Goal: Transaction & Acquisition: Purchase product/service

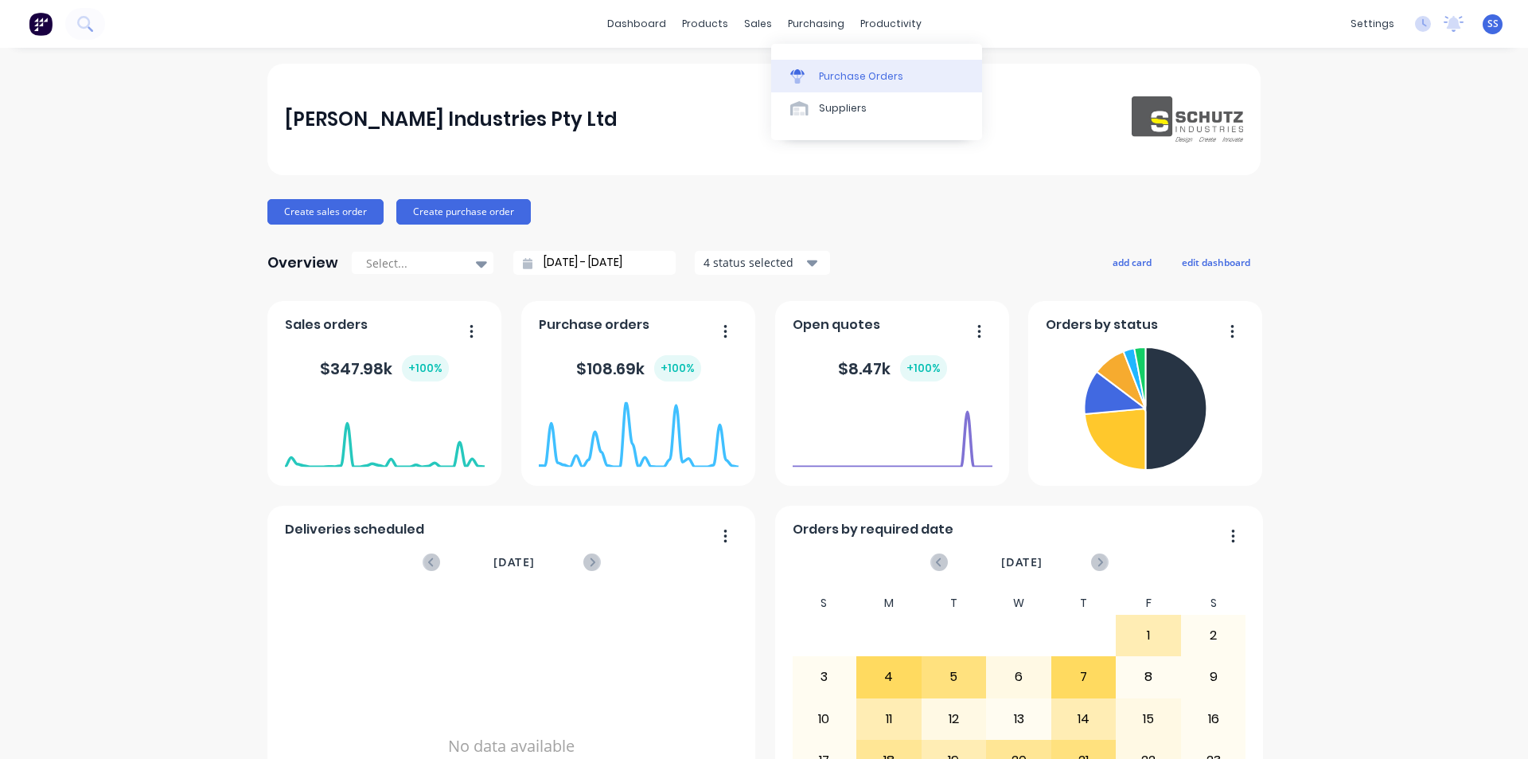
click at [829, 80] on div "Purchase Orders" at bounding box center [861, 76] width 84 height 14
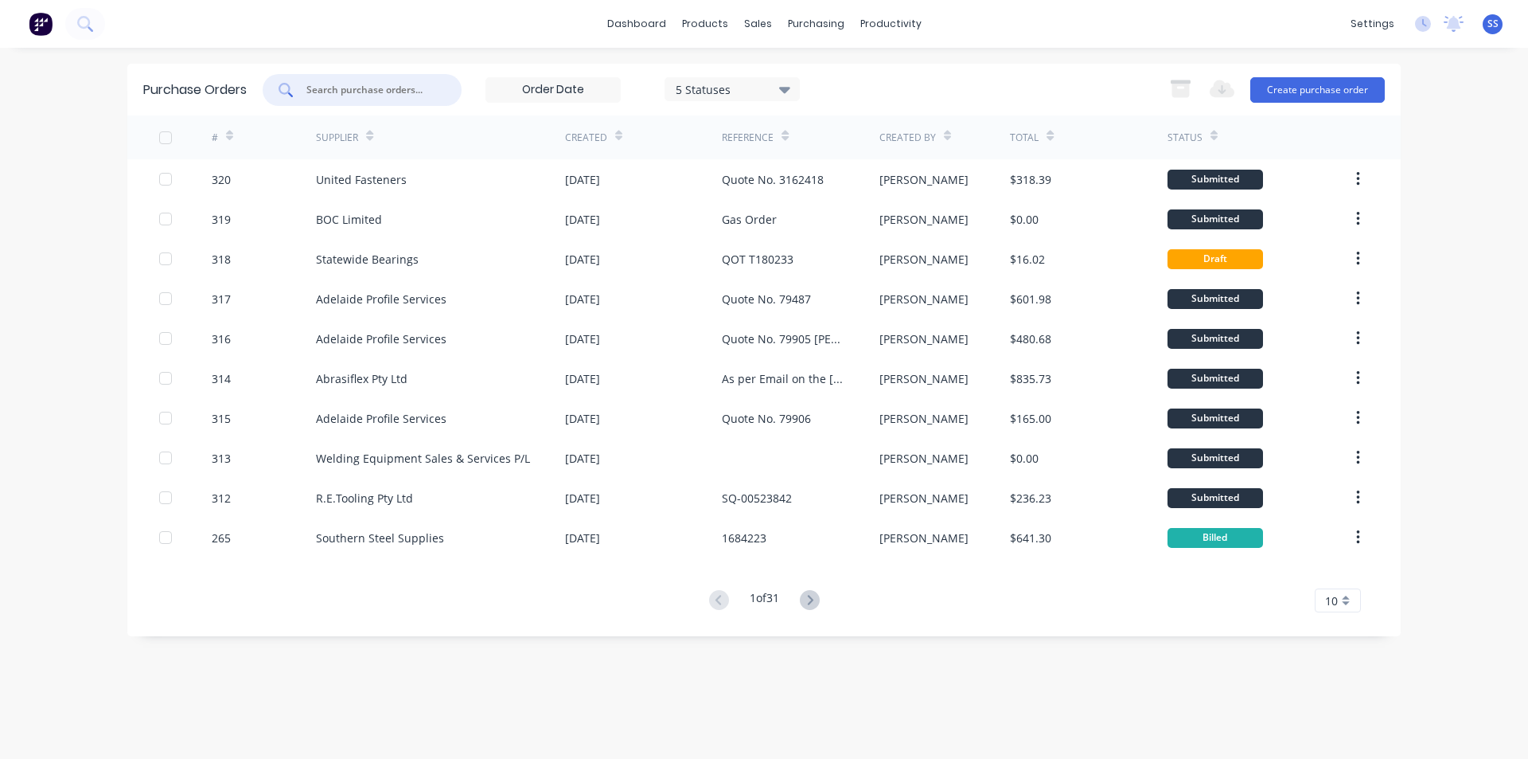
click at [369, 92] on input "text" at bounding box center [371, 90] width 132 height 16
click at [1289, 81] on button "Create purchase order" at bounding box center [1318, 89] width 135 height 25
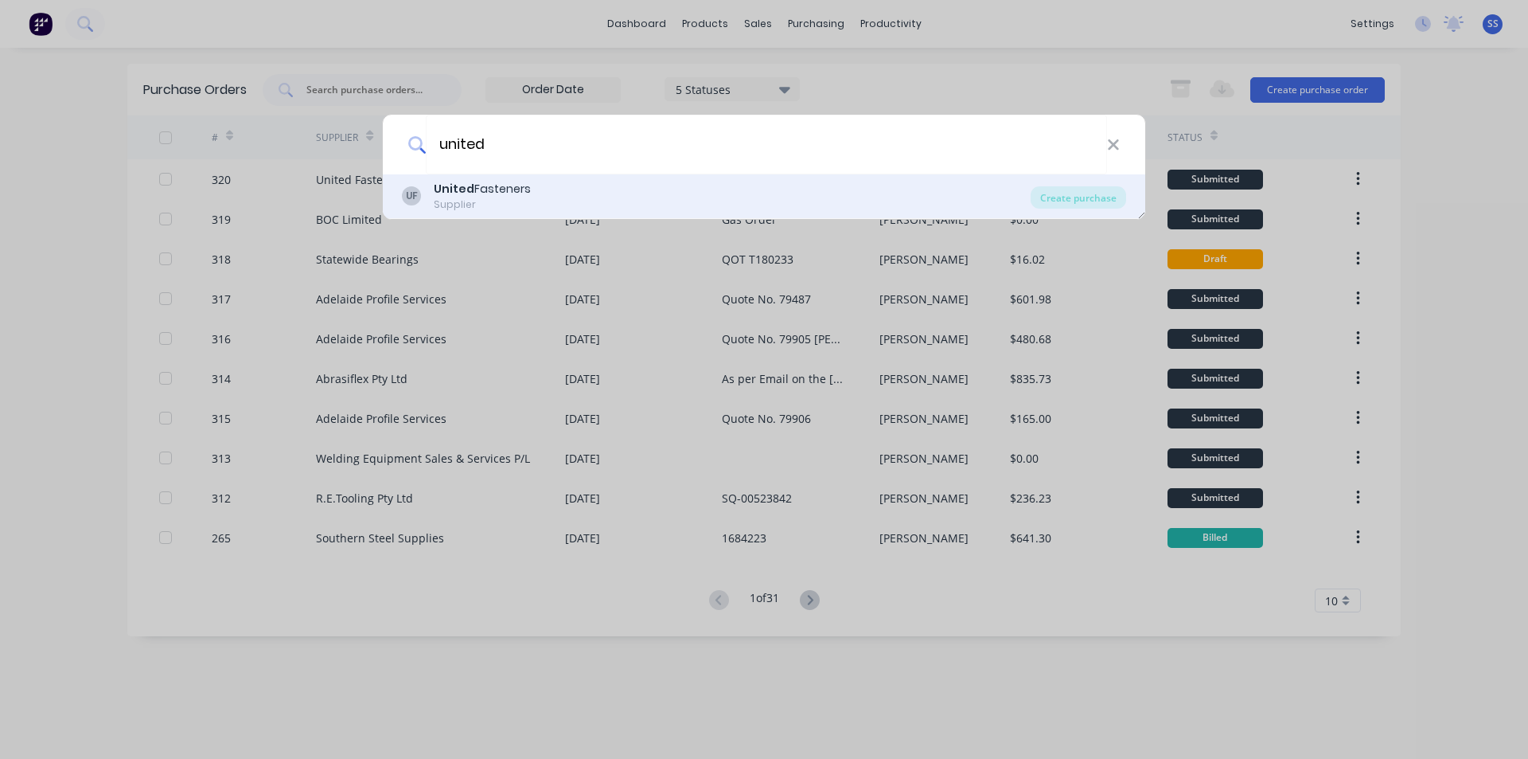
type input "united"
click at [487, 197] on div "United Fasteners" at bounding box center [482, 189] width 97 height 17
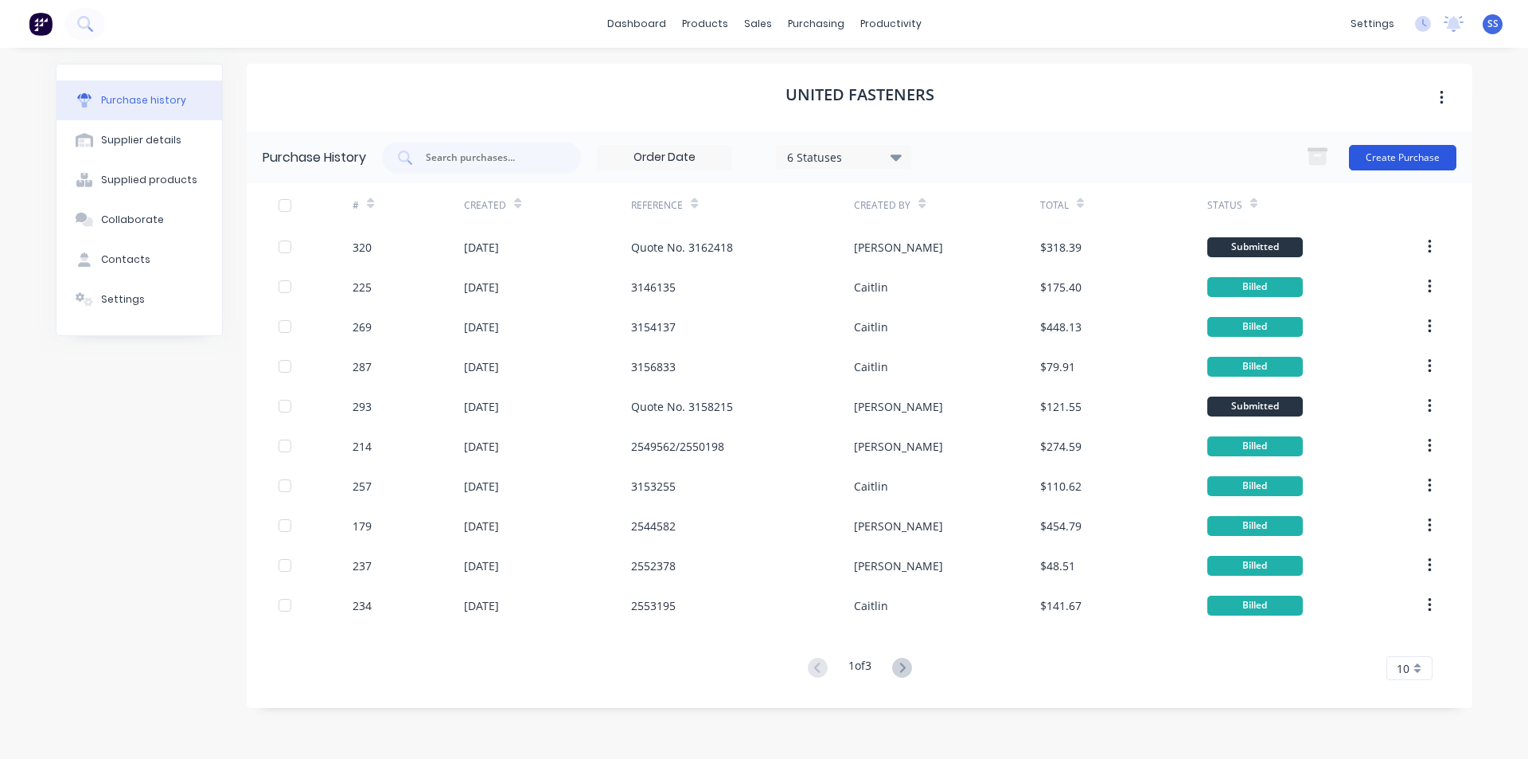
click at [1400, 153] on button "Create Purchase" at bounding box center [1402, 157] width 107 height 25
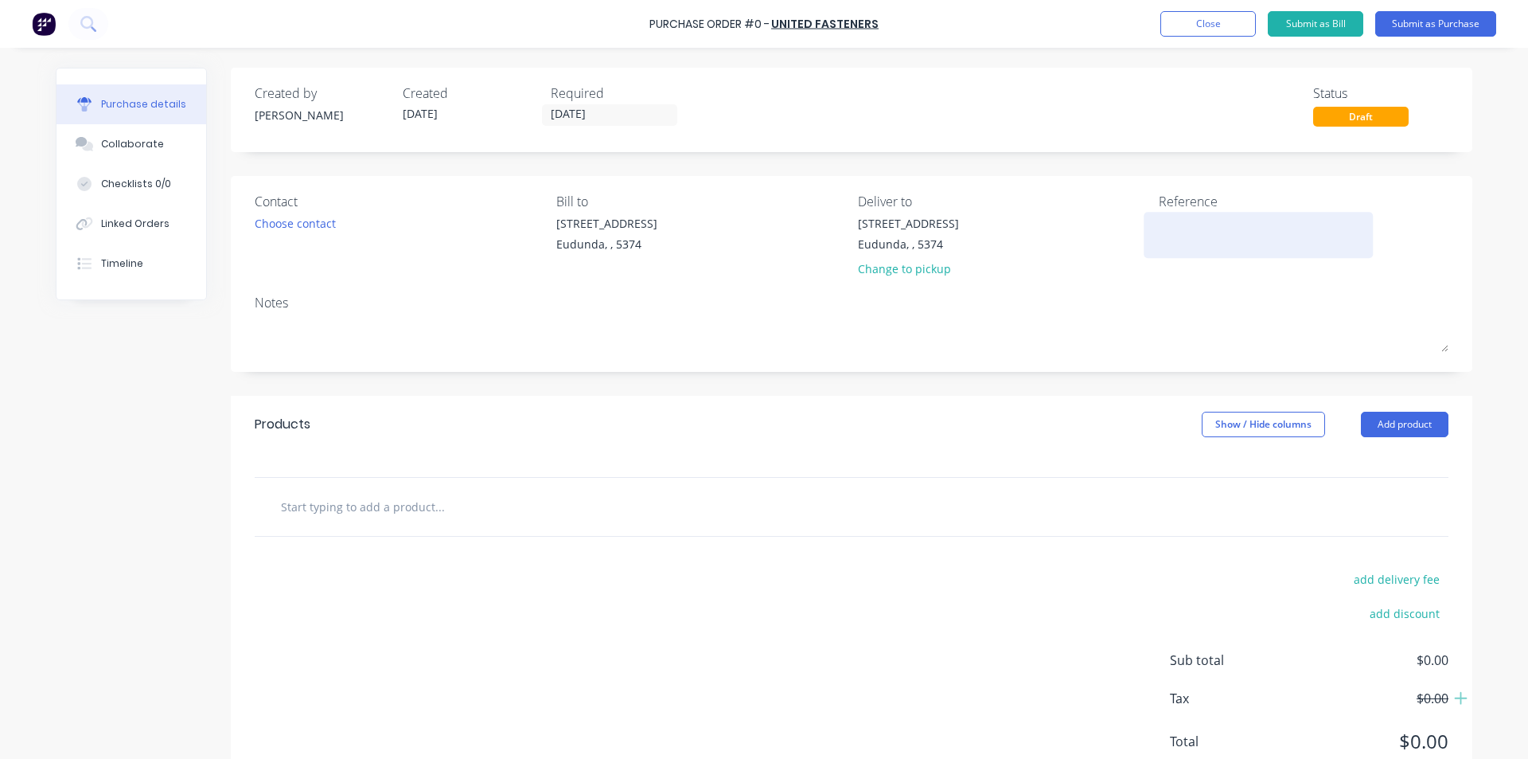
click at [1223, 220] on textarea at bounding box center [1258, 233] width 199 height 36
click at [1222, 220] on textarea at bounding box center [1258, 233] width 199 height 36
paste textarea "3162772"
type textarea "3162772 [PERSON_NAME] 3 Table ReBuild"
drag, startPoint x: 1250, startPoint y: 259, endPoint x: 1257, endPoint y: 287, distance: 28.8
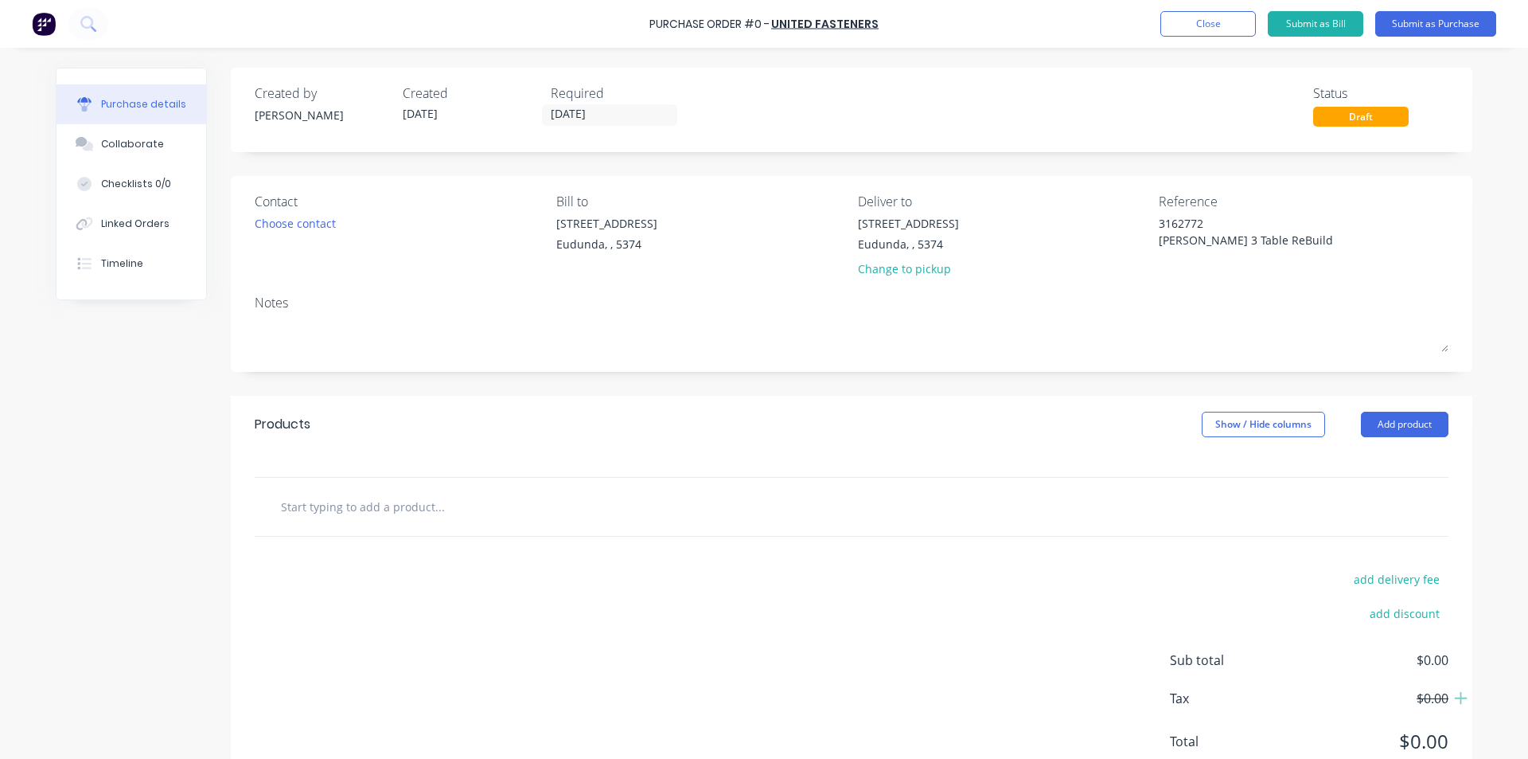
click at [1250, 259] on textarea "3162772 [PERSON_NAME] 3 Table ReBuild" at bounding box center [1258, 240] width 199 height 50
type textarea "x"
click at [1254, 240] on textarea "3162772 [PERSON_NAME] 3 Table ReBuild" at bounding box center [1258, 240] width 199 height 50
type textarea "3162772 [PERSON_NAME] 3 Table Re Build"
type textarea "x"
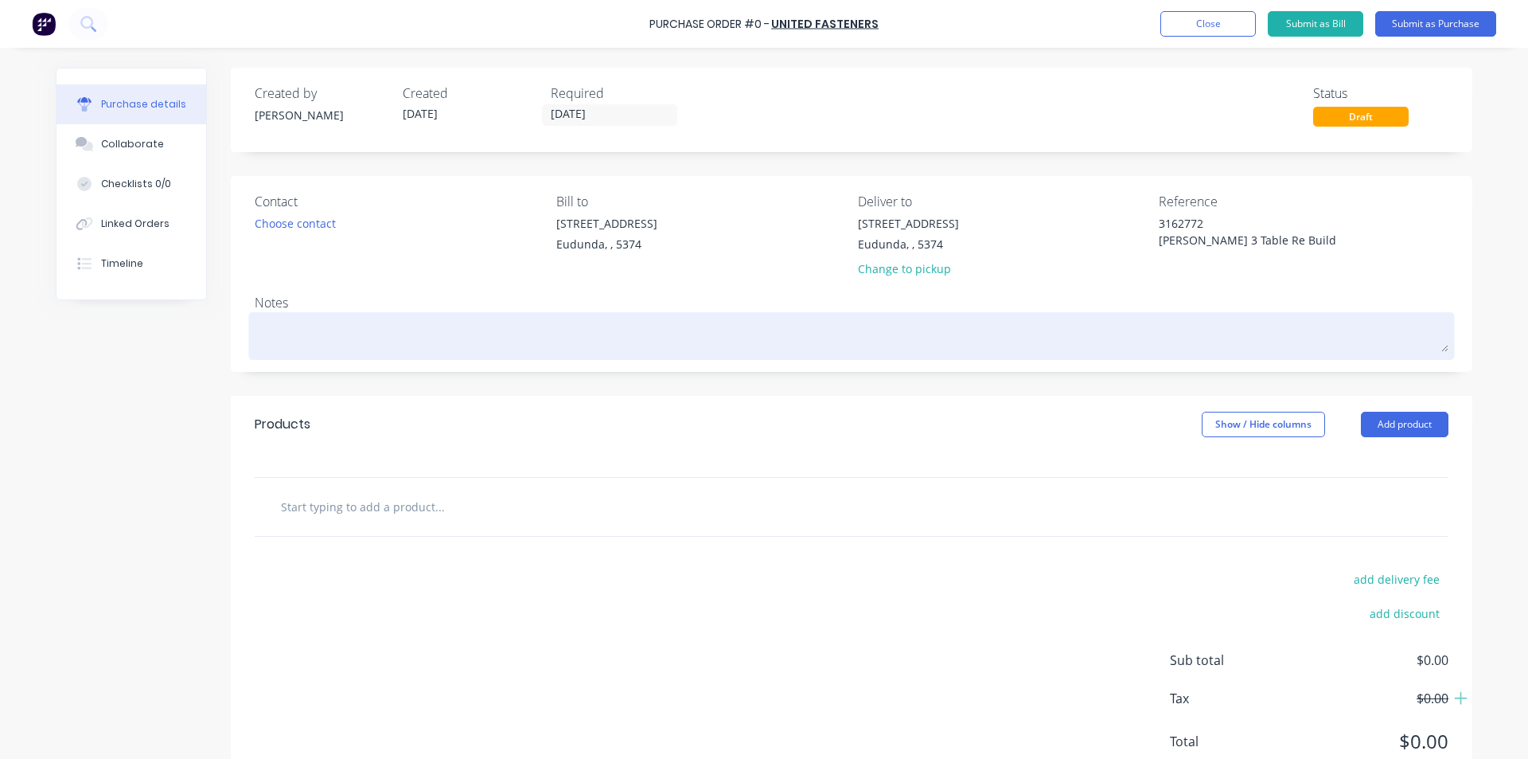
drag, startPoint x: 1113, startPoint y: 299, endPoint x: 1067, endPoint y: 322, distance: 50.9
click at [1113, 299] on div "Notes" at bounding box center [852, 302] width 1194 height 19
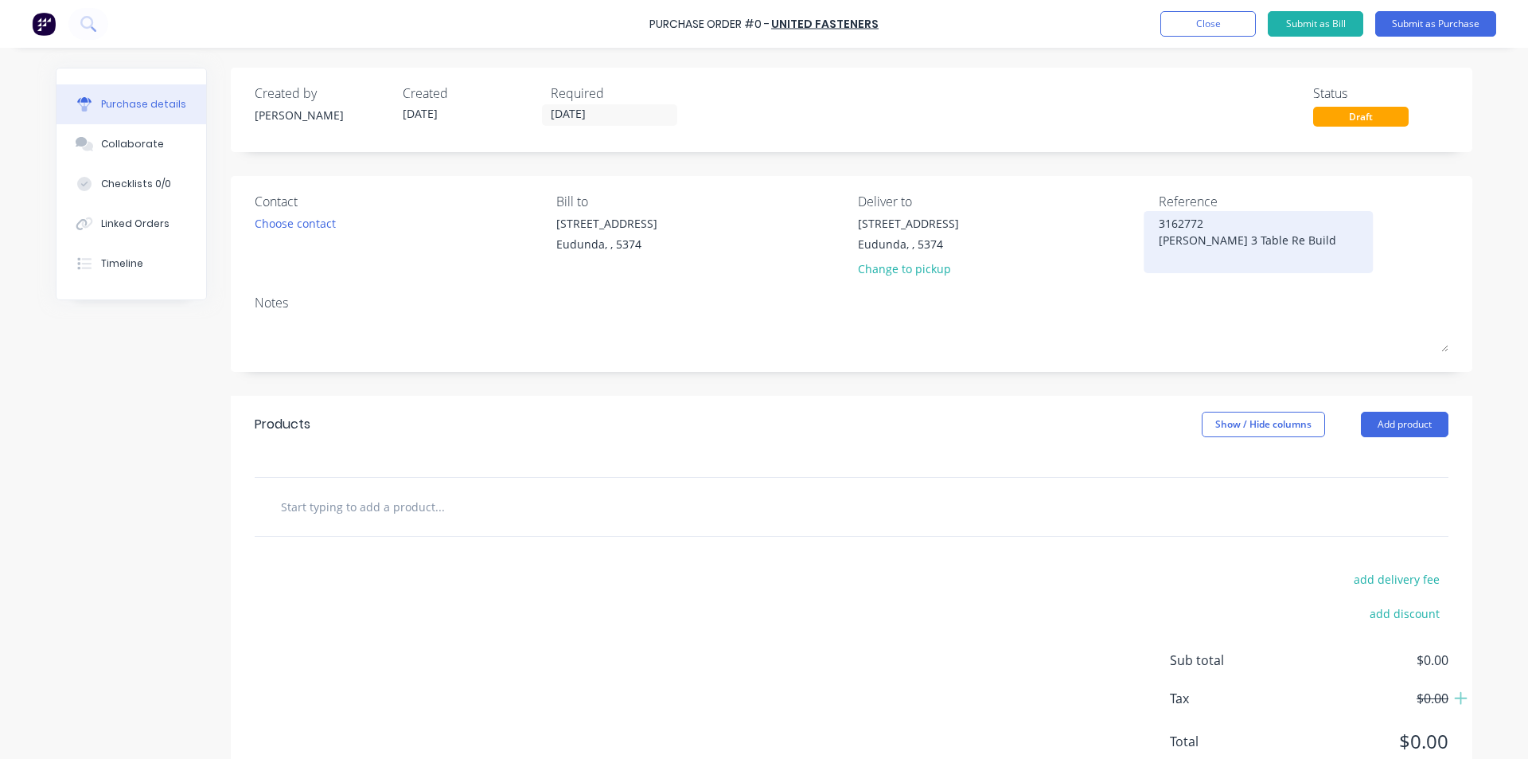
click at [1260, 244] on textarea "3162772 [PERSON_NAME] 3 Table Re Build" at bounding box center [1258, 240] width 199 height 50
type textarea "3162772 [PERSON_NAME] 3 Table Re-Build"
type textarea "x"
type textarea "3162772 [PERSON_NAME] 3 Table Re-Build"
click at [342, 509] on input "text" at bounding box center [439, 506] width 318 height 32
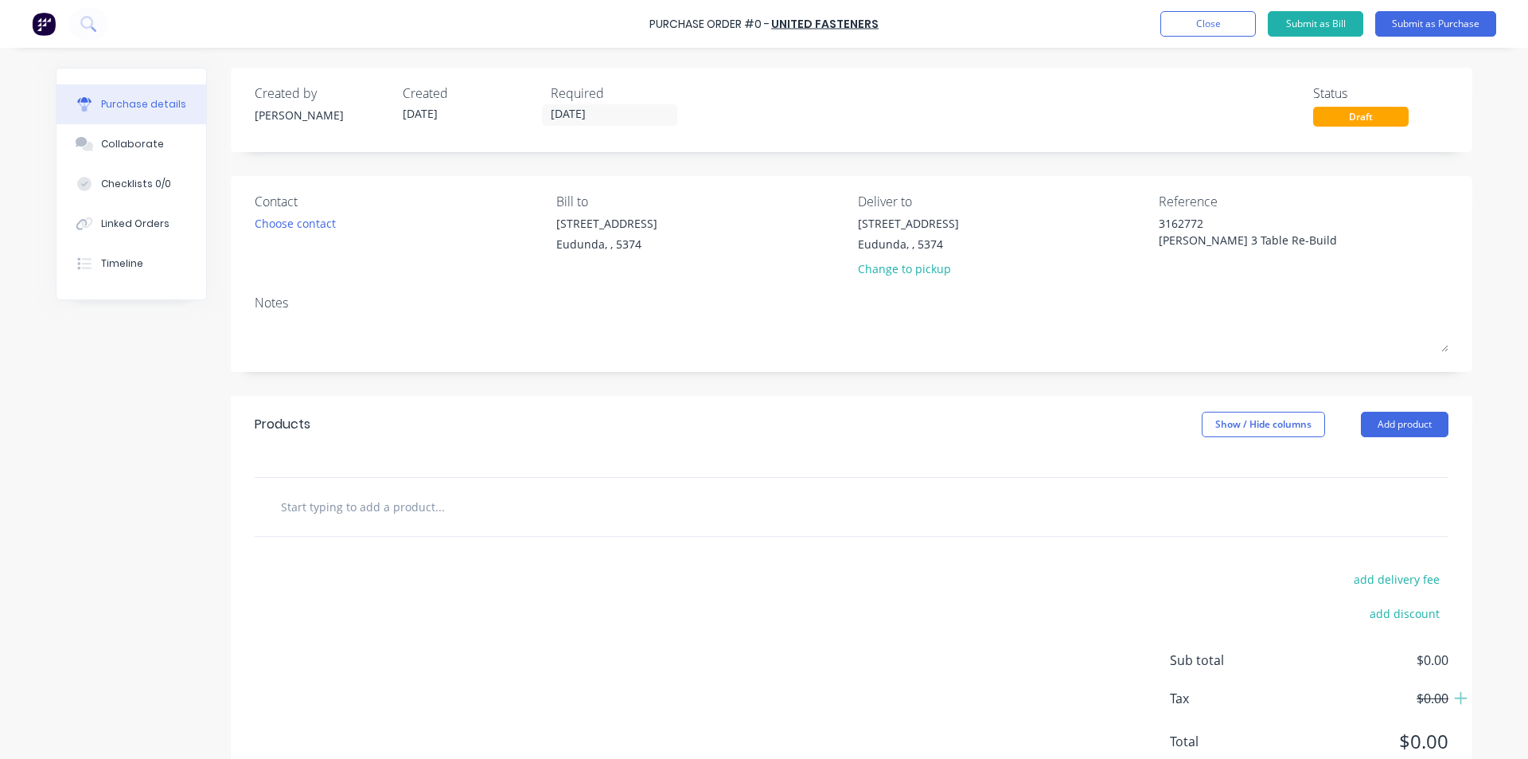
type input "1"
type textarea "x"
type input "16"
type textarea "x"
type input "16"
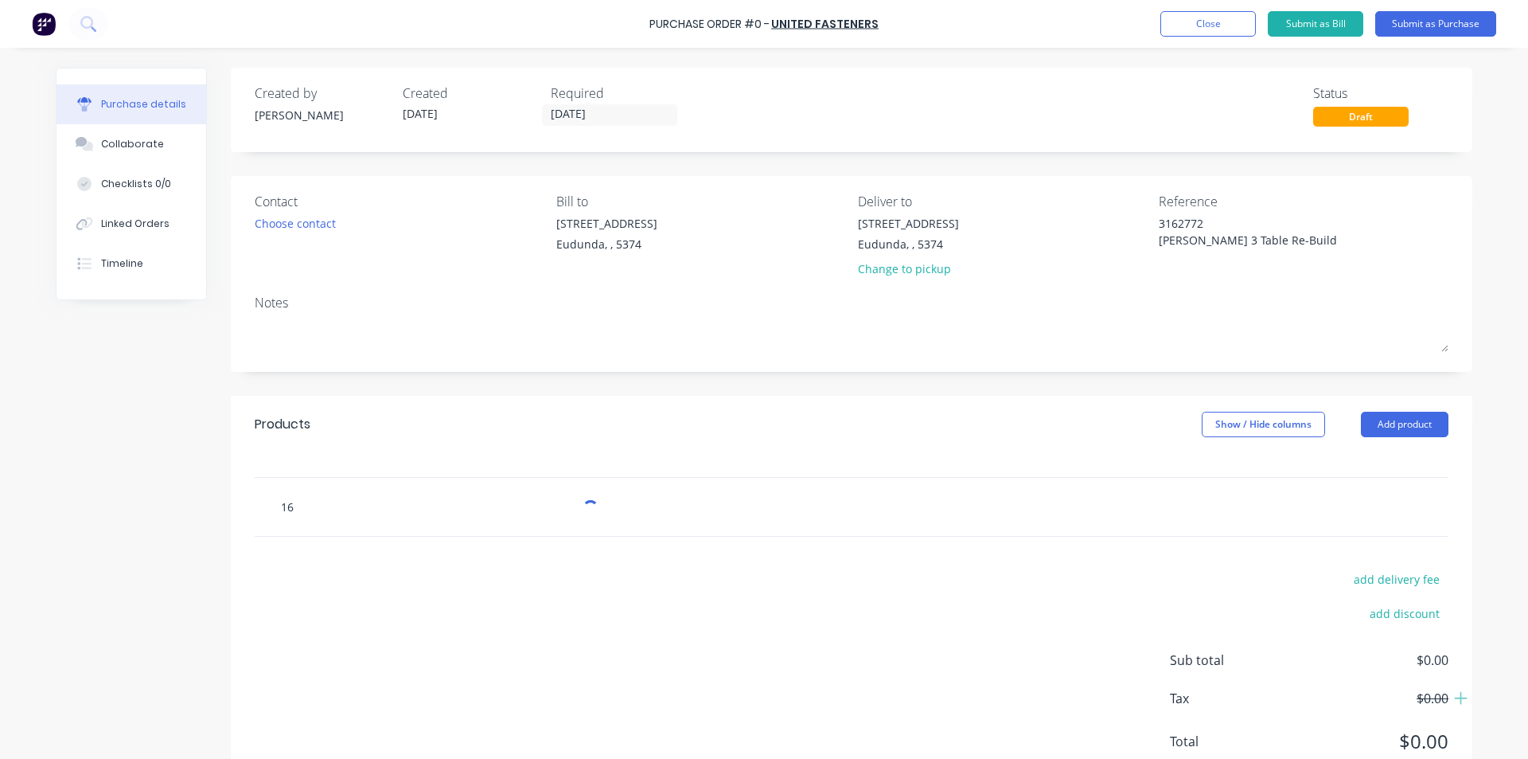
type textarea "x"
type input "16 x"
type textarea "x"
type input "16 x 4"
type textarea "x"
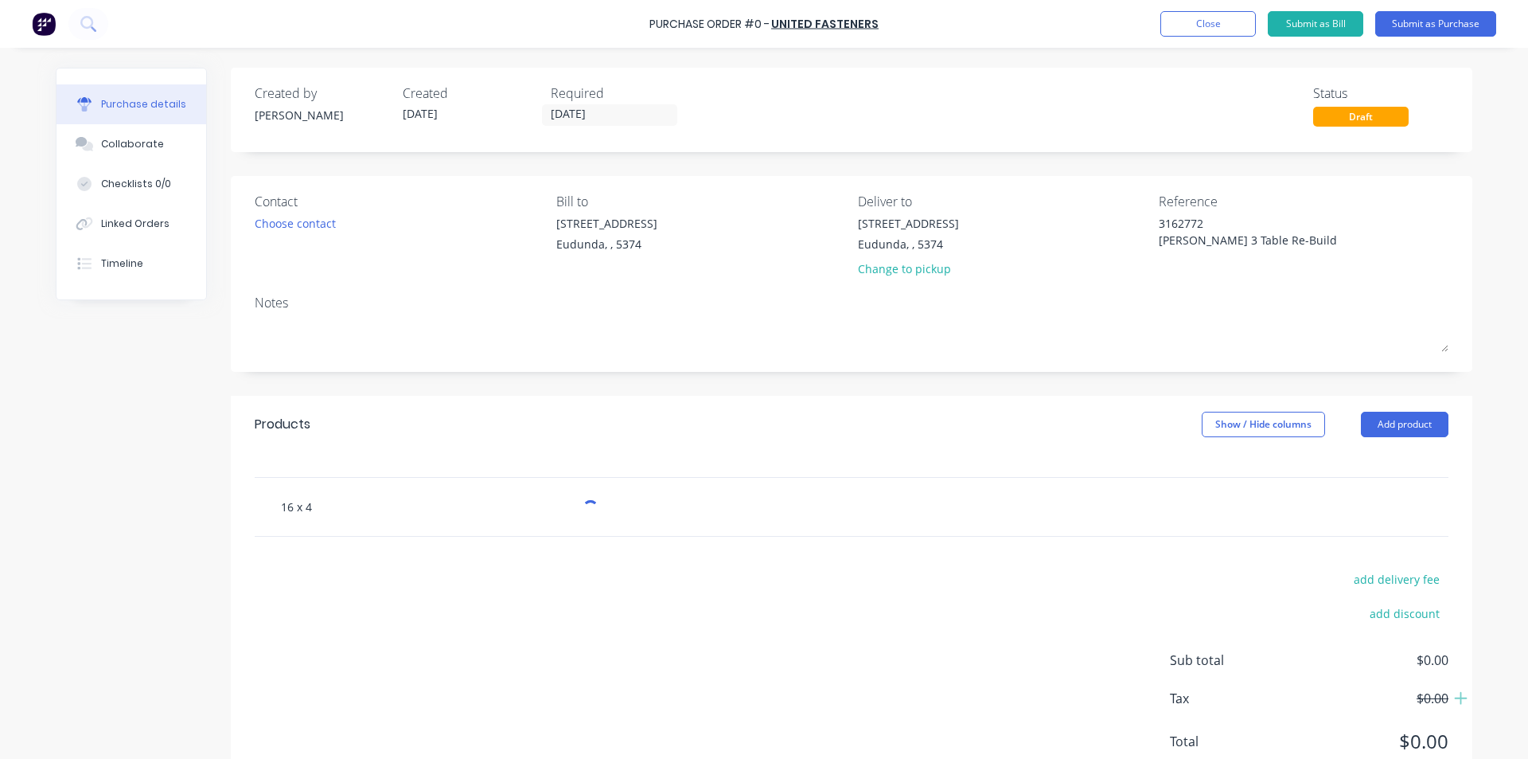
type input "16 x 49"
type textarea "x"
type input "16 x 4"
type textarea "x"
type input "16 x 40"
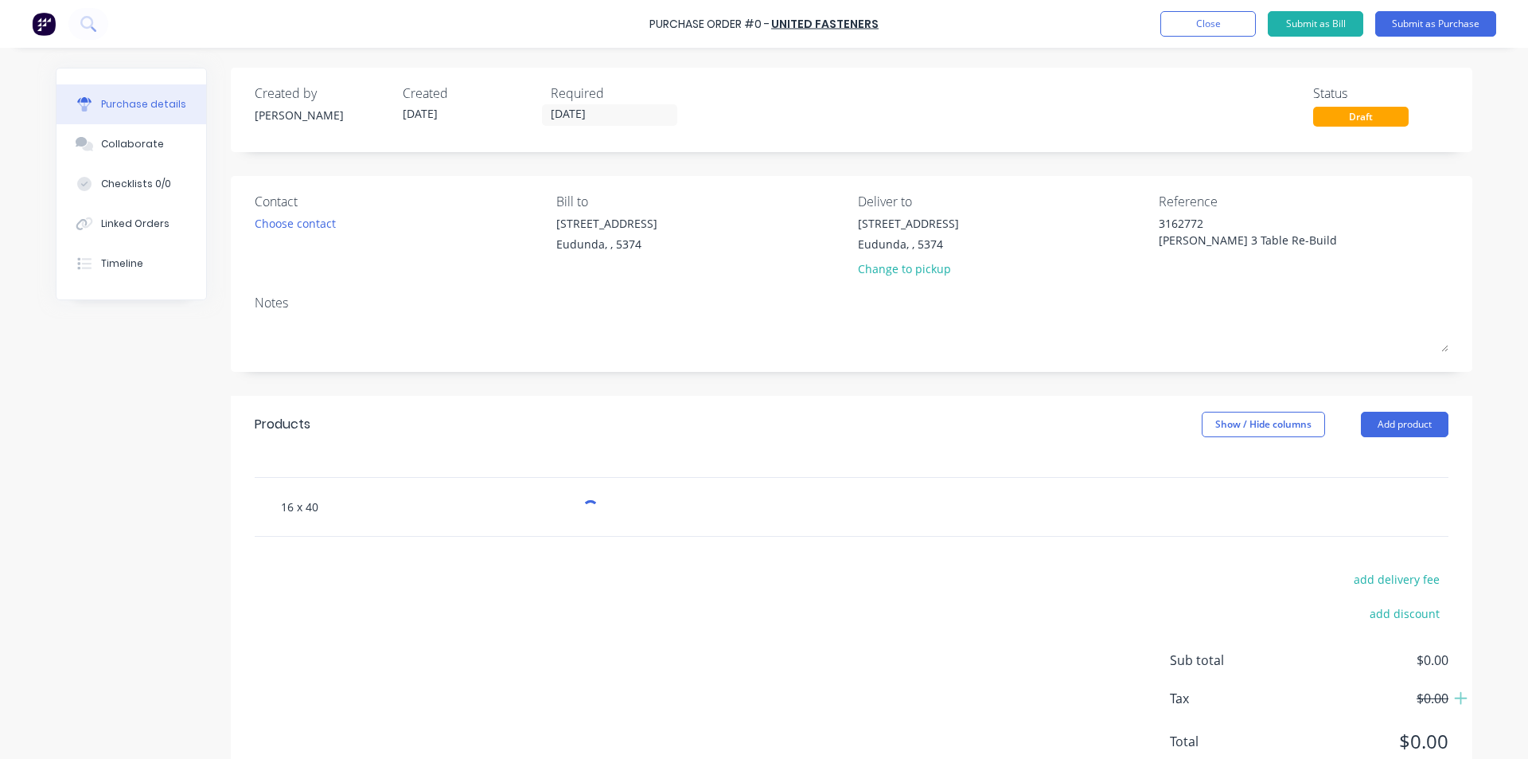
type textarea "x"
type input "16 x 40"
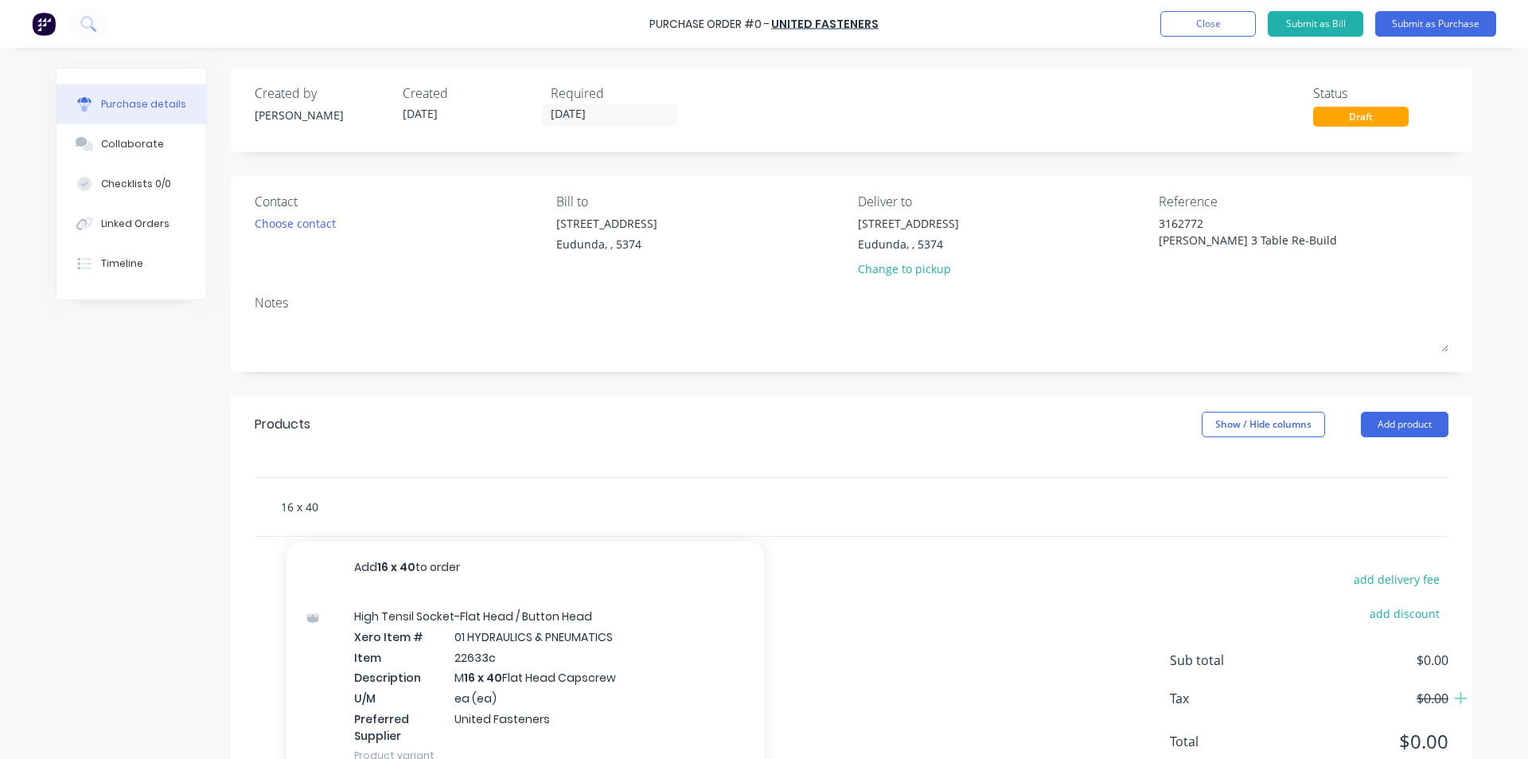
type textarea "x"
type input "16 x 40 D"
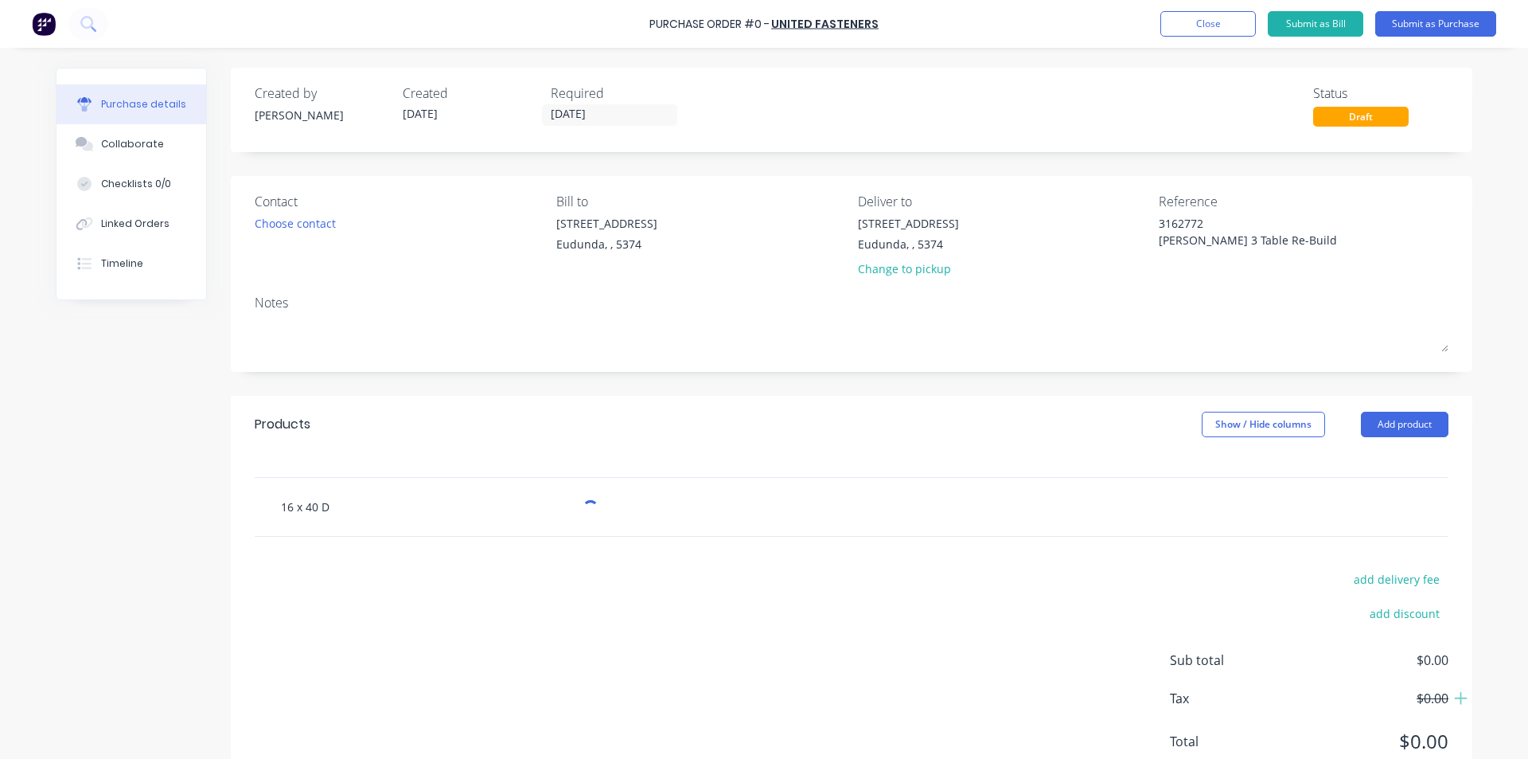
type textarea "x"
type input "16 x 40 Do"
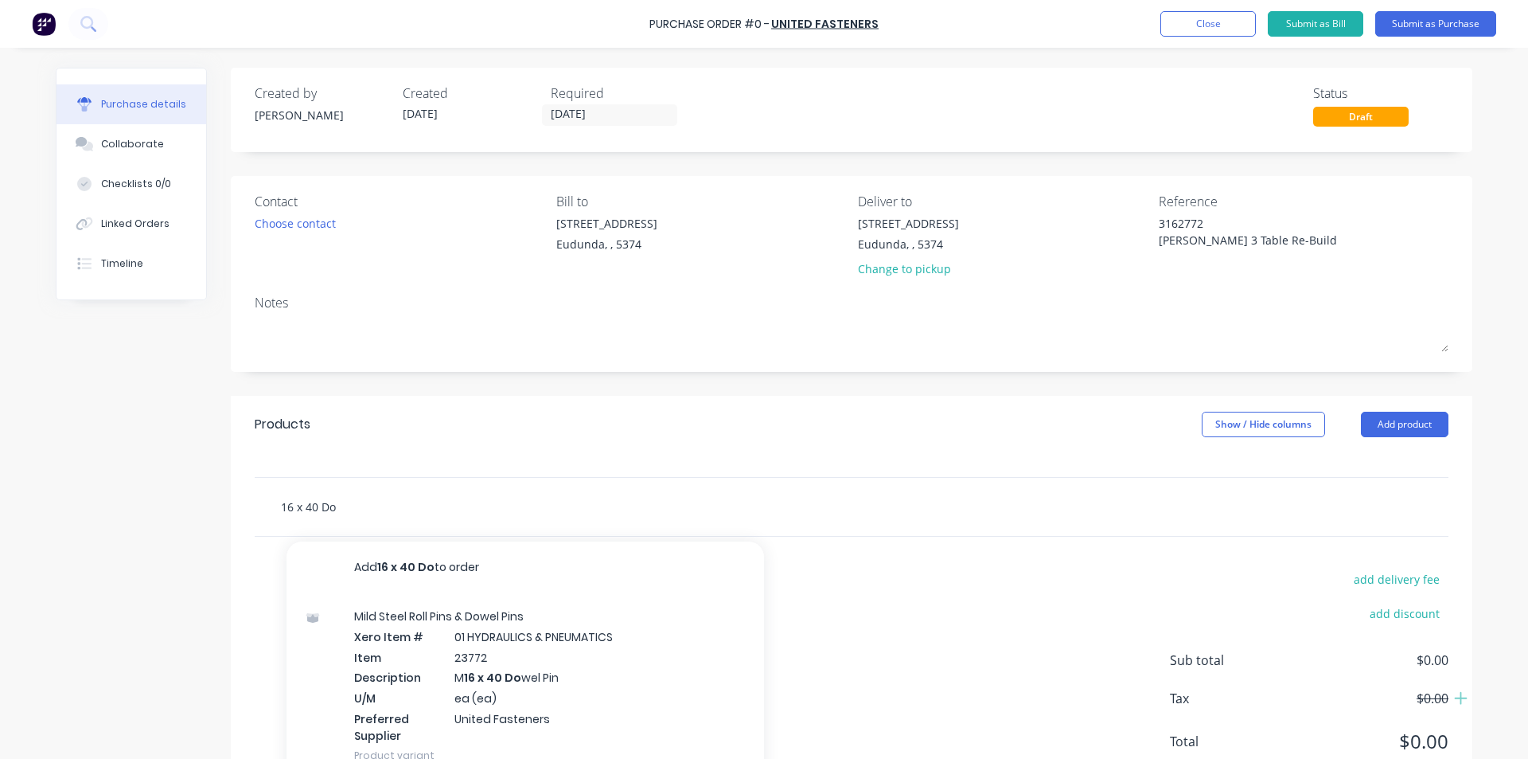
type textarea "x"
type input "16 x 40 Dow"
type textarea "x"
type input "16 x 40 [PERSON_NAME]"
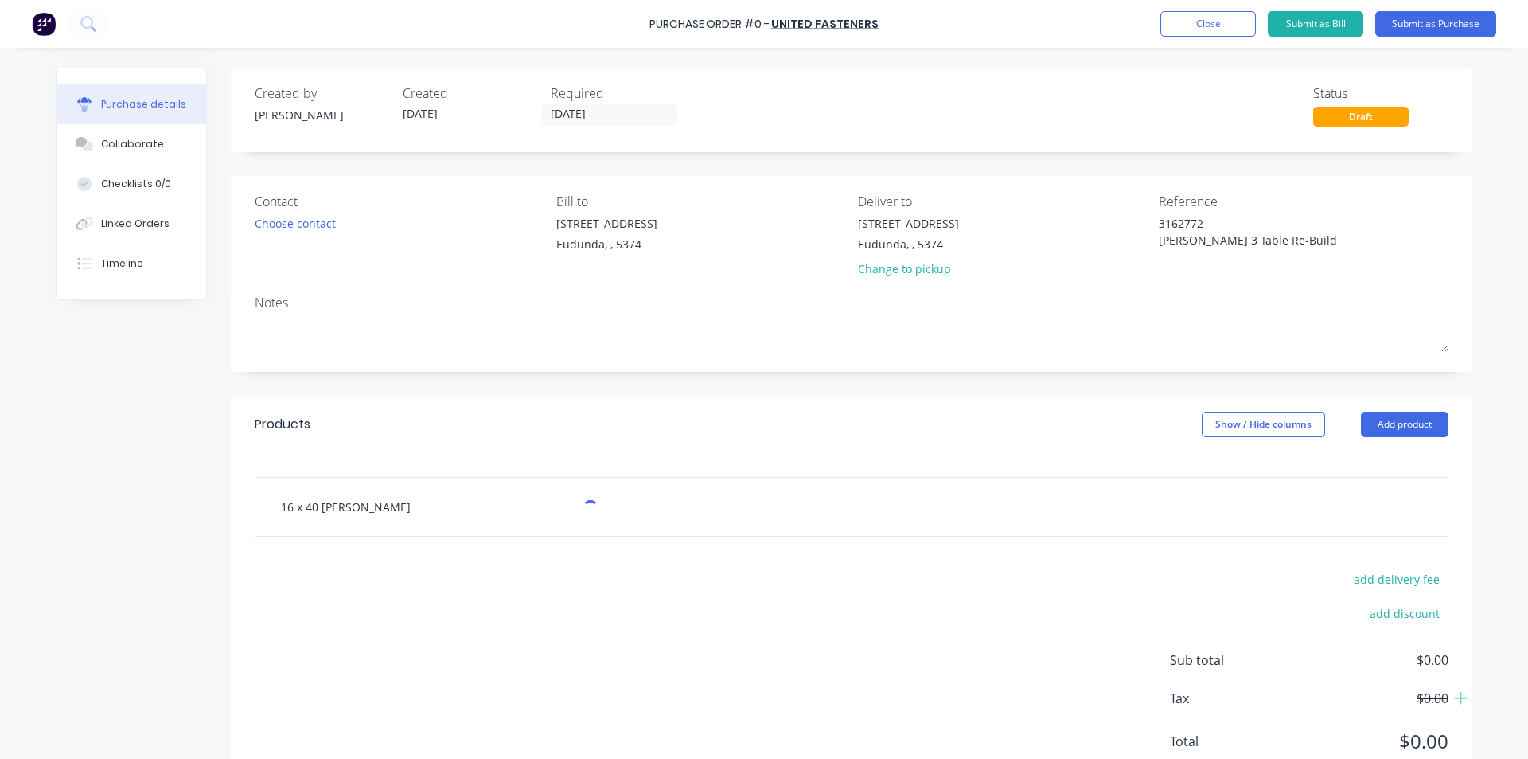
type textarea "x"
type input "16 x 40 Dowel"
type textarea "x"
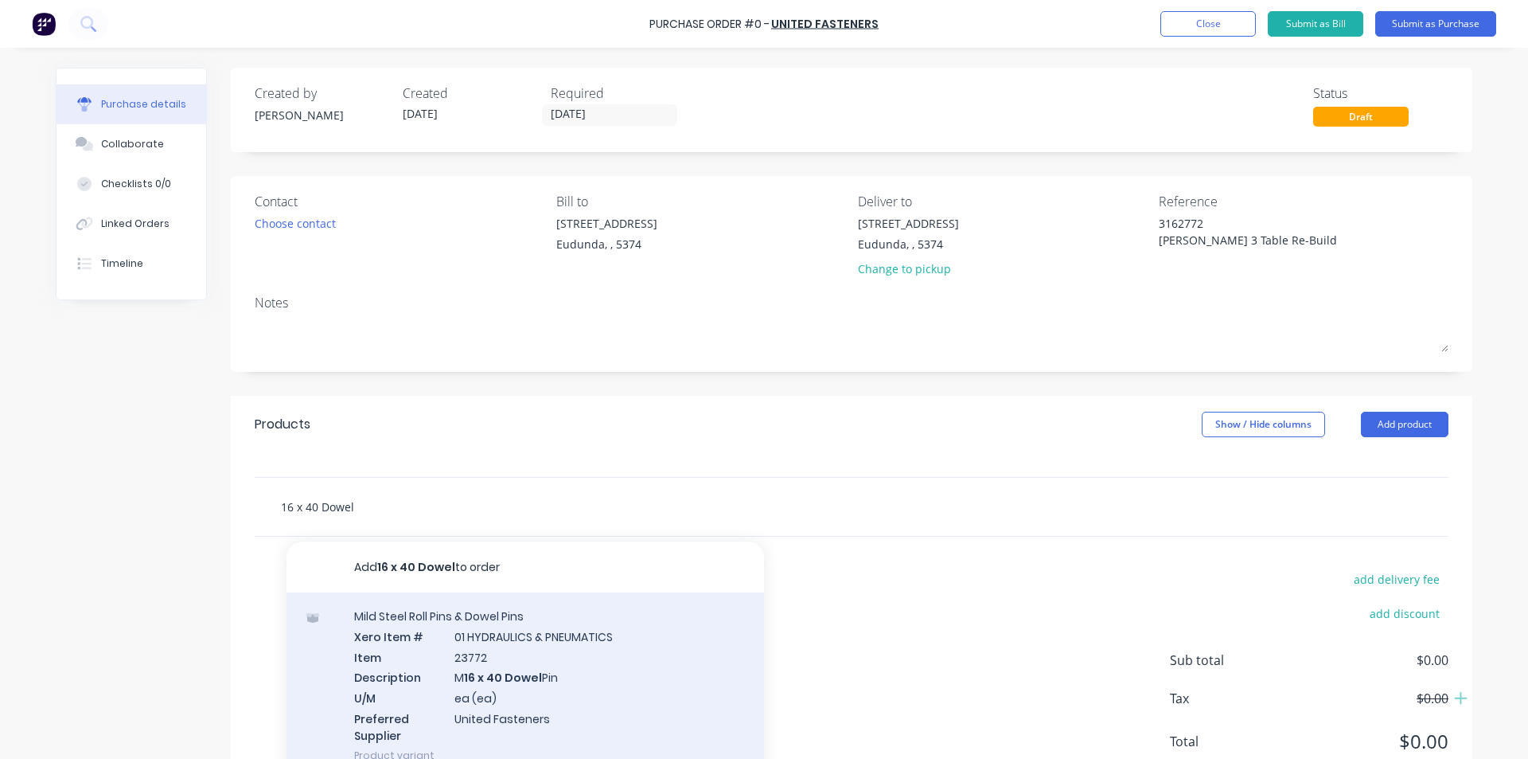
type input "16 x 40 Dowel"
click at [539, 681] on div "Mild Steel Roll Pins & Dowel Pins Xero Item # 01 HYDRAULICS & PNEUMATICS Item 2…" at bounding box center [526, 685] width 478 height 186
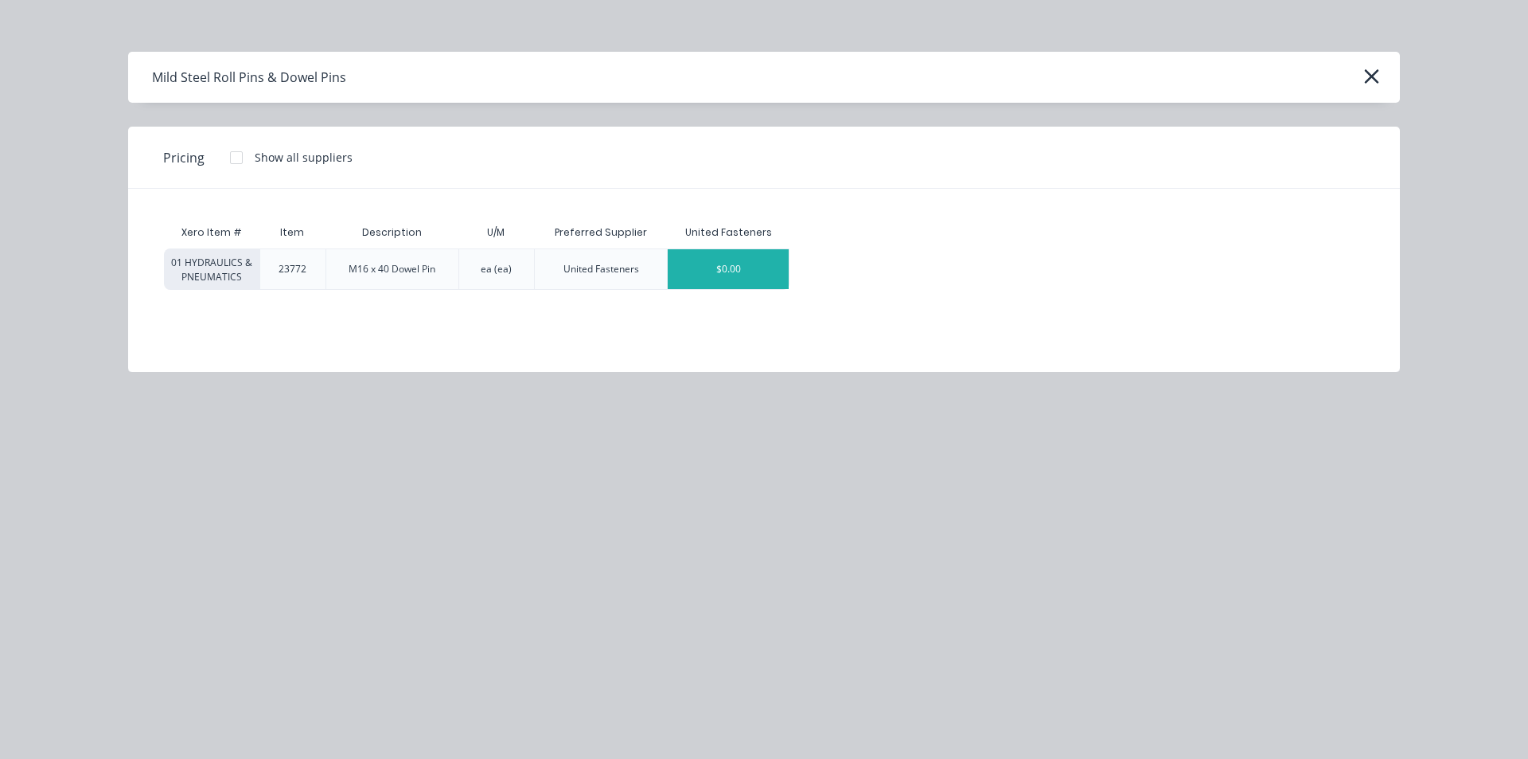
click at [694, 273] on div "$0.00" at bounding box center [728, 269] width 121 height 40
type textarea "x"
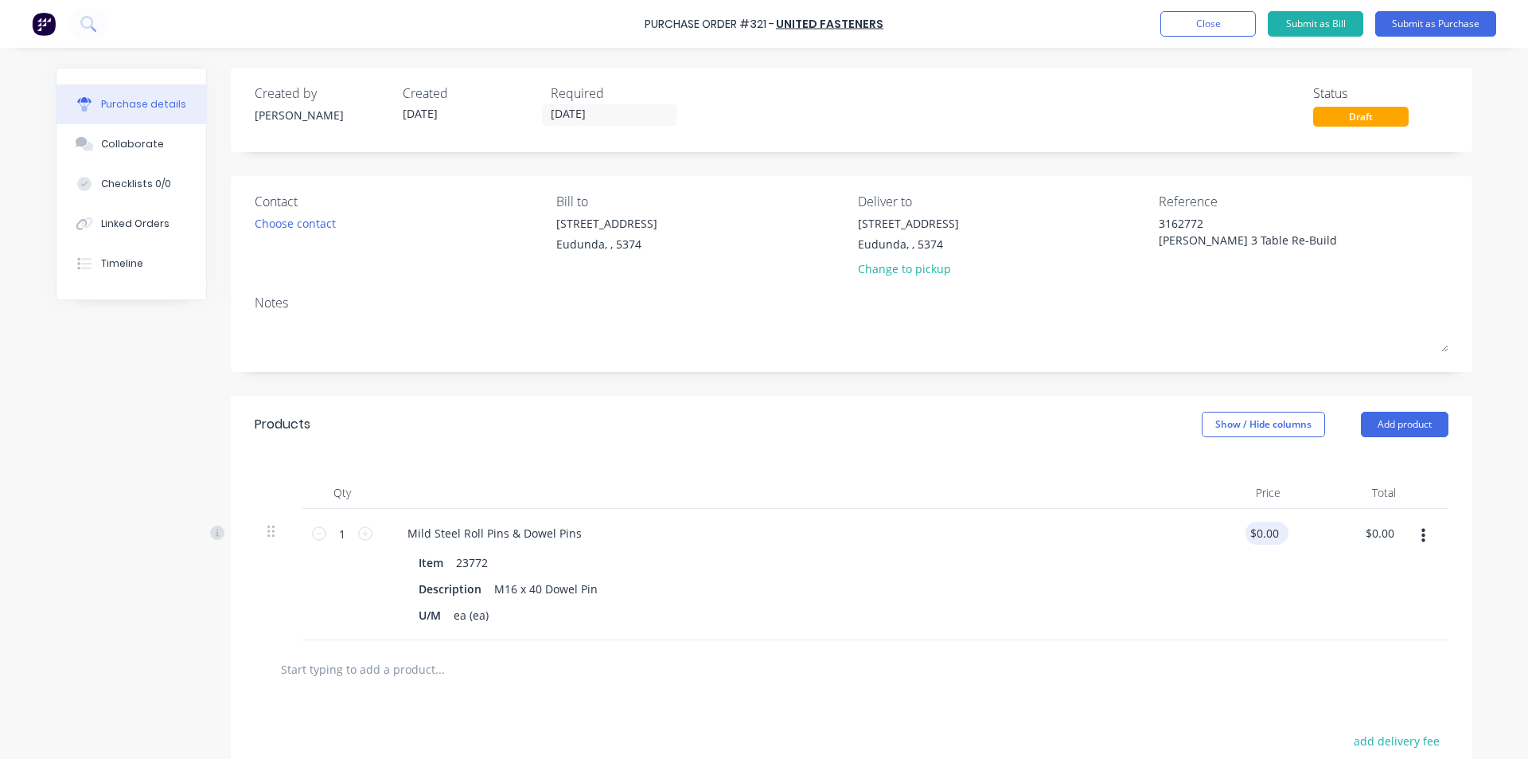
type textarea "x"
drag, startPoint x: 1271, startPoint y: 533, endPoint x: 1202, endPoint y: 540, distance: 69.7
click at [1203, 539] on div "0.0000 0.0000" at bounding box center [1235, 574] width 115 height 131
type input "2.33"
type textarea "x"
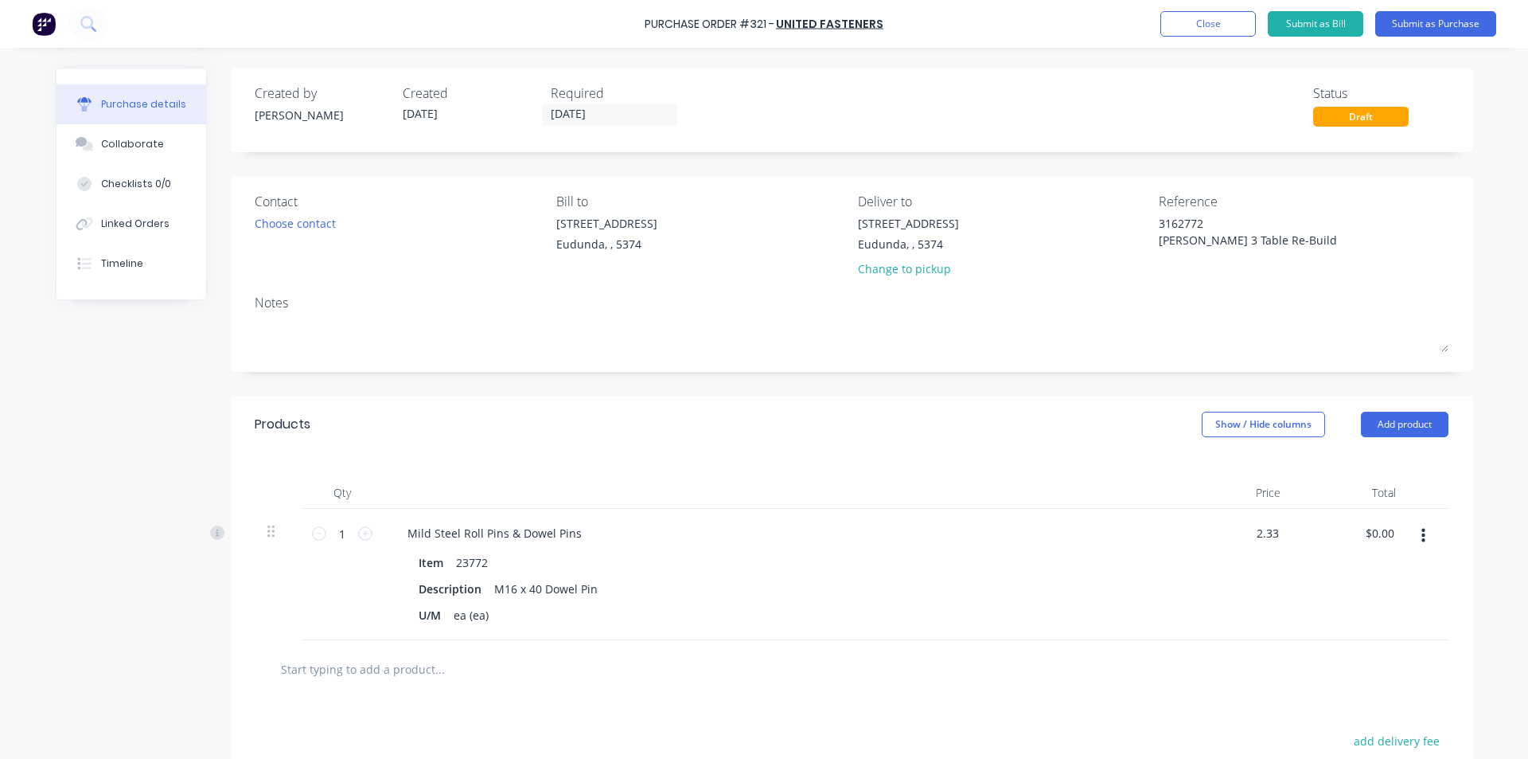
type input "$2.33"
type input "2.33"
type textarea "x"
type input "$2.33"
click at [358, 529] on icon at bounding box center [365, 533] width 14 height 14
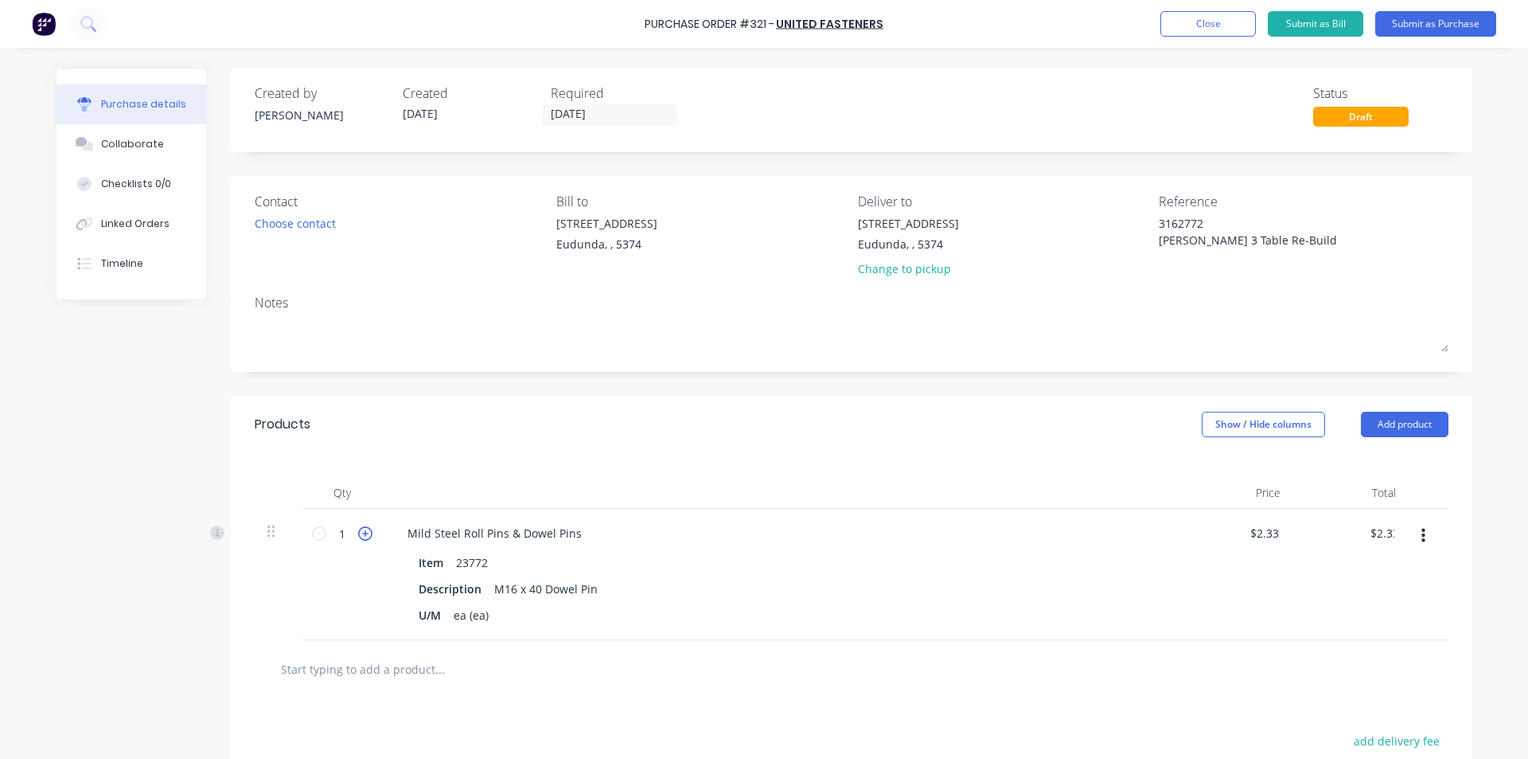
type textarea "x"
type input "2"
type input "$4.66"
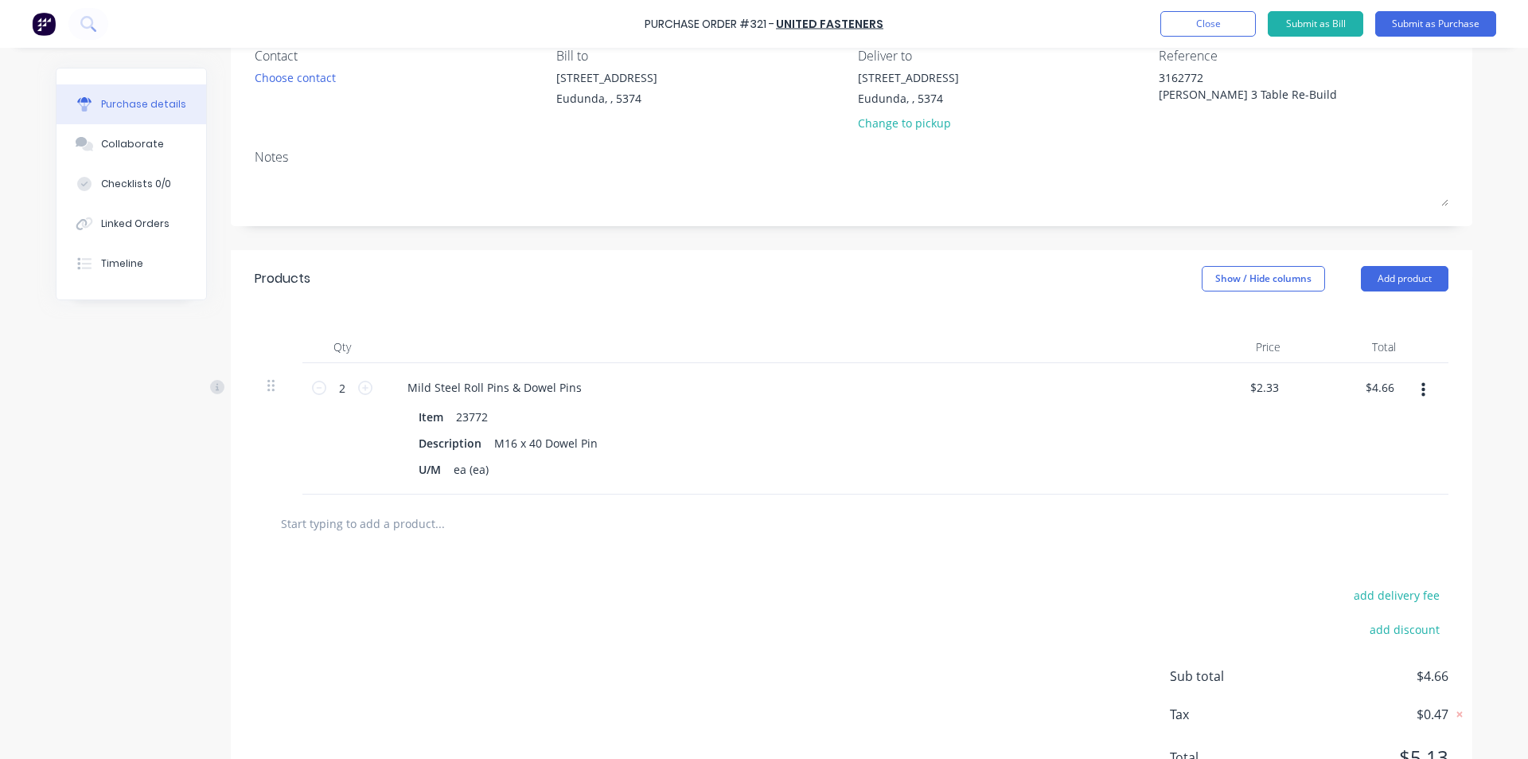
scroll to position [159, 0]
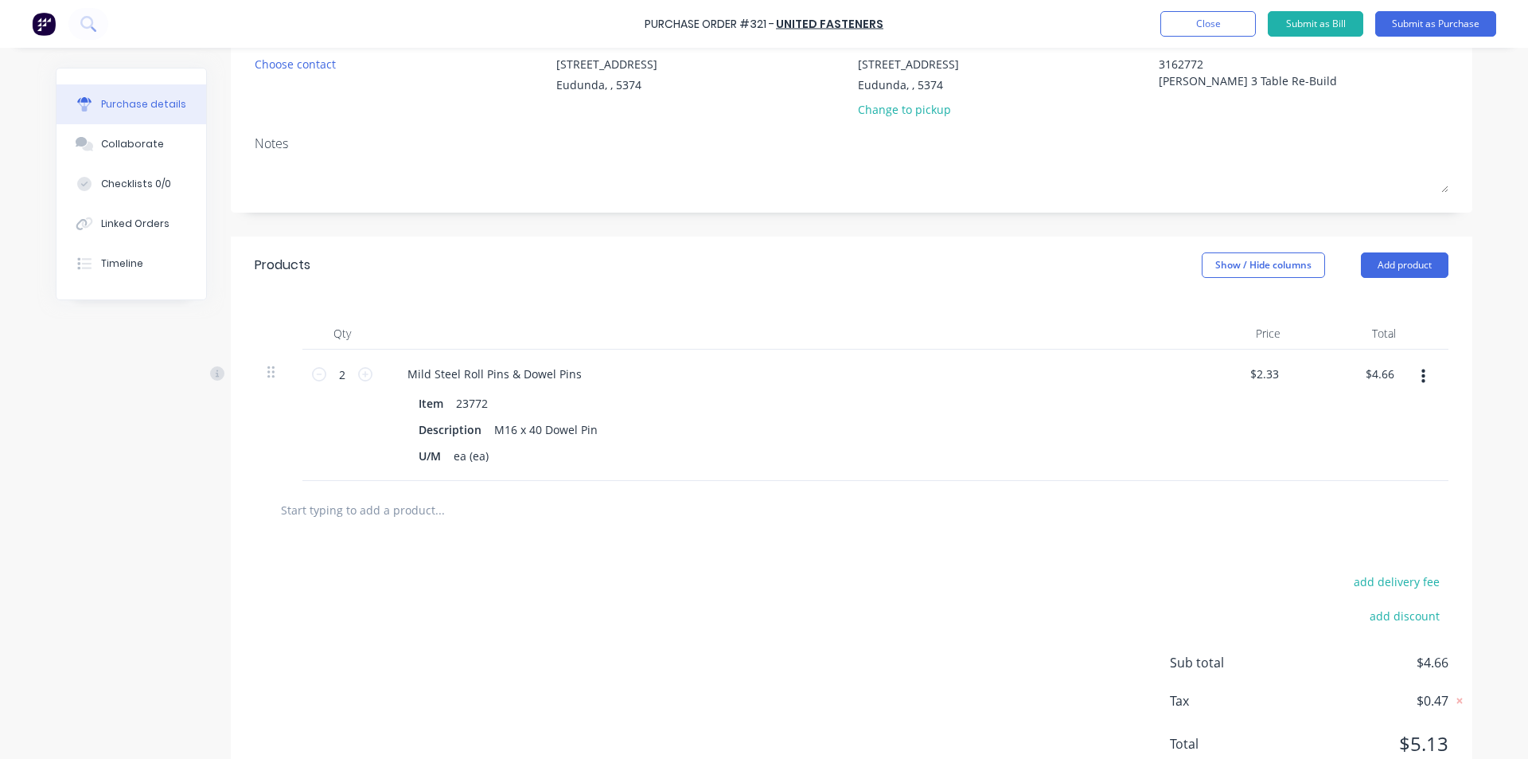
type textarea "x"
click at [377, 515] on input "text" at bounding box center [439, 510] width 318 height 32
type input "M6"
type textarea "x"
type input "M6 x"
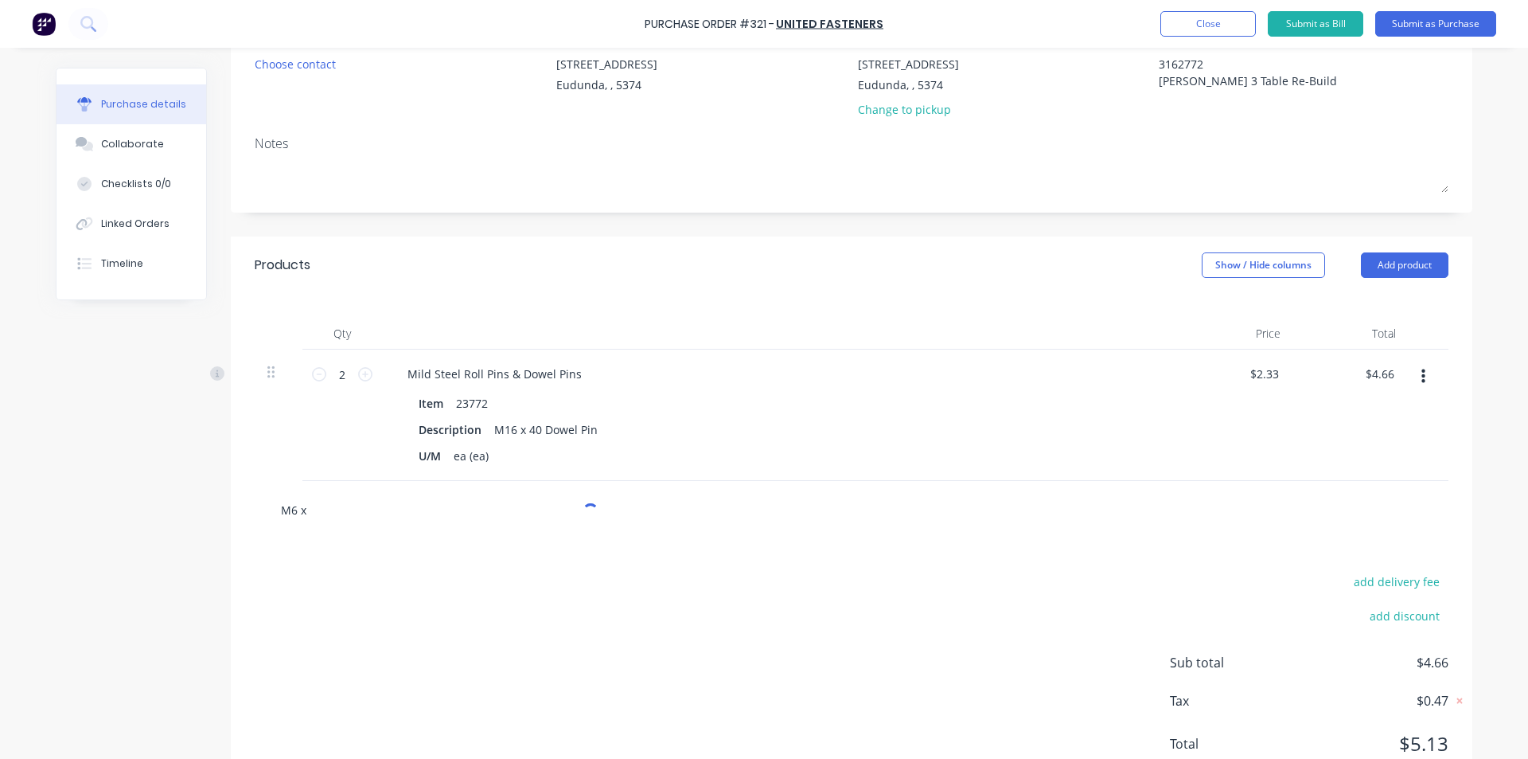
type textarea "x"
type input "M6 x"
type textarea "x"
type input "M6 x 9"
type textarea "x"
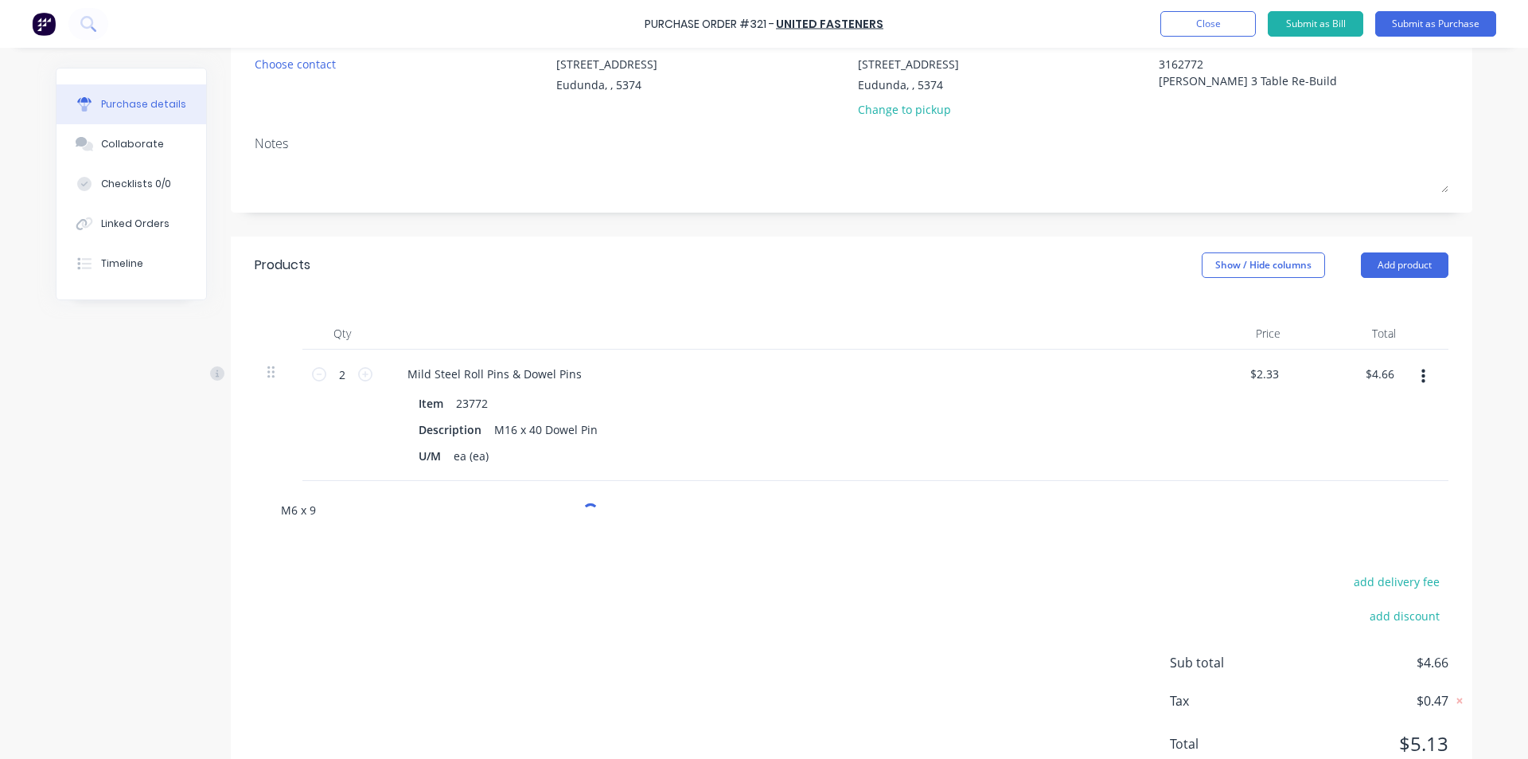
type input "M6 x 90"
type textarea "x"
type input "M6 x 90 H"
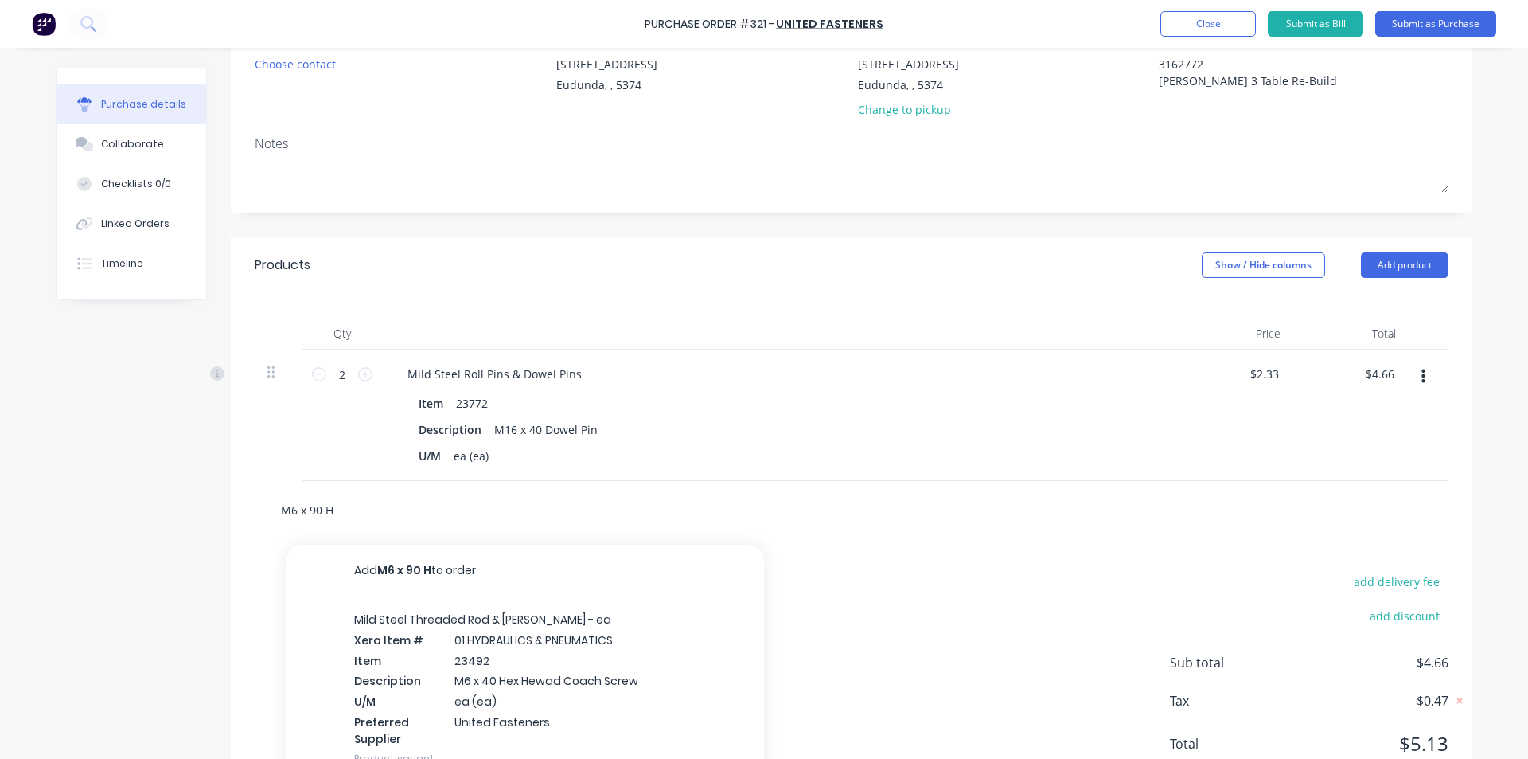
type textarea "x"
type input "M6 x 90 He"
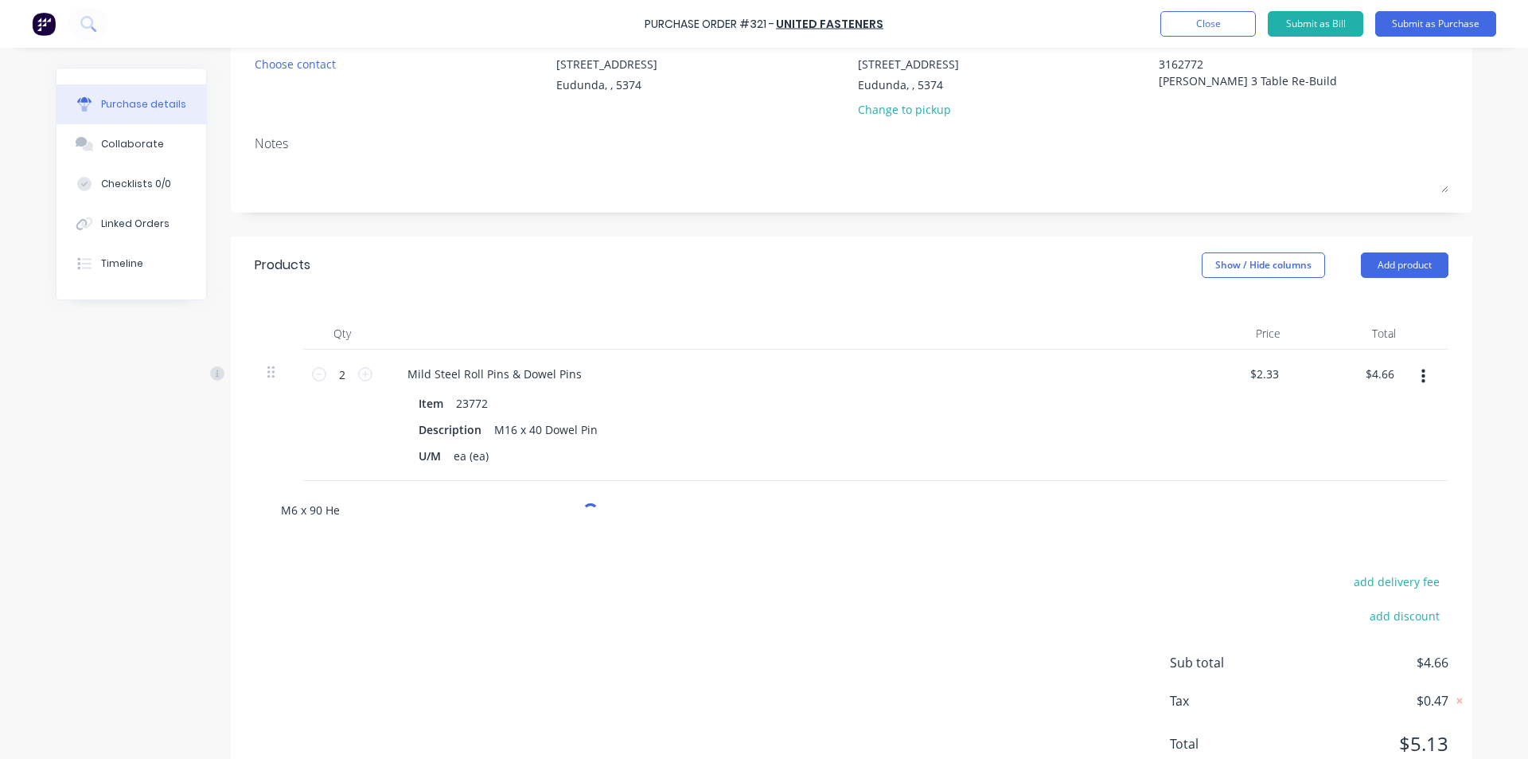
type textarea "x"
type input "M6 x 90 Hex"
type textarea "x"
type input "M6 x 90 Hex"
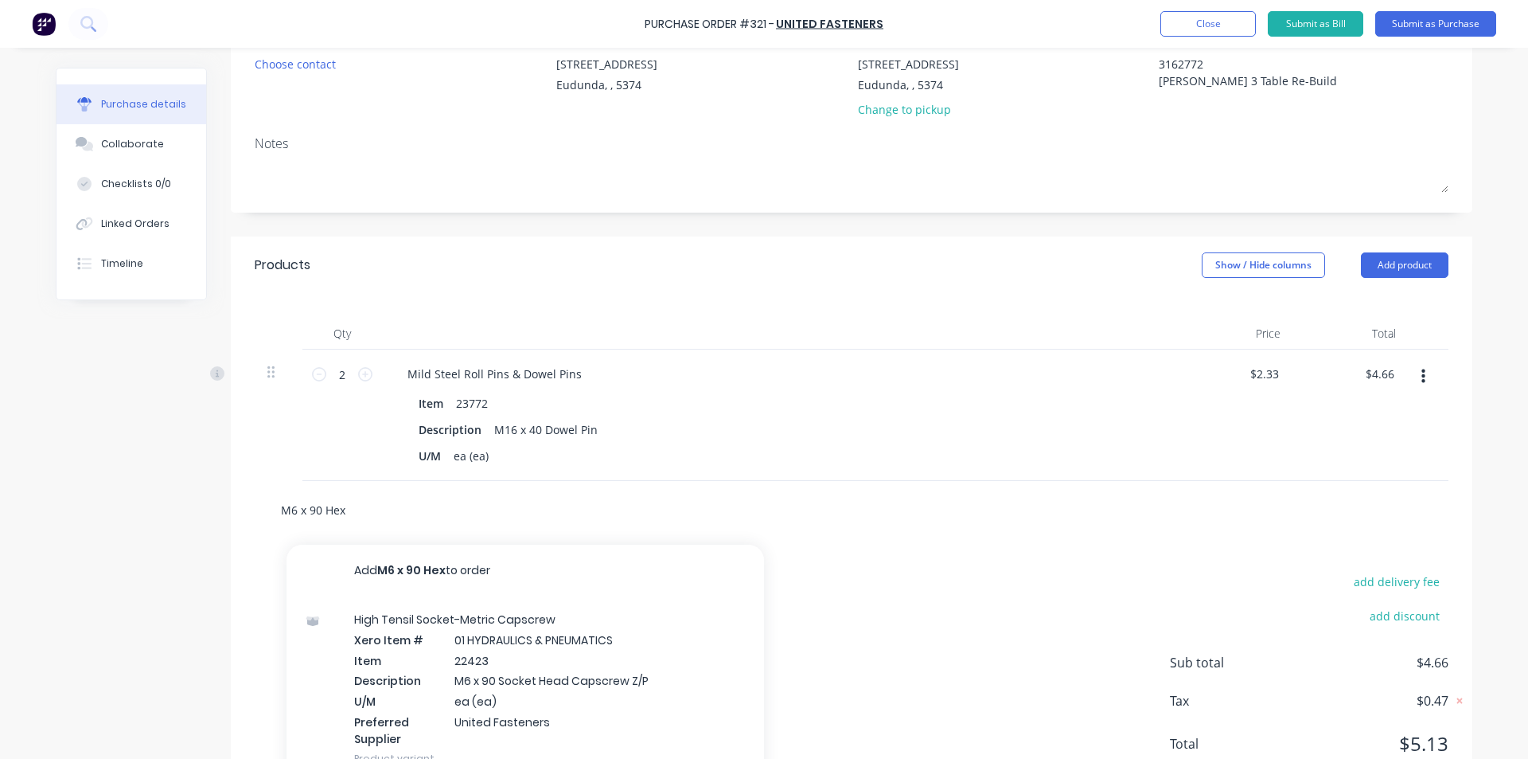
type textarea "x"
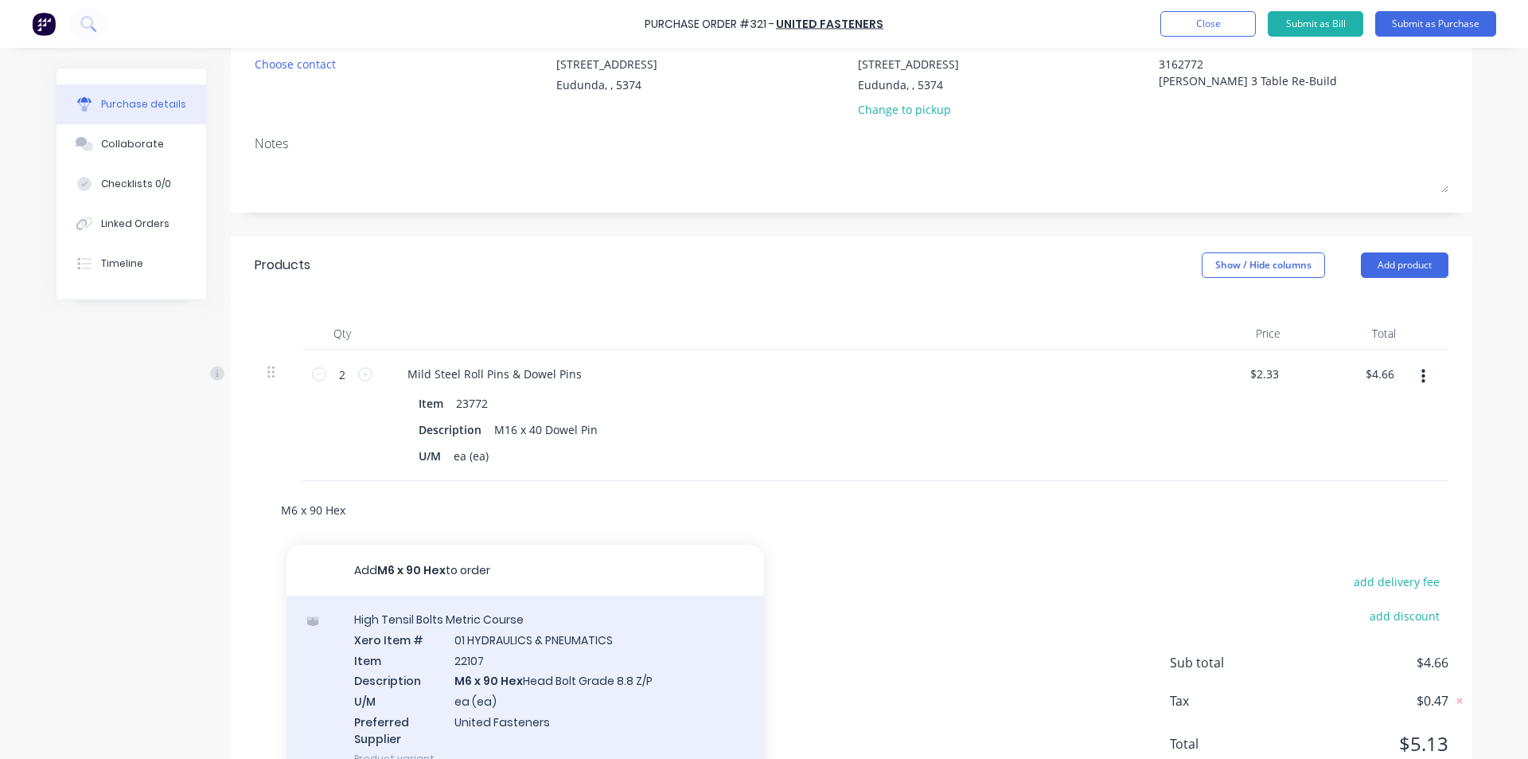
type input "M6 x 90 Hex"
click at [567, 670] on div "High Tensil Bolts Metric Course Xero Item # 01 HYDRAULICS & PNEUMATICS Item 221…" at bounding box center [526, 688] width 478 height 186
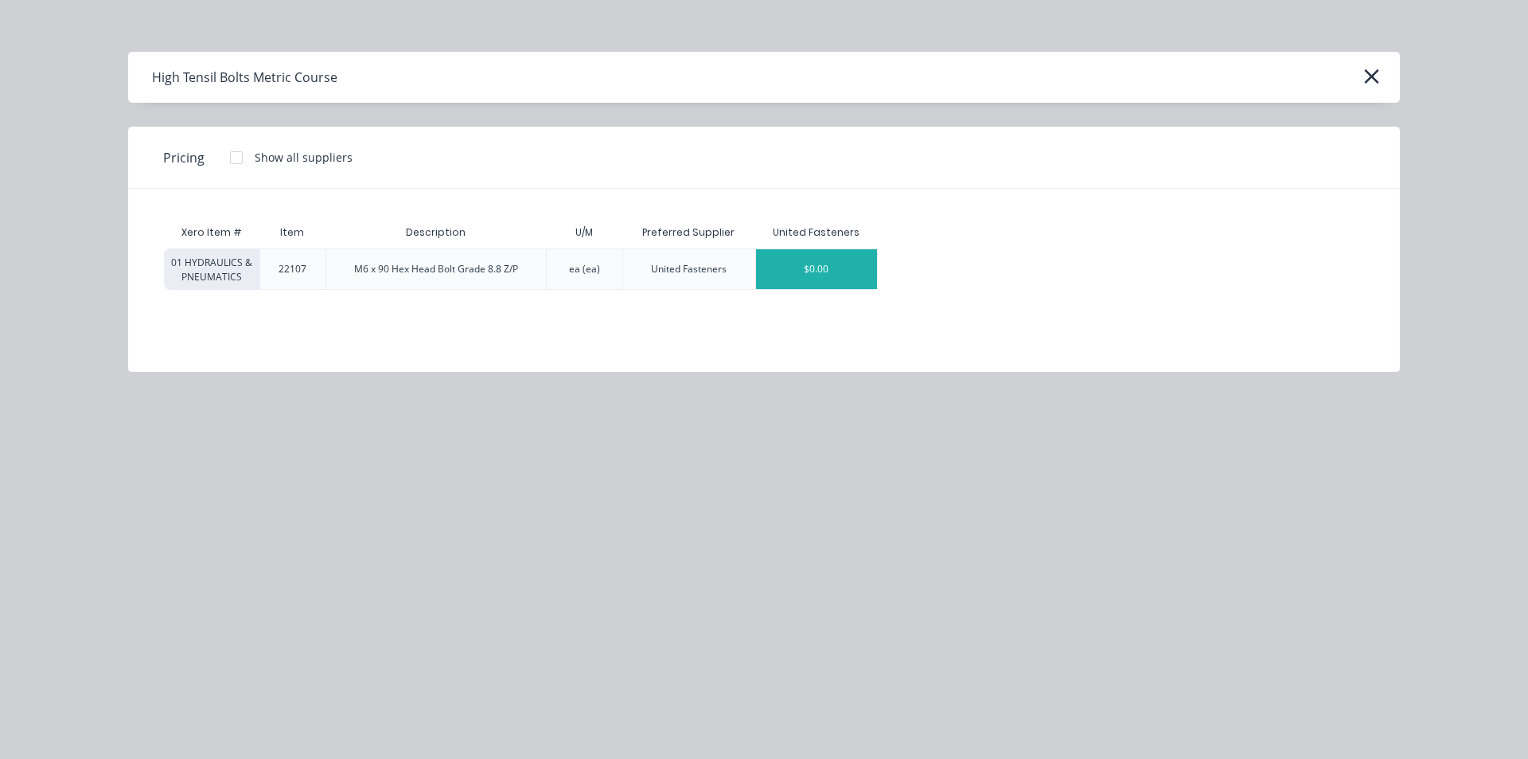
click at [784, 277] on div "$0.00" at bounding box center [816, 269] width 121 height 40
type textarea "x"
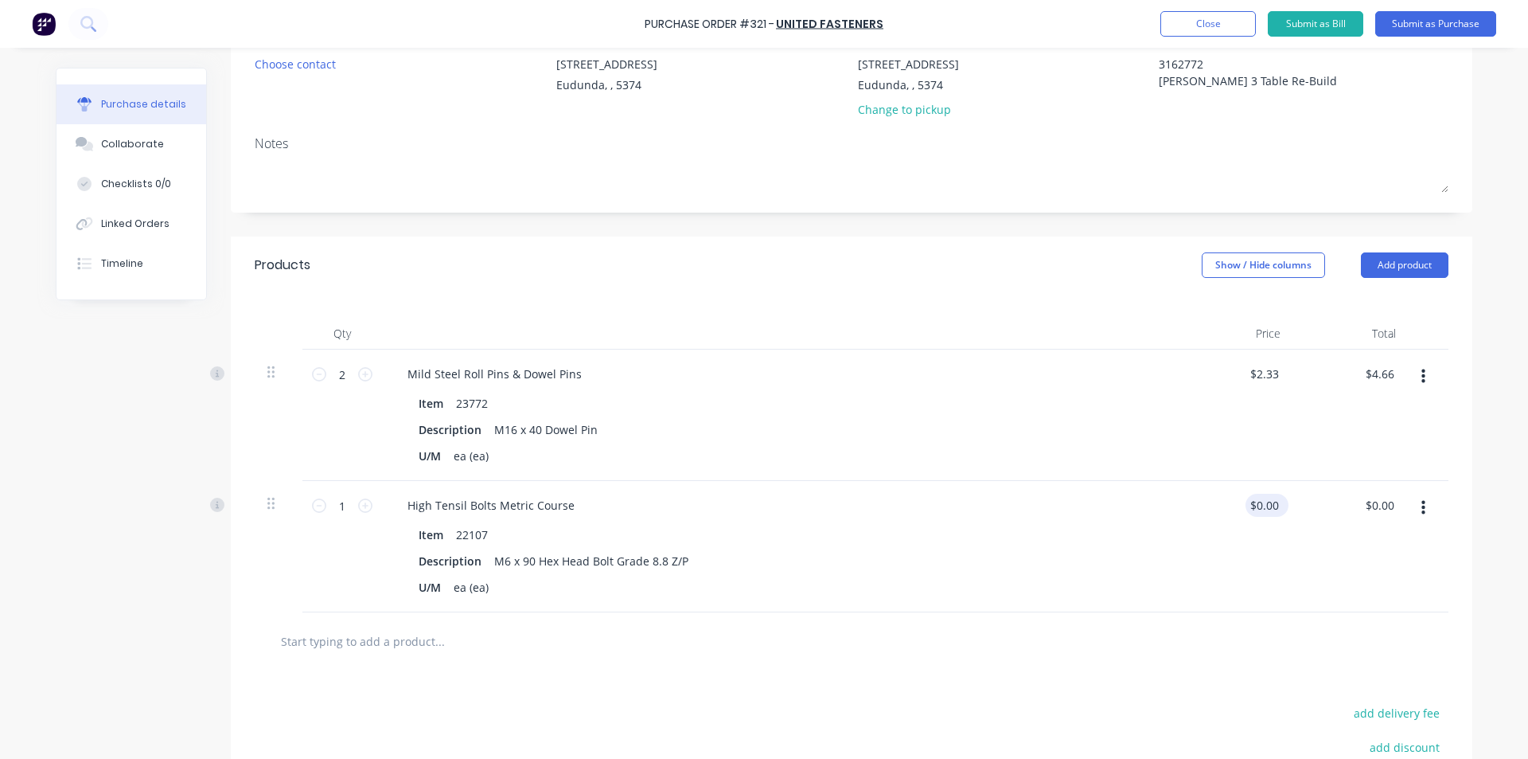
type textarea "x"
drag, startPoint x: 1275, startPoint y: 501, endPoint x: 1204, endPoint y: 517, distance: 73.6
click at [1208, 517] on div "0 0" at bounding box center [1235, 546] width 115 height 131
type input "1.285"
type textarea "x"
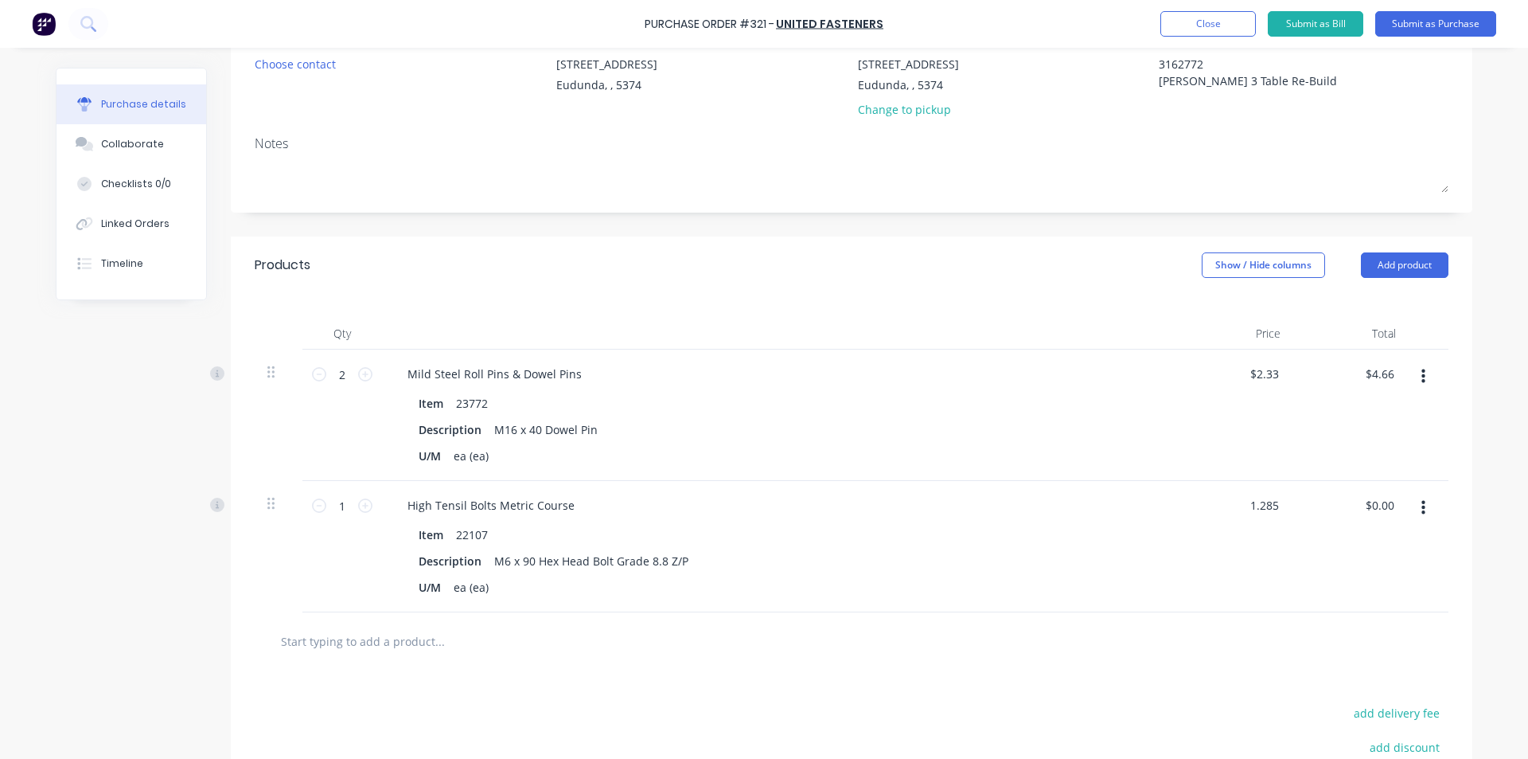
type input "$1.285"
type input "1.29"
type textarea "x"
type input "$1.29"
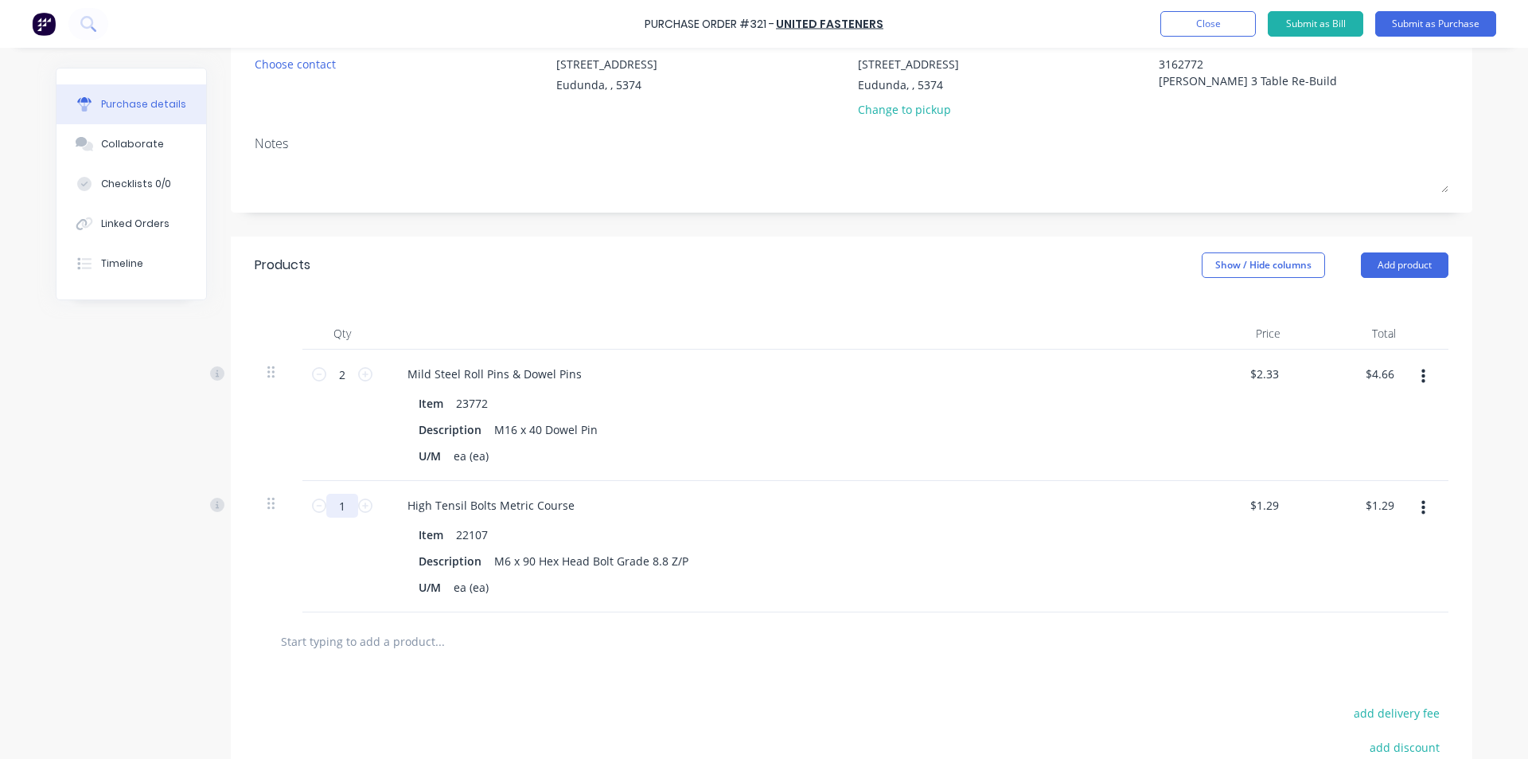
drag, startPoint x: 349, startPoint y: 502, endPoint x: 369, endPoint y: 504, distance: 20.0
click at [353, 501] on div "1 1" at bounding box center [342, 506] width 54 height 24
click at [358, 505] on icon at bounding box center [365, 505] width 14 height 14
type textarea "x"
type input "2"
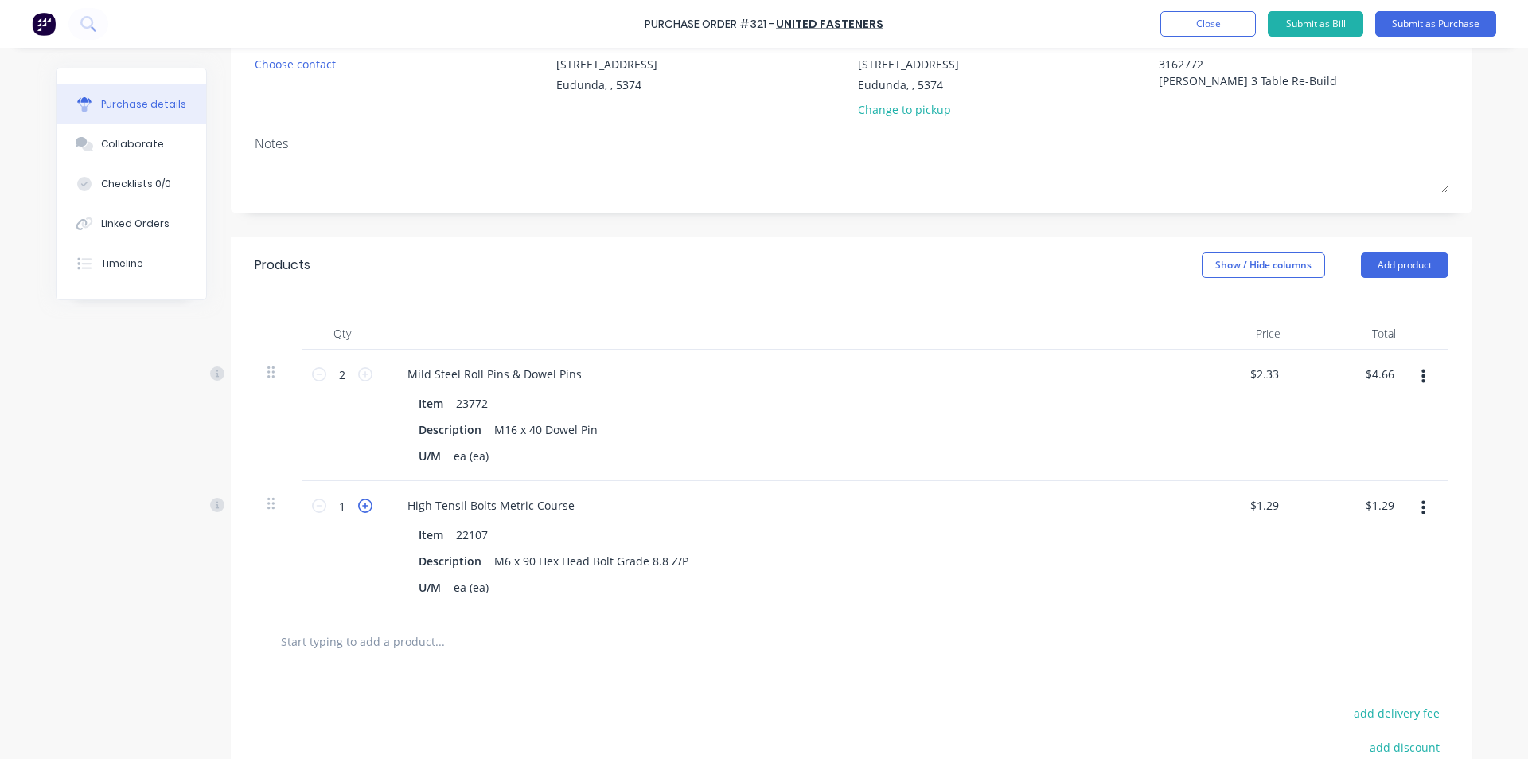
type input "$2.58"
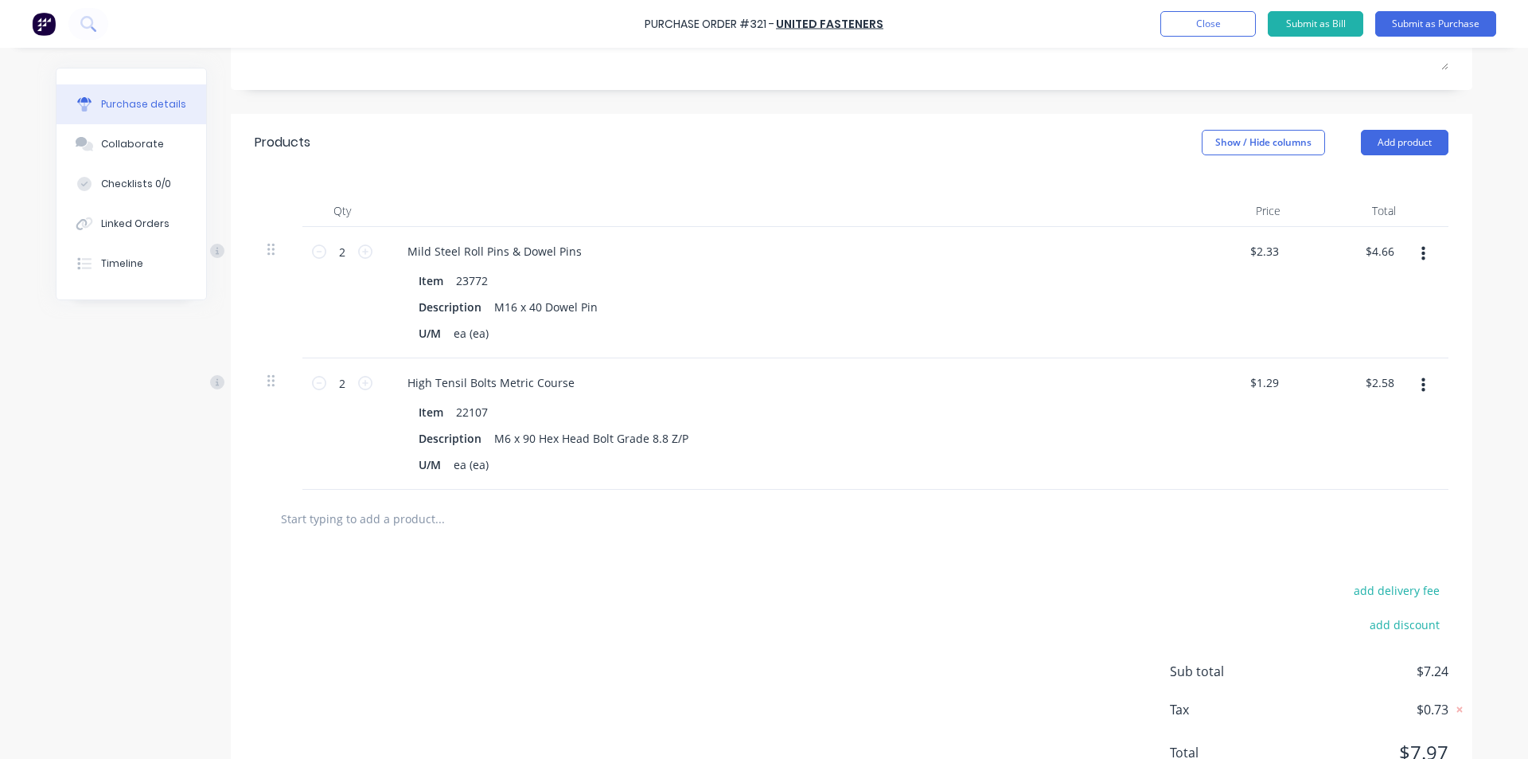
scroll to position [349, 0]
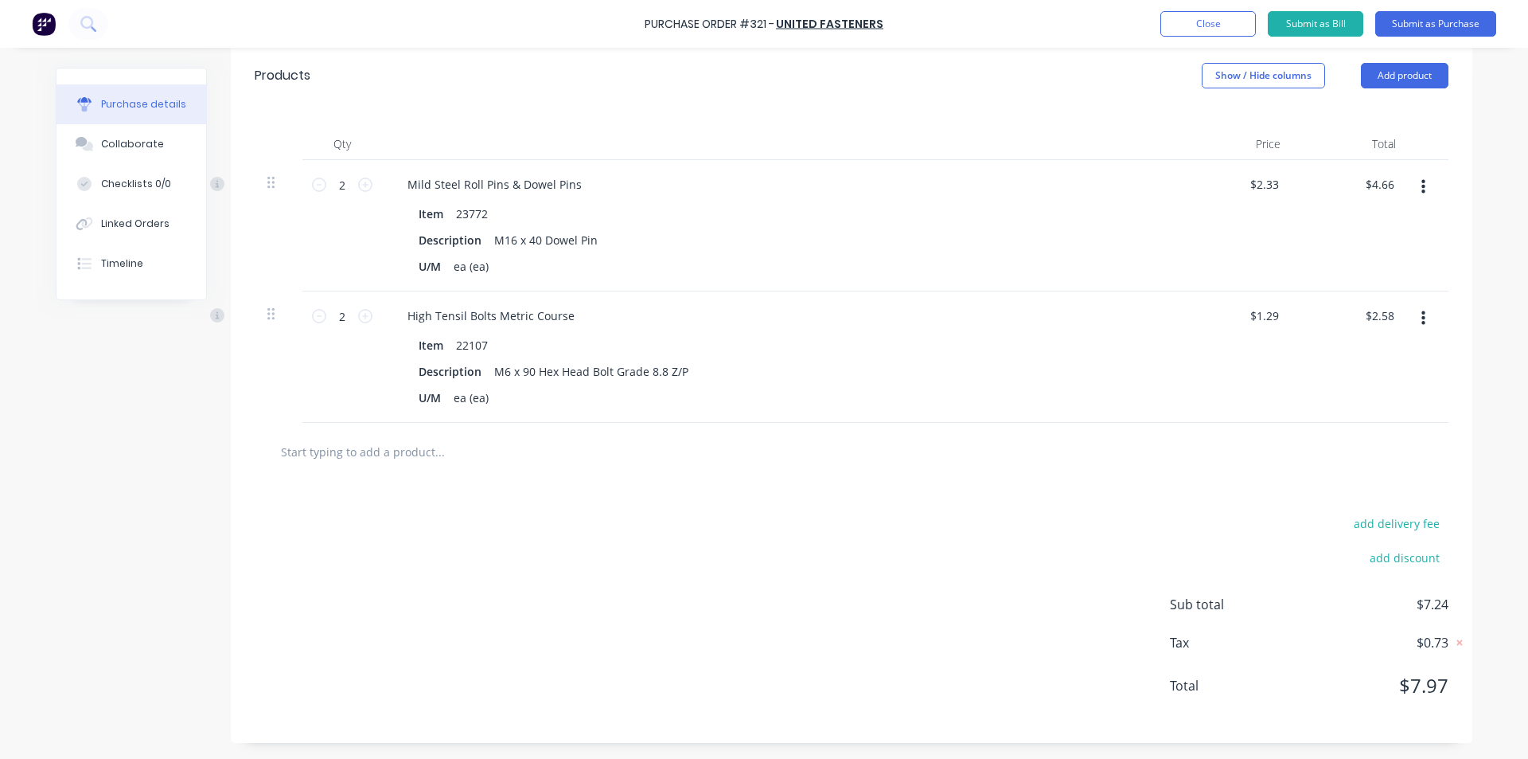
click at [392, 453] on input "text" at bounding box center [439, 451] width 318 height 32
type textarea "x"
type input "M"
type textarea "x"
type input "M1"
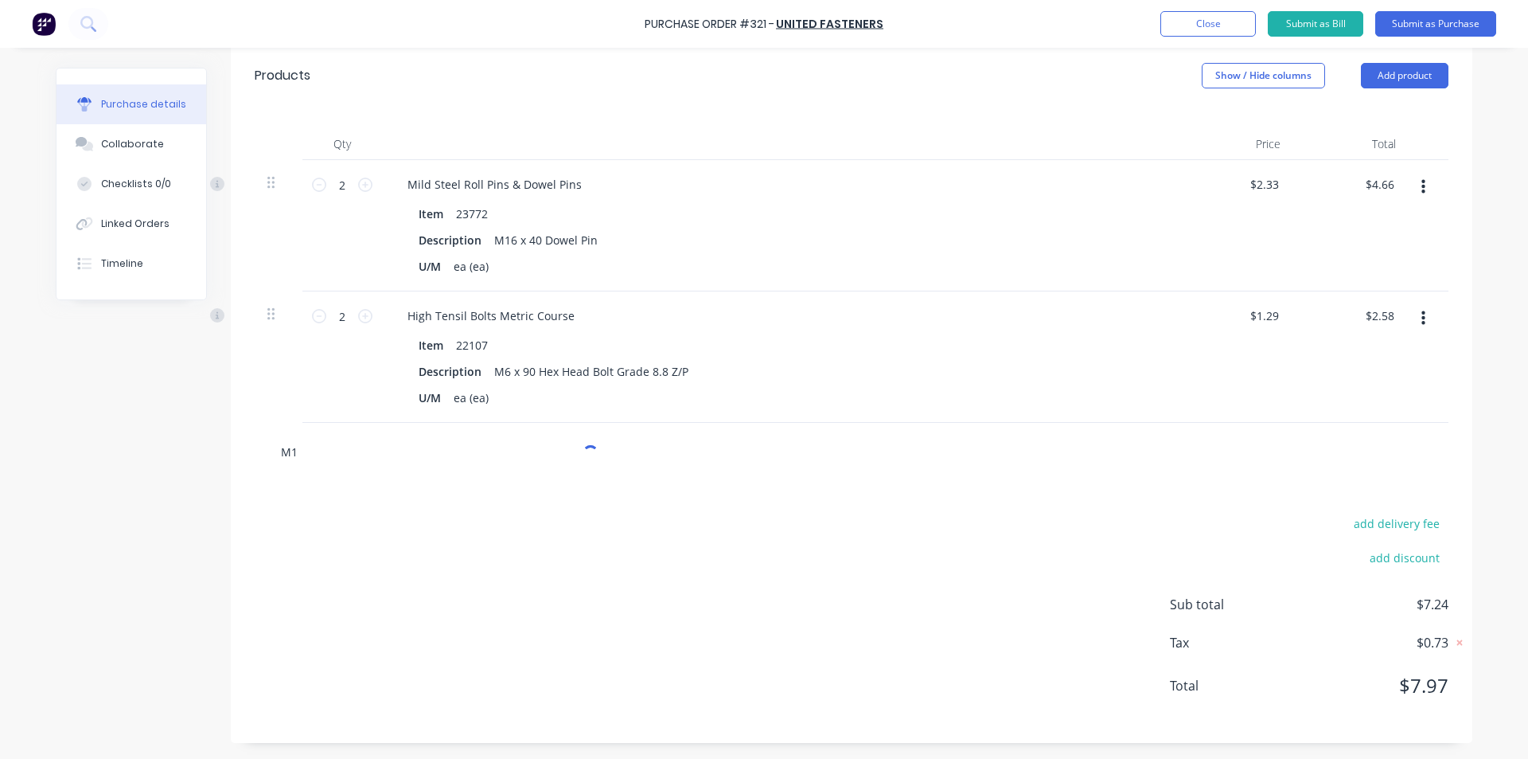
type textarea "x"
type input "M12"
type textarea "x"
type input "M12 x"
type textarea "x"
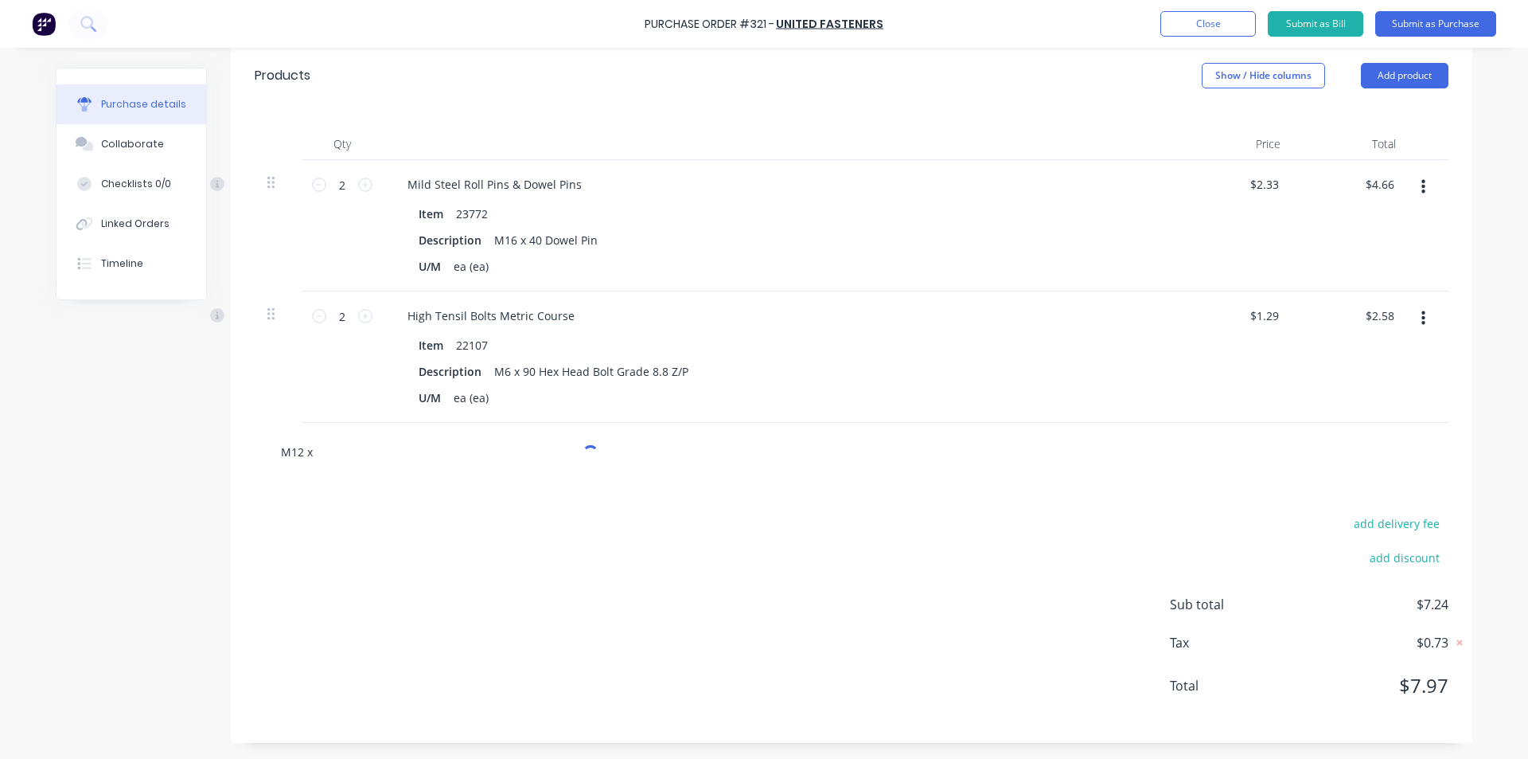
type input "M12 x"
type textarea "x"
type input "M12 x"
type textarea "x"
type input "M12"
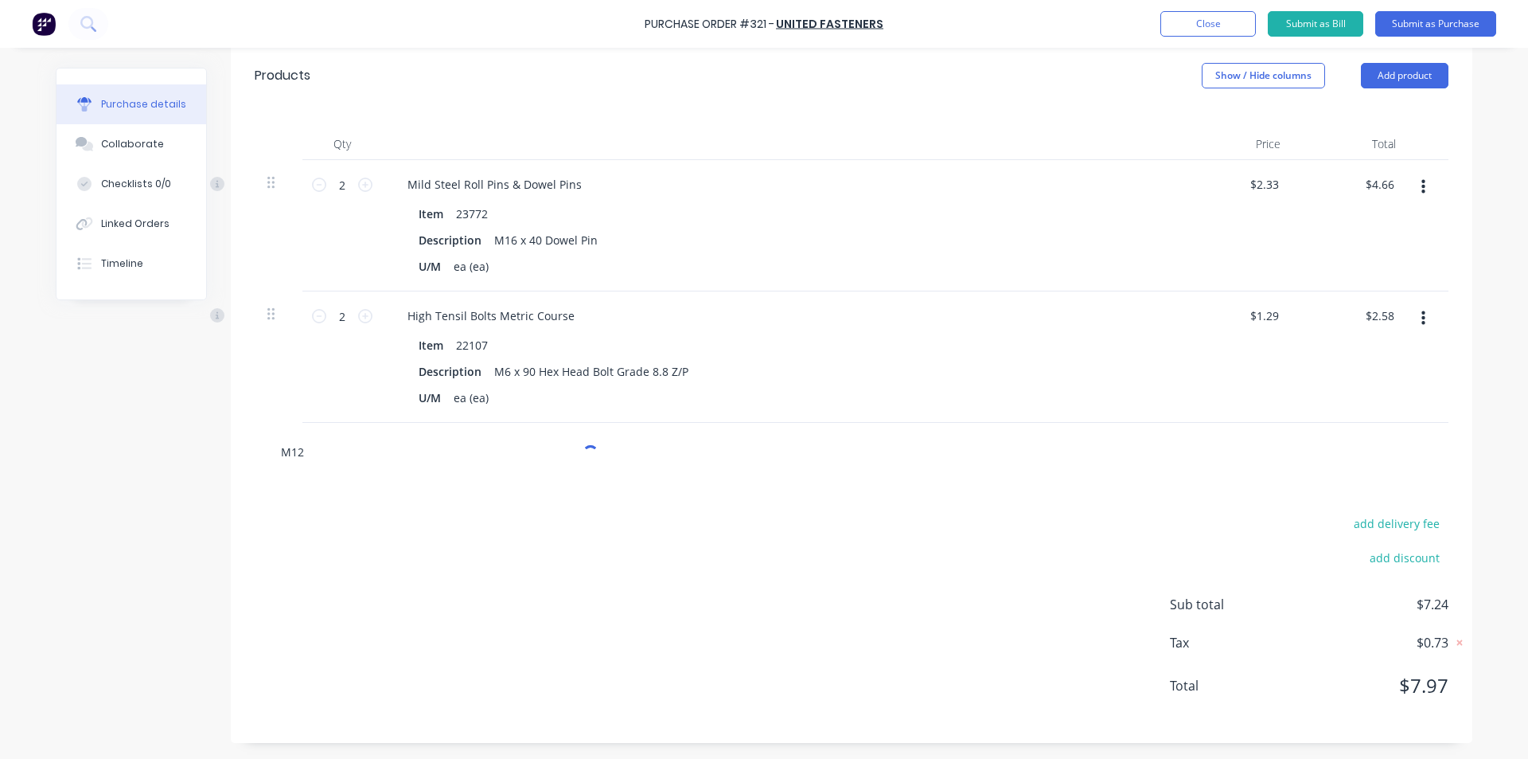
type textarea "x"
type input "M12"
type textarea "x"
type input "M1"
type textarea "x"
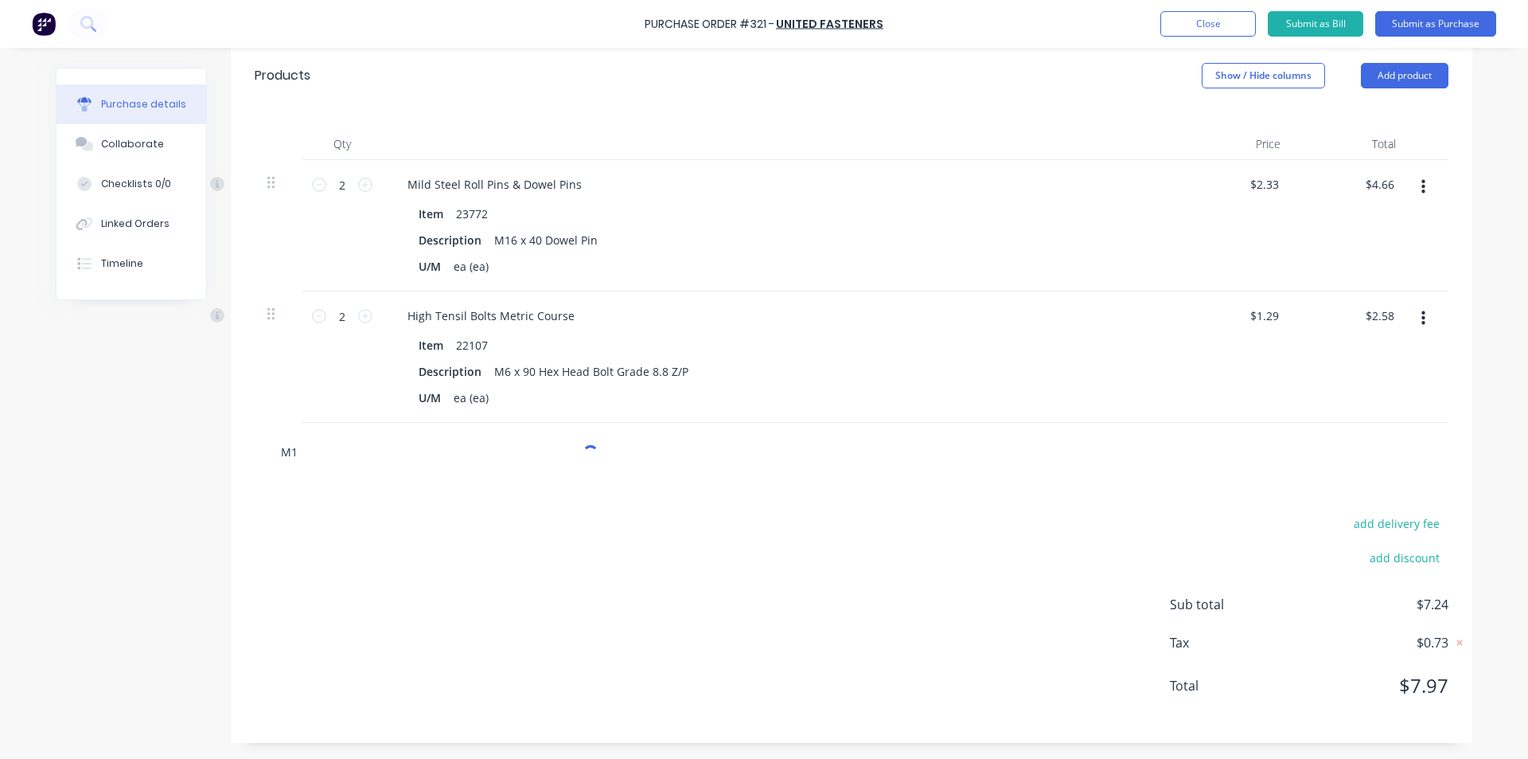
type input "M"
type textarea "x"
type input "12"
type textarea "x"
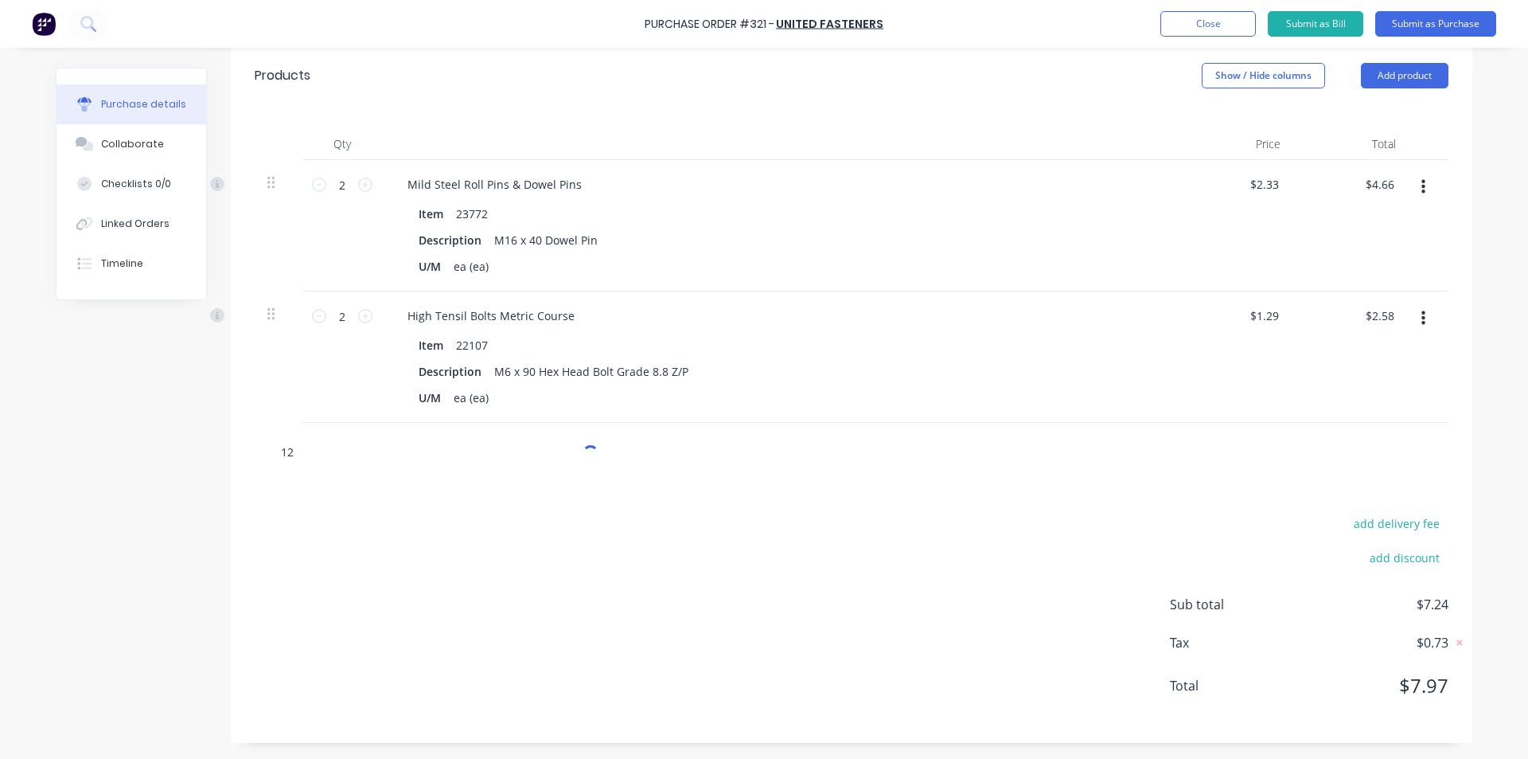
type input "12 x"
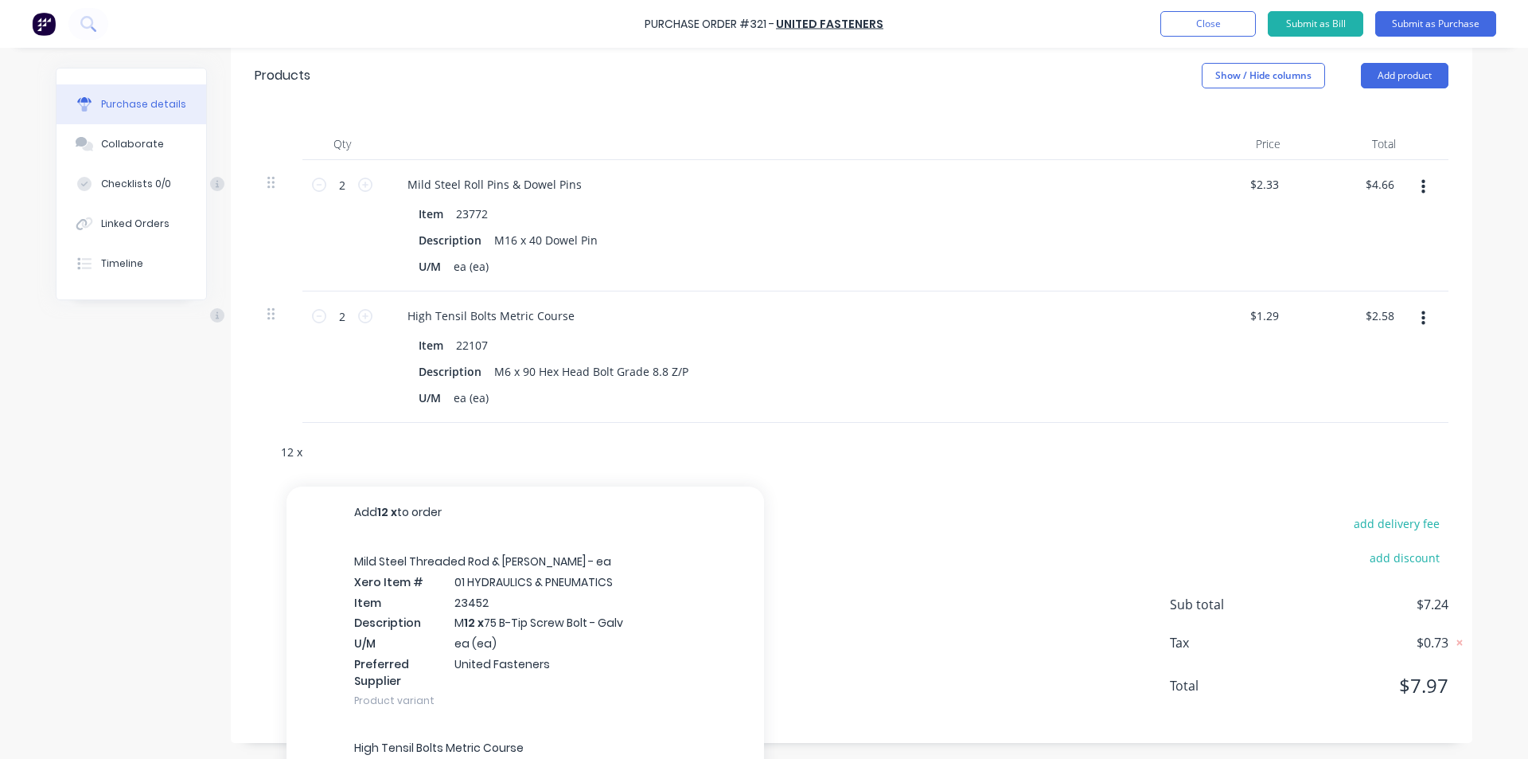
type textarea "x"
type input "12 x"
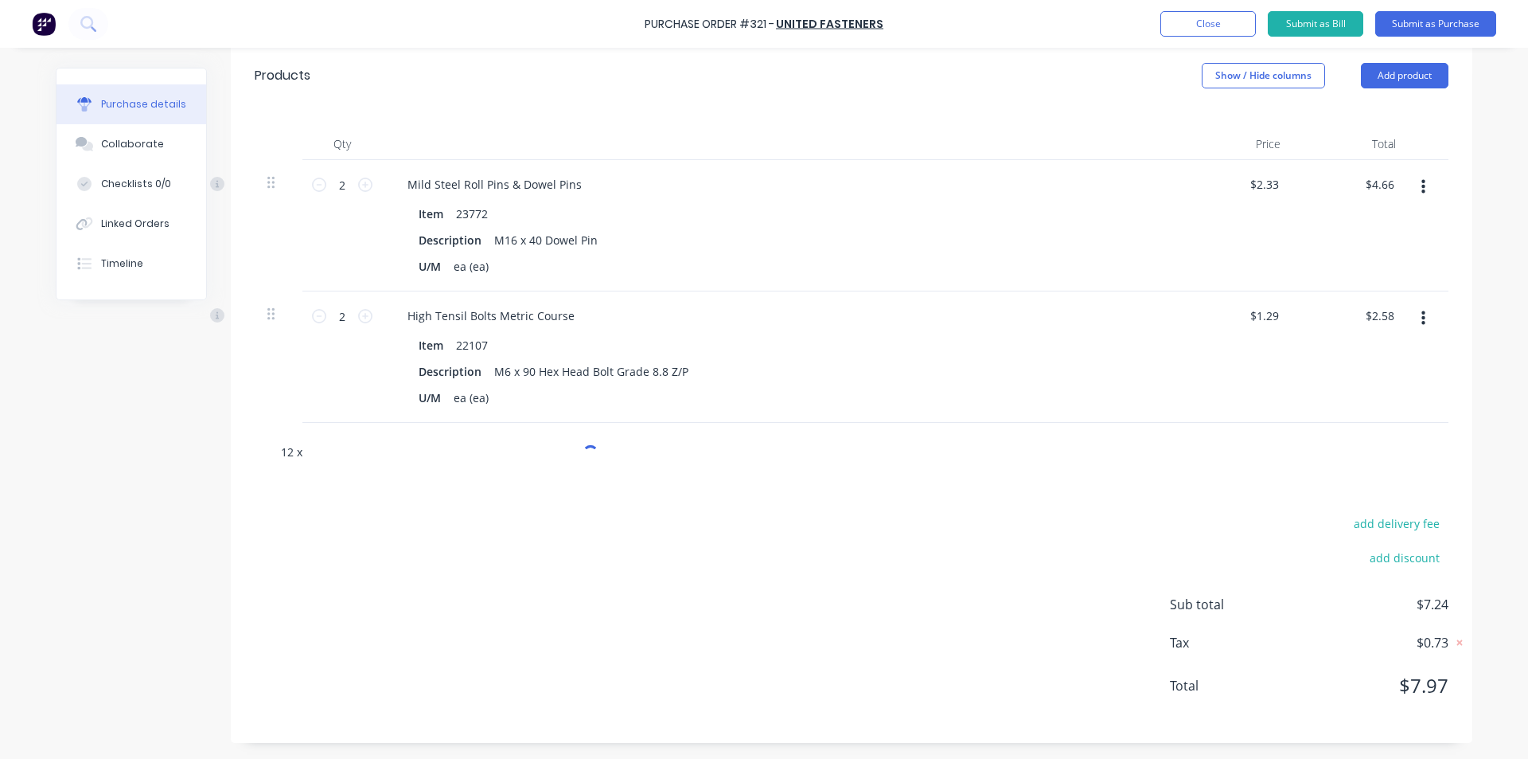
type textarea "x"
type input "12 x 4"
type textarea "x"
type input "12 x 40"
type textarea "x"
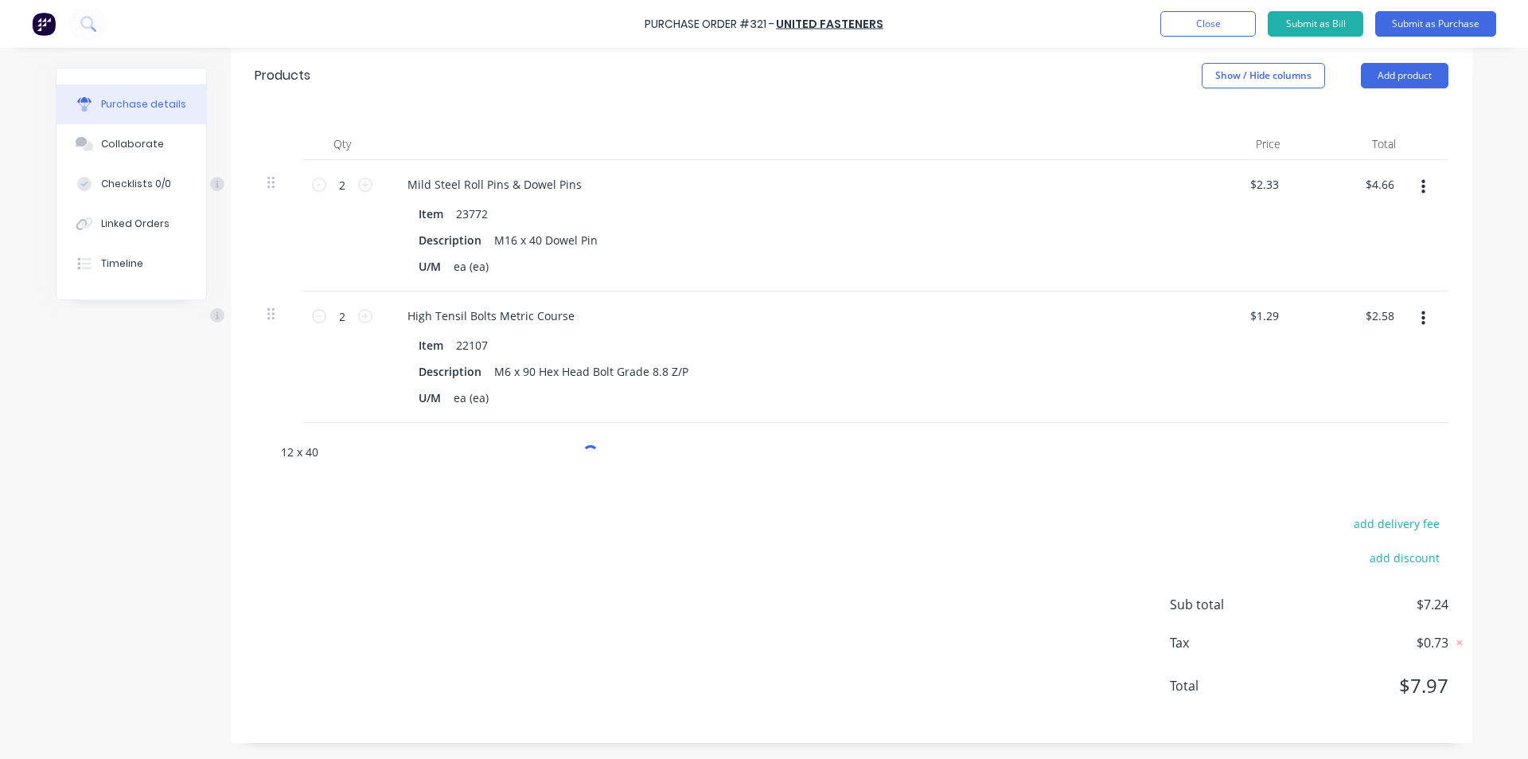
type input "12 x 40"
type textarea "x"
type input "12 x 40 h"
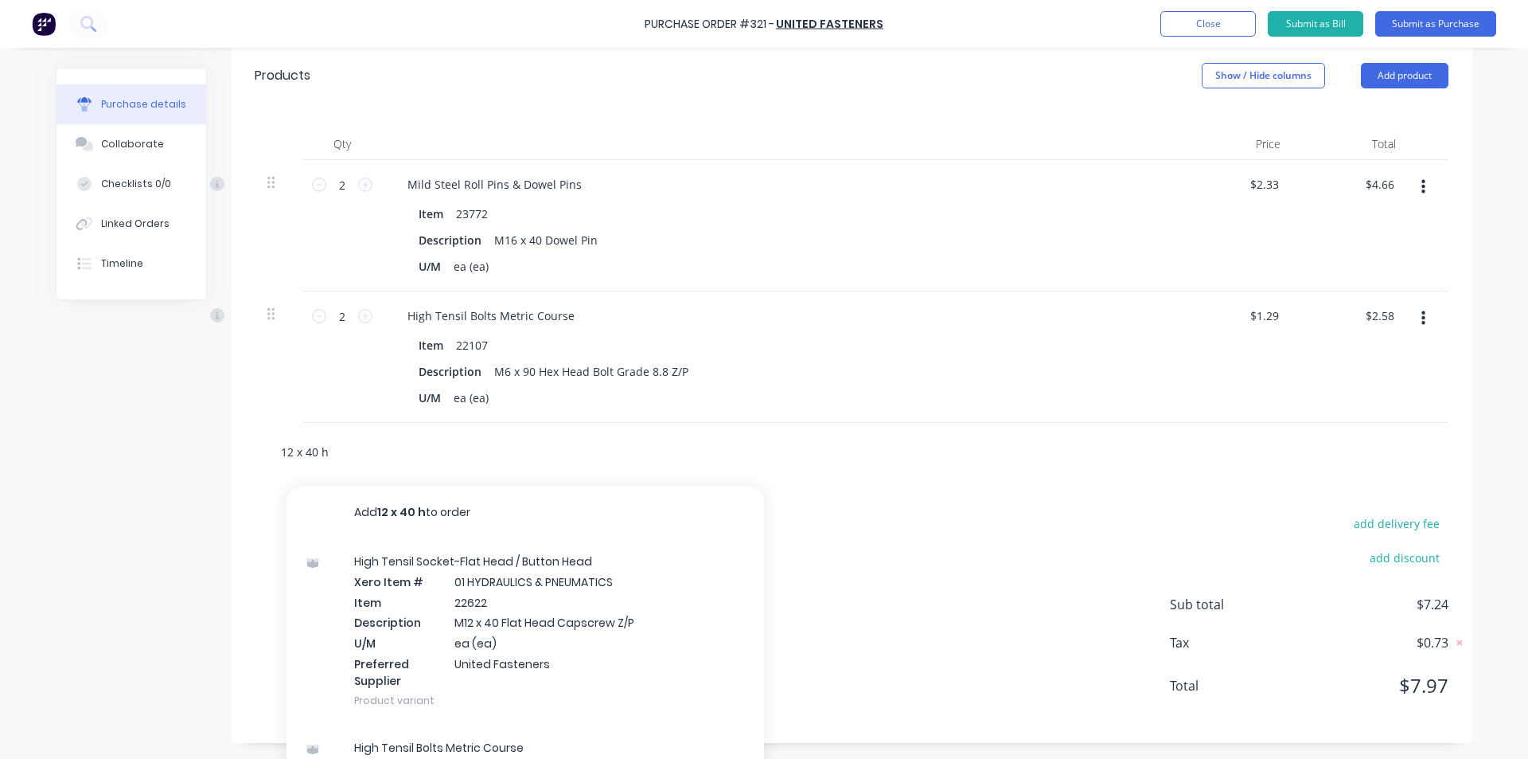
type textarea "x"
type input "12 x 40 he"
type textarea "x"
type input "12 x 40 hex"
type textarea "x"
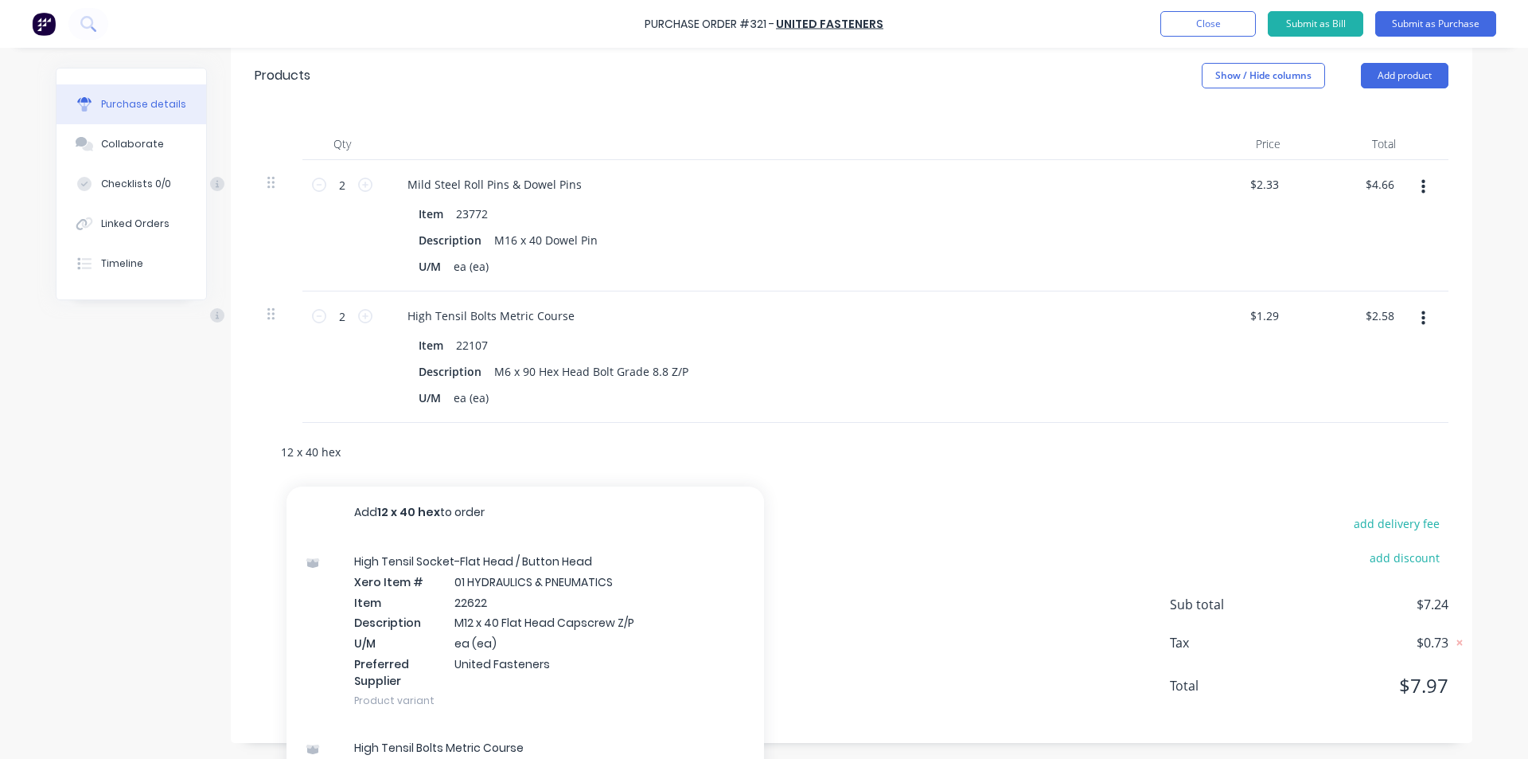
type input "12 x 40 hex h"
type textarea "x"
type input "12 x 40 hex he"
type textarea "x"
type input "12 x 40 hex hea"
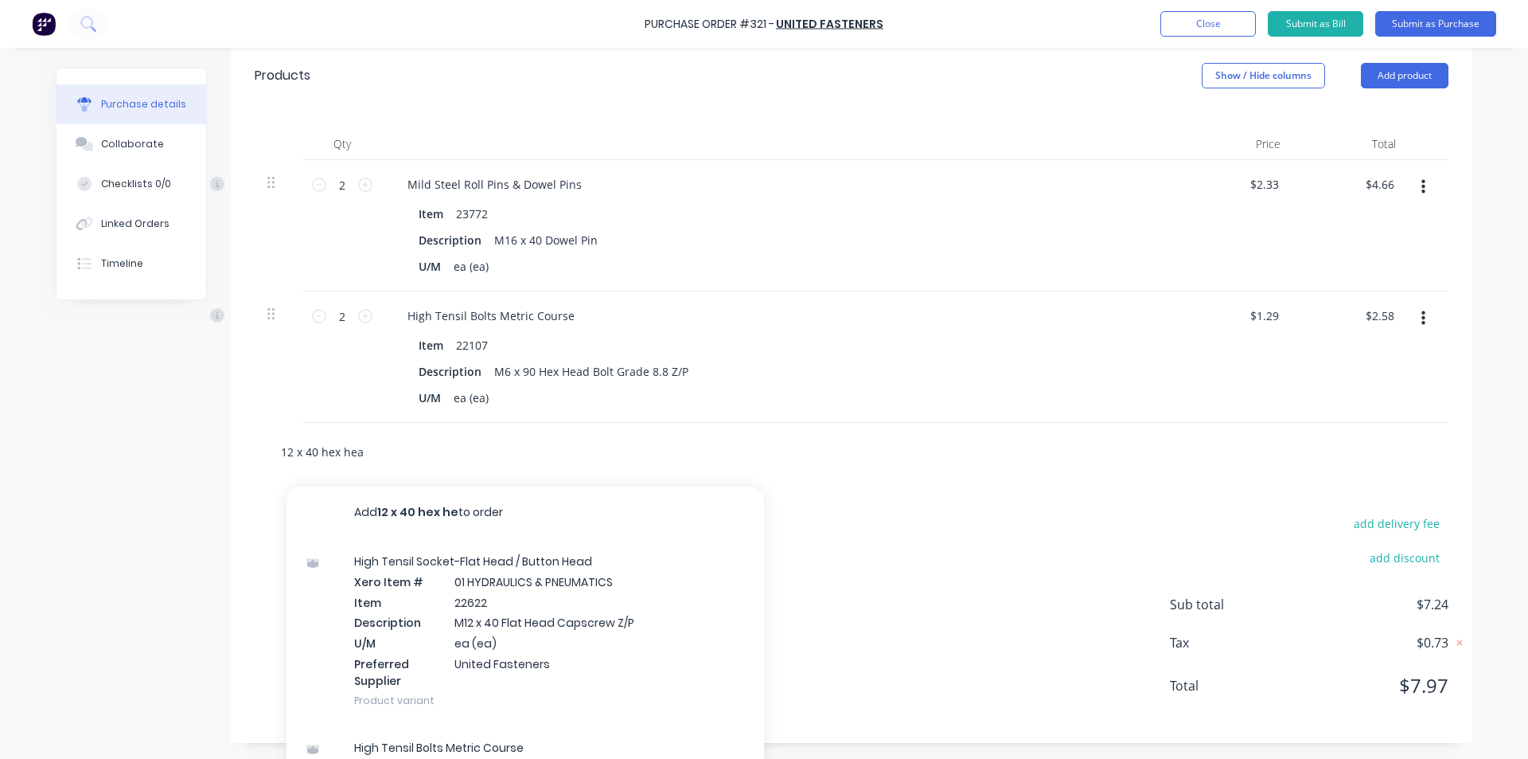
type textarea "x"
type input "12 x 40 hex head"
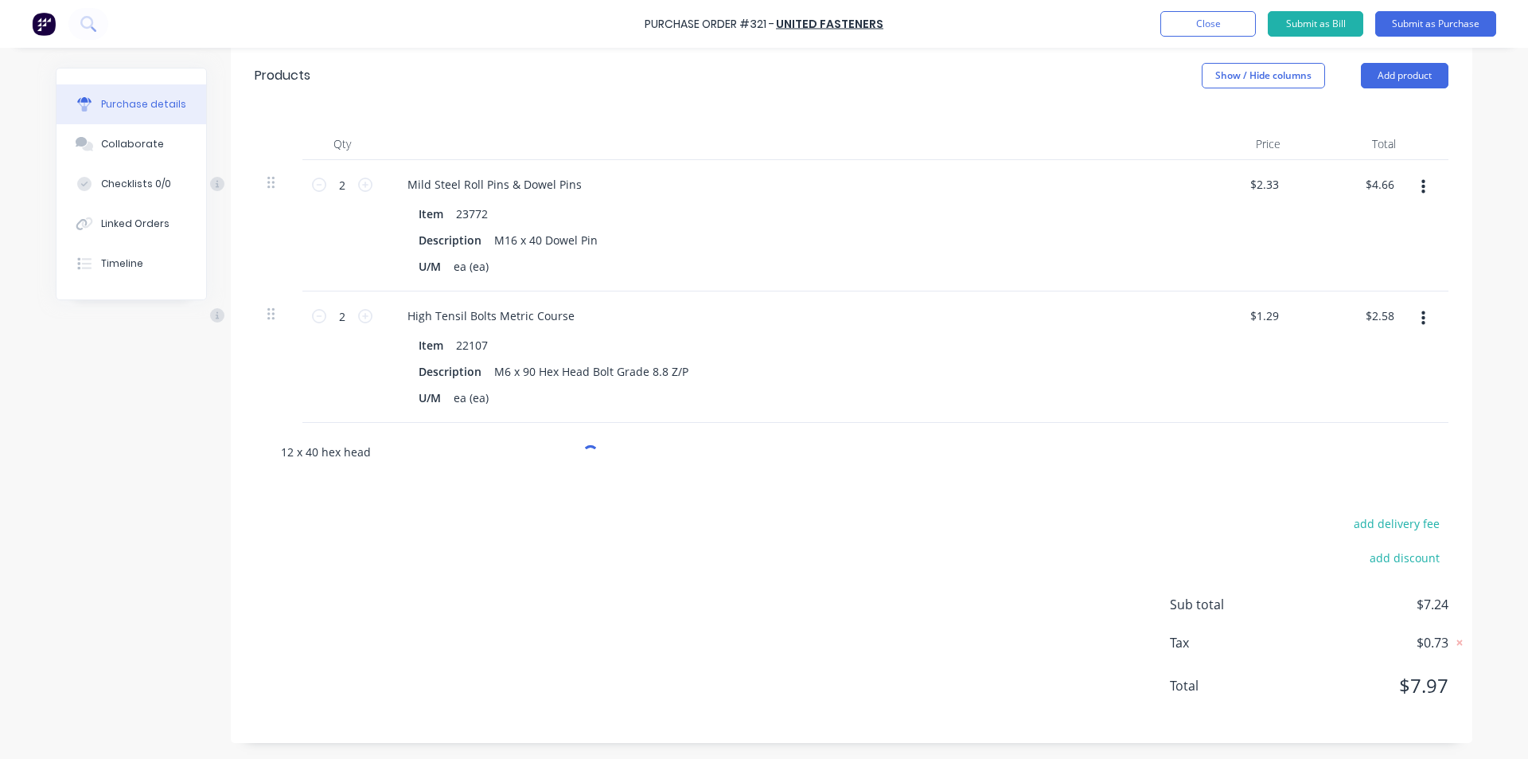
type textarea "x"
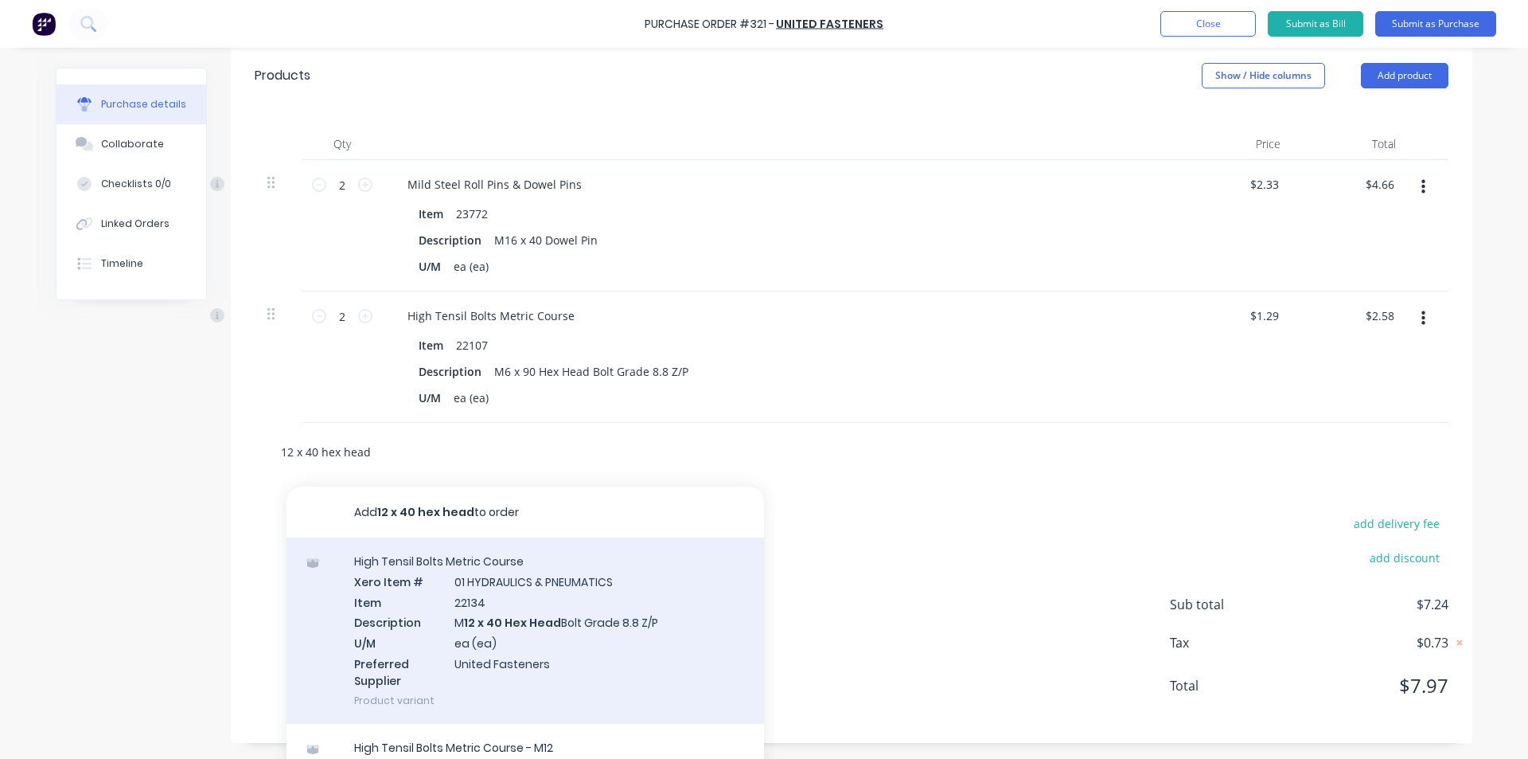
type input "12 x 40 hex head"
click at [496, 625] on div "High Tensil Bolts Metric Course Xero Item # 01 HYDRAULICS & PNEUMATICS Item 221…" at bounding box center [526, 630] width 478 height 186
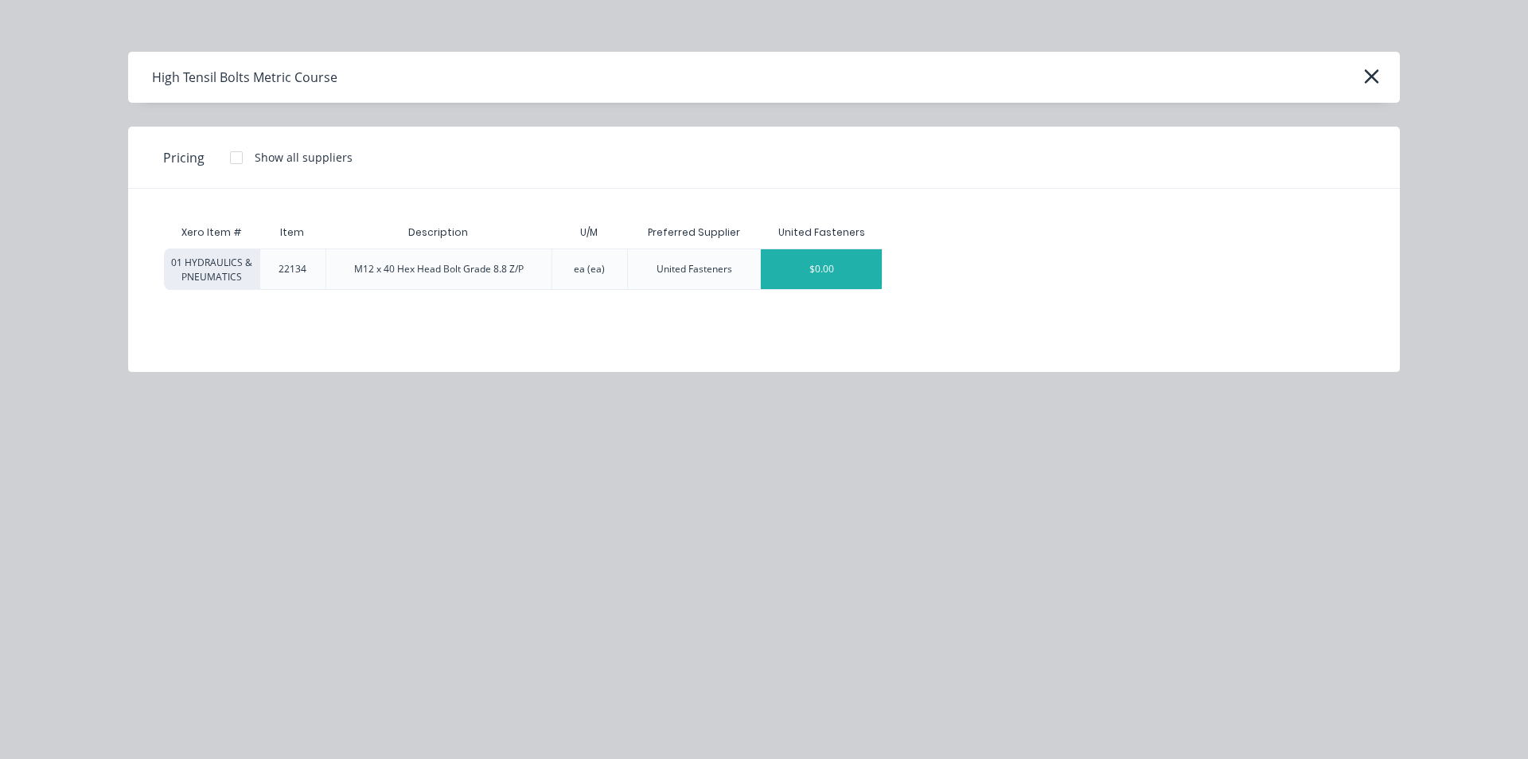
click at [800, 276] on div "$0.00" at bounding box center [821, 269] width 121 height 40
type textarea "x"
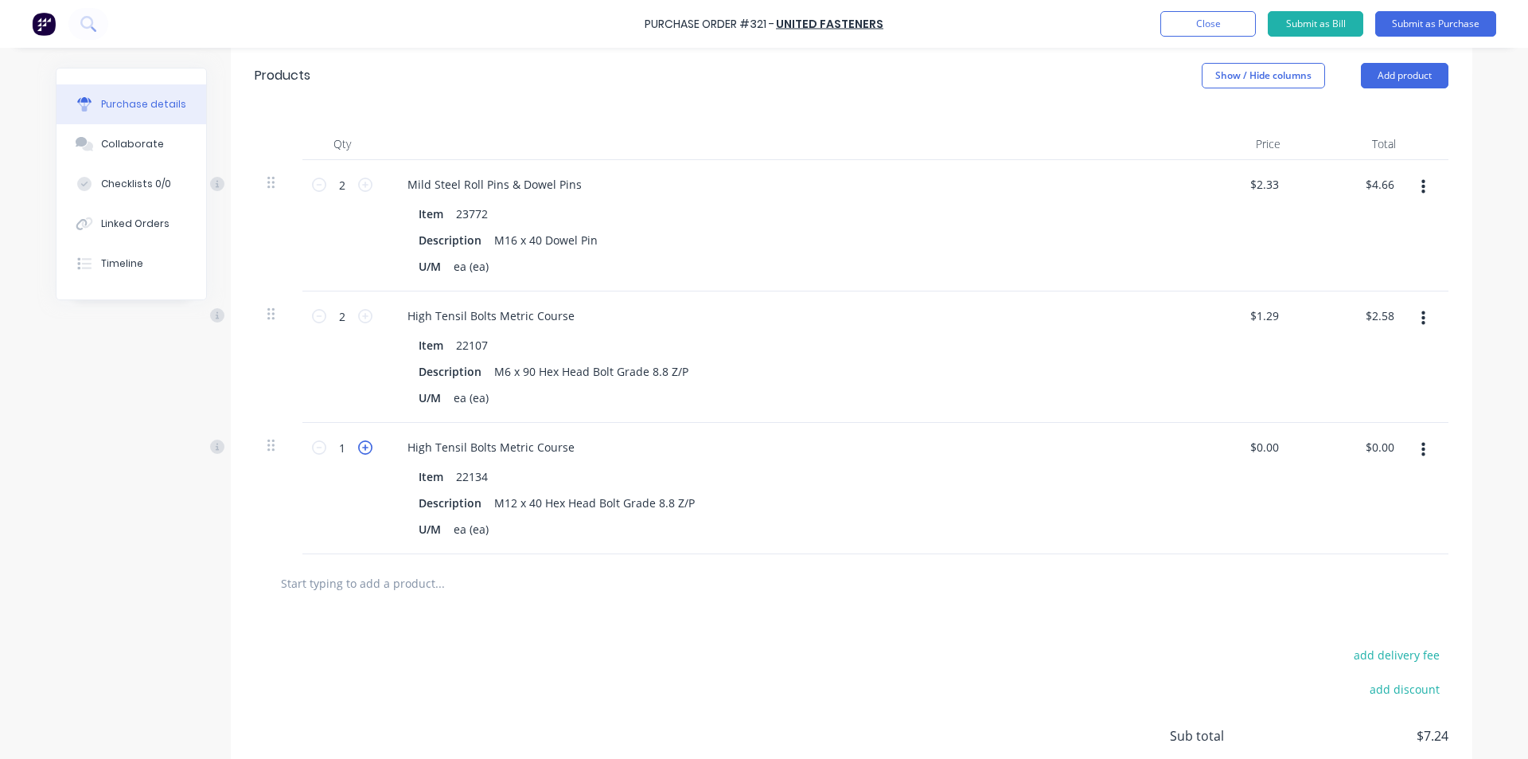
click at [365, 448] on icon at bounding box center [365, 447] width 14 height 14
type textarea "x"
type input "2"
click at [365, 448] on icon at bounding box center [365, 447] width 14 height 14
type textarea "x"
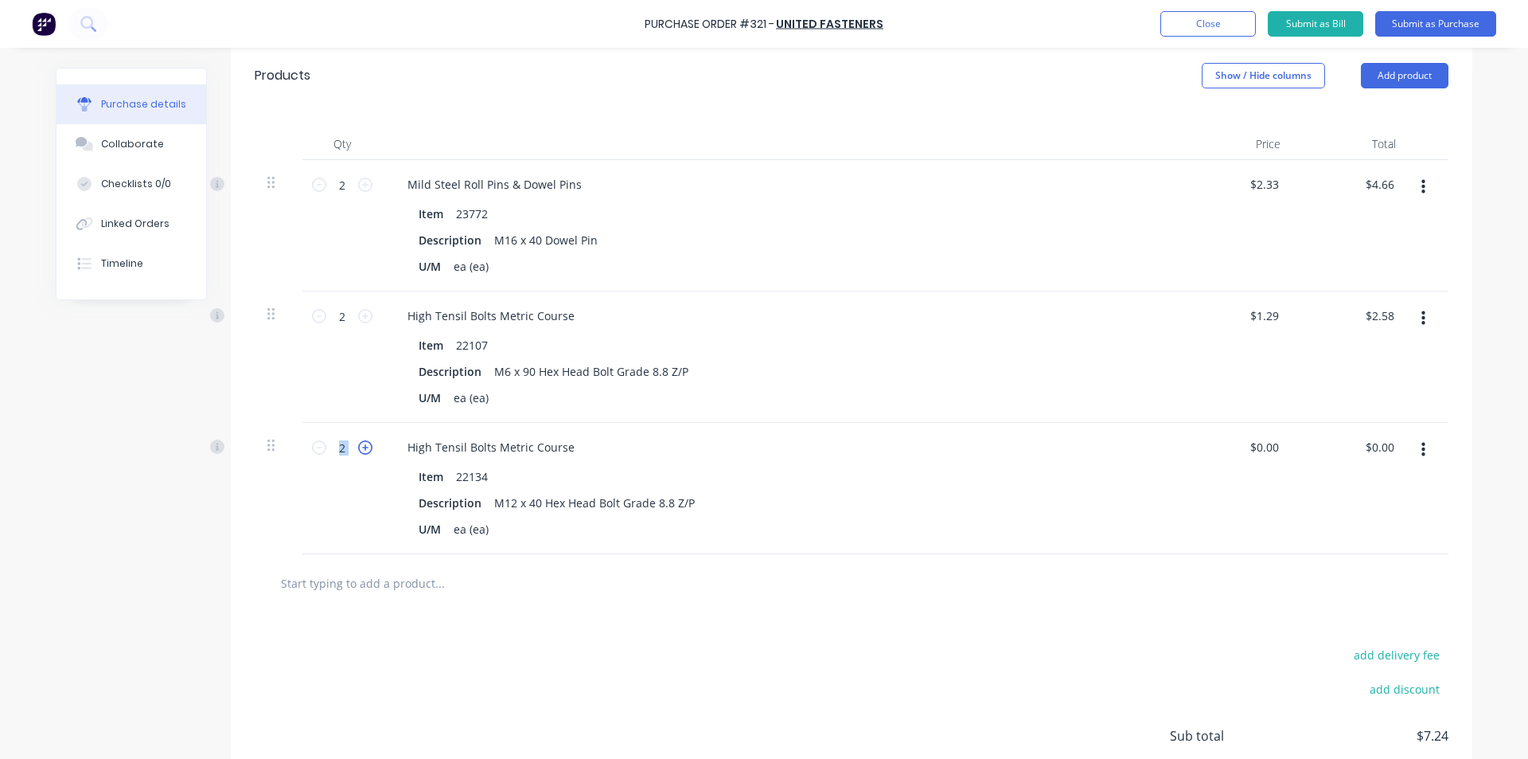
type input "3"
click at [365, 448] on icon at bounding box center [365, 447] width 14 height 14
type textarea "x"
type input "4"
click at [365, 448] on icon at bounding box center [365, 447] width 14 height 14
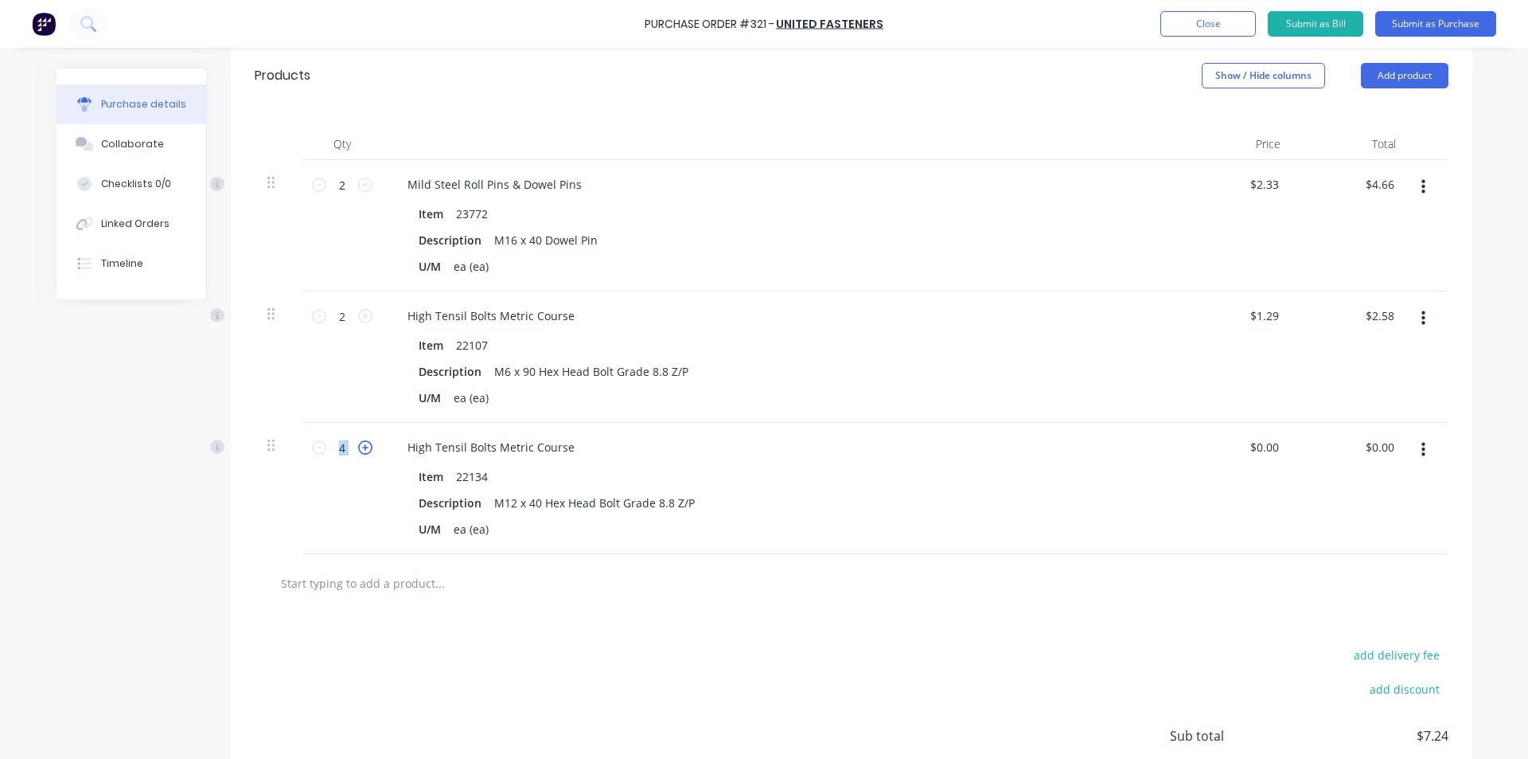
type textarea "x"
type input "5"
type textarea "x"
click at [1262, 449] on input "0" at bounding box center [1271, 446] width 22 height 23
type input ".5540"
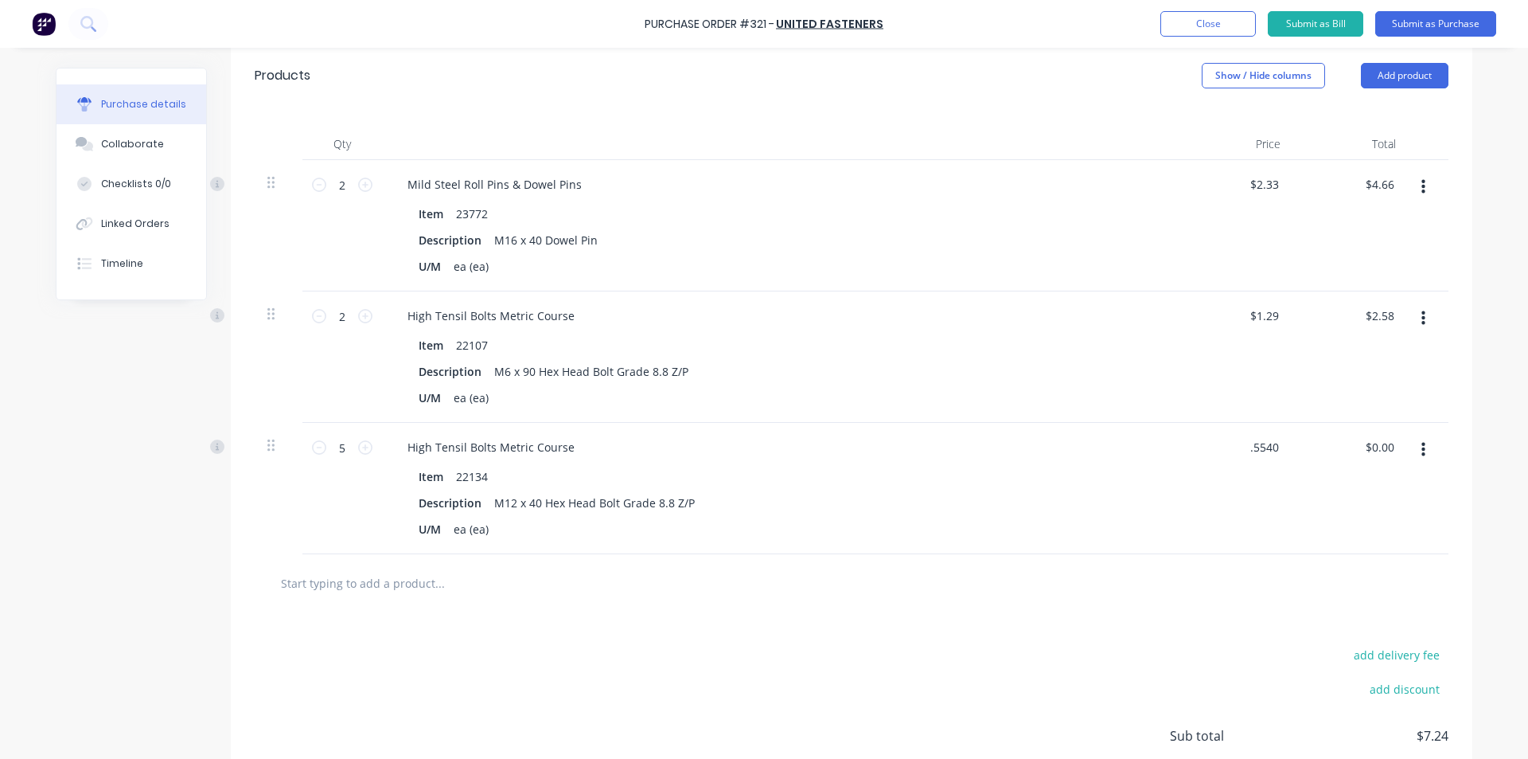
type textarea "x"
type input "$0.554"
type input "2.77"
type textarea "x"
type input "$2.77"
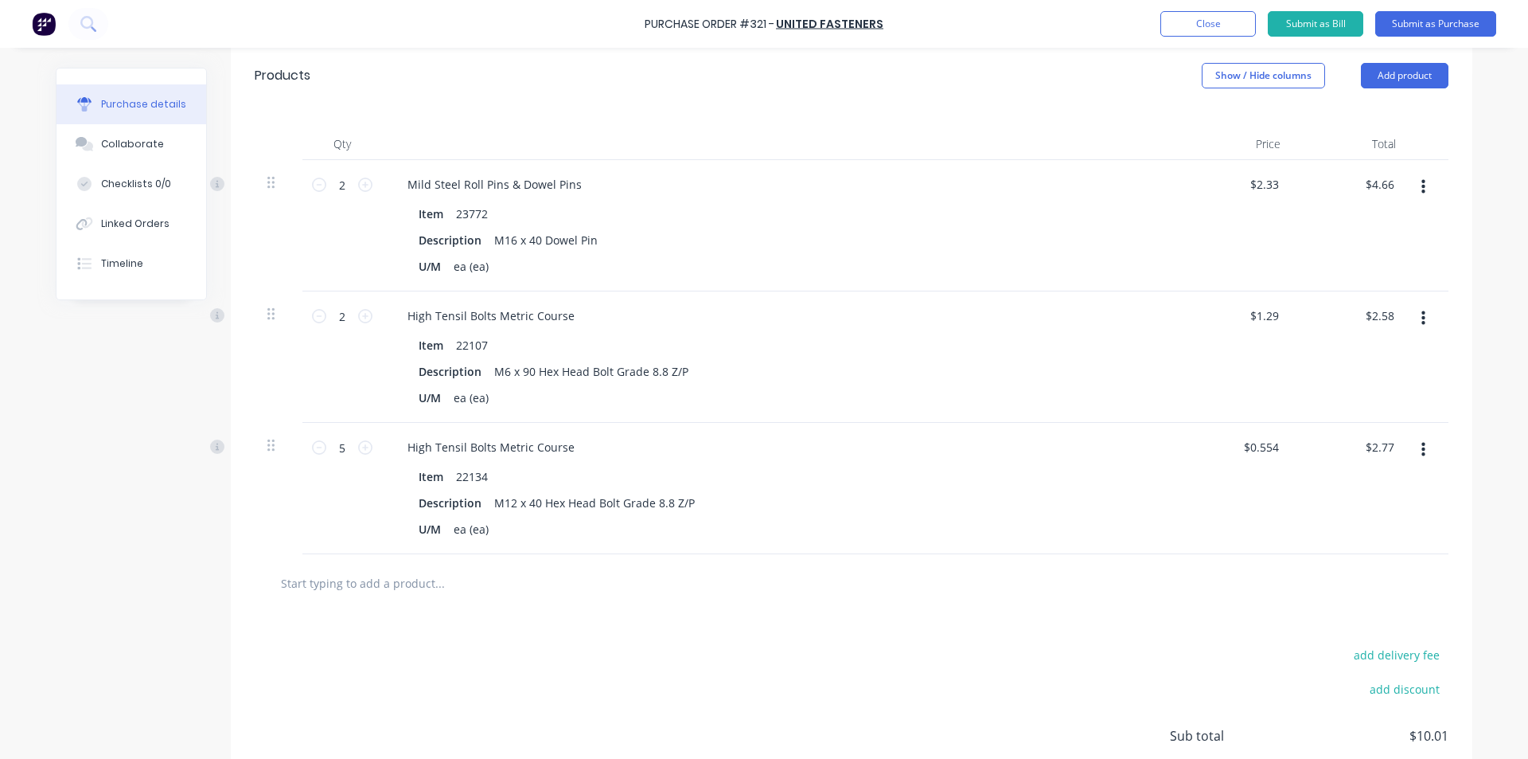
click at [377, 572] on input "text" at bounding box center [439, 583] width 318 height 32
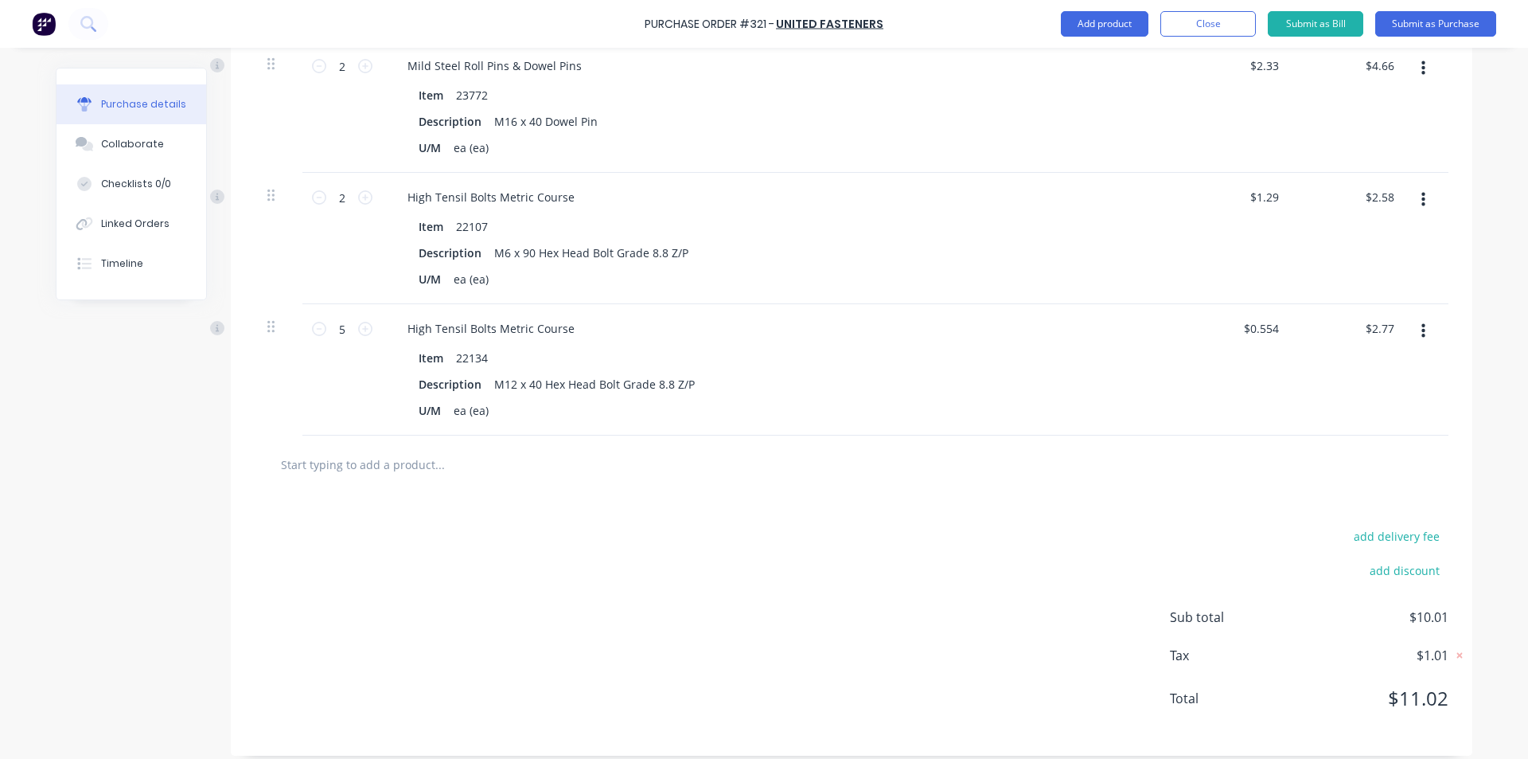
scroll to position [480, 0]
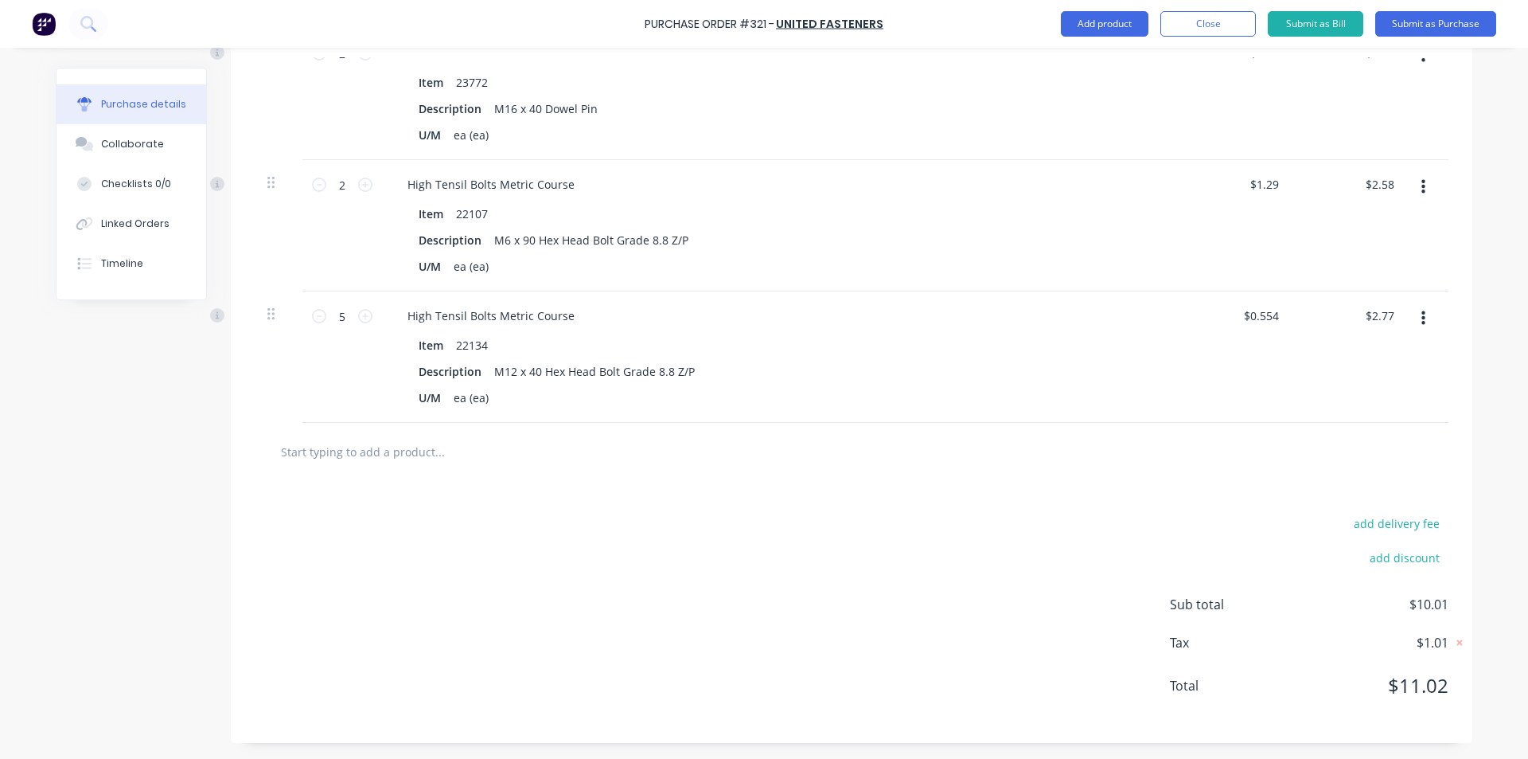
type textarea "x"
type input "M"
type textarea "x"
type input "M1"
type textarea "x"
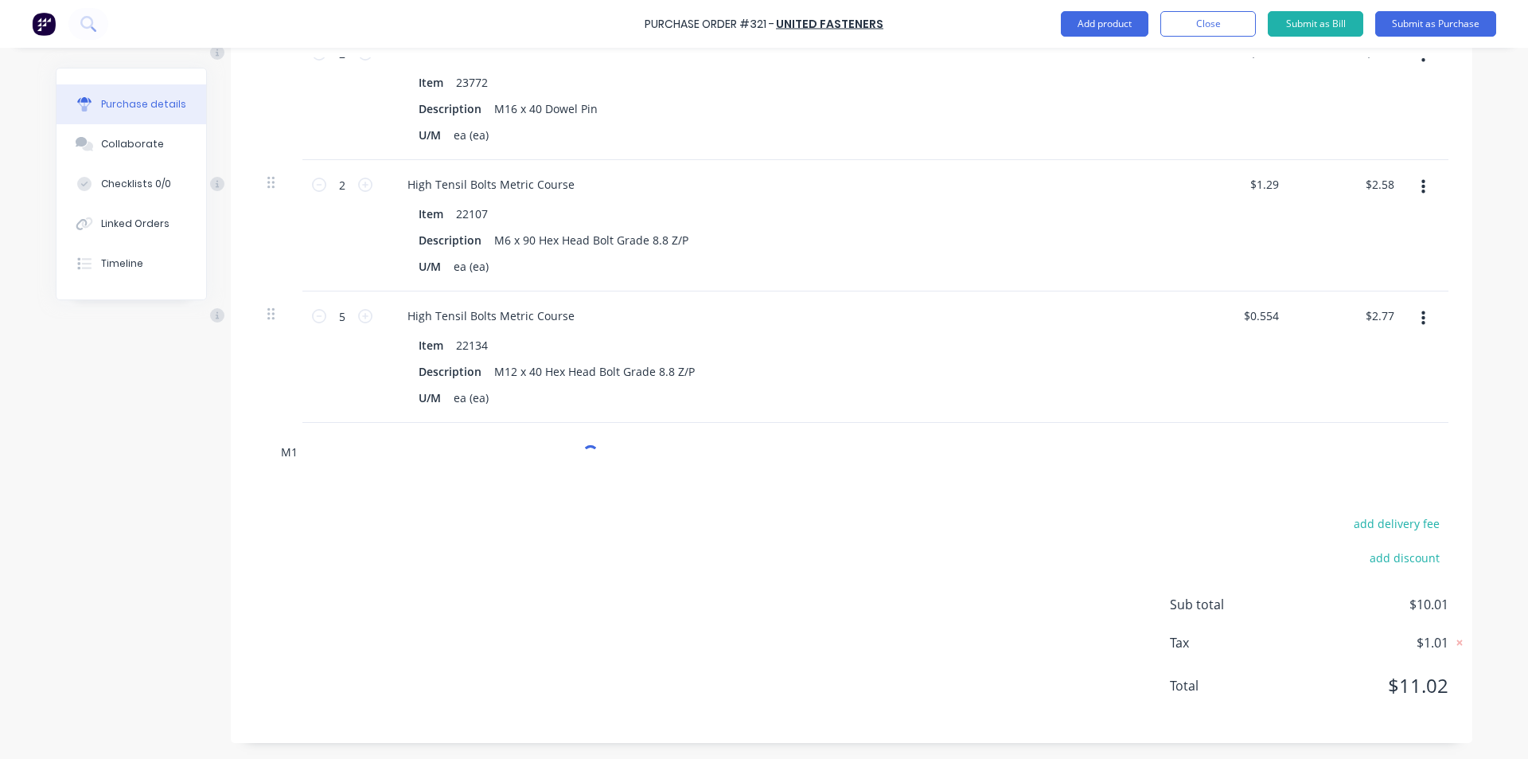
type input "M16"
type textarea "x"
type input "M16"
type textarea "x"
type input "M16 x"
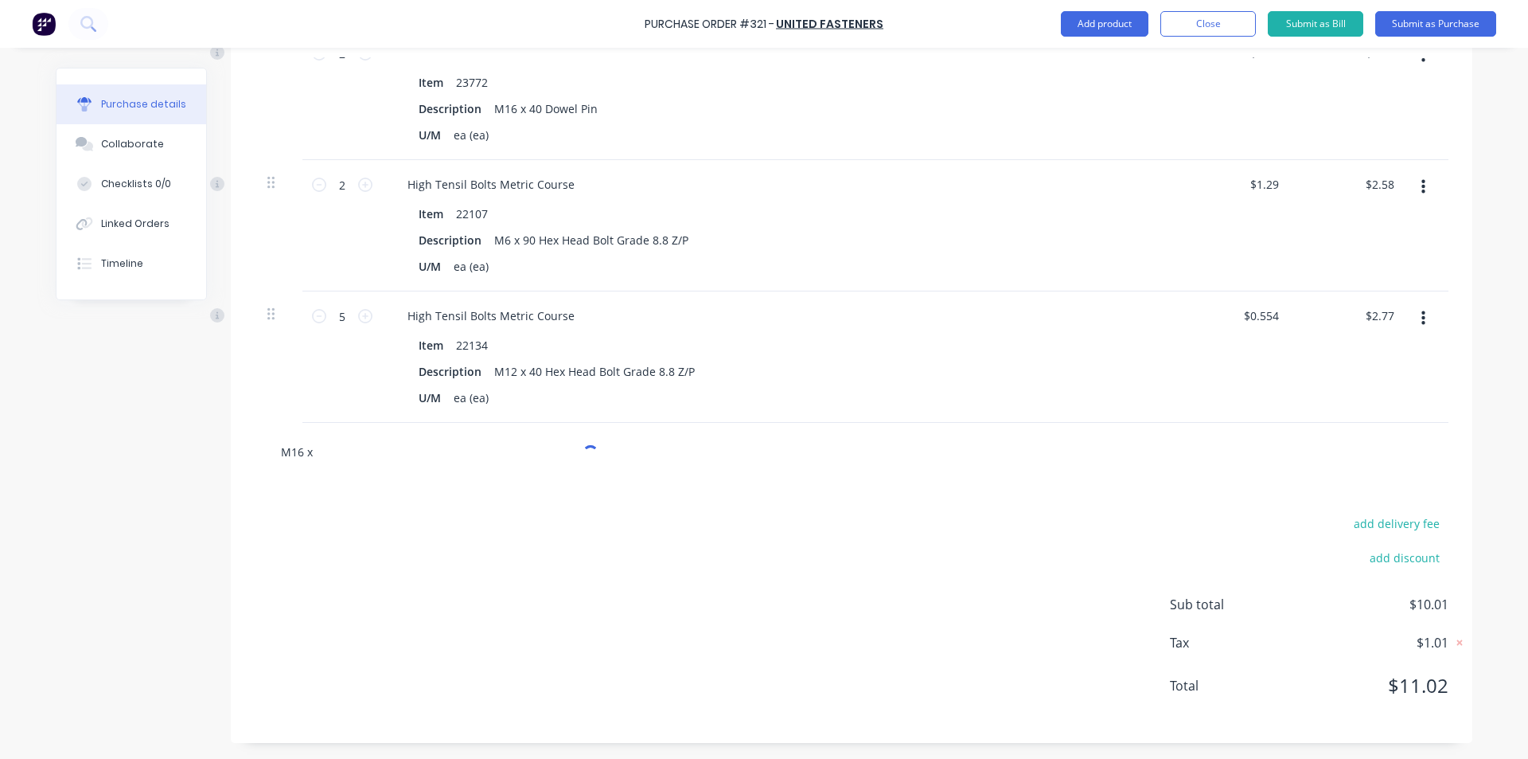
type textarea "x"
type input "M16 x 4"
type textarea "x"
type input "M16 x 40"
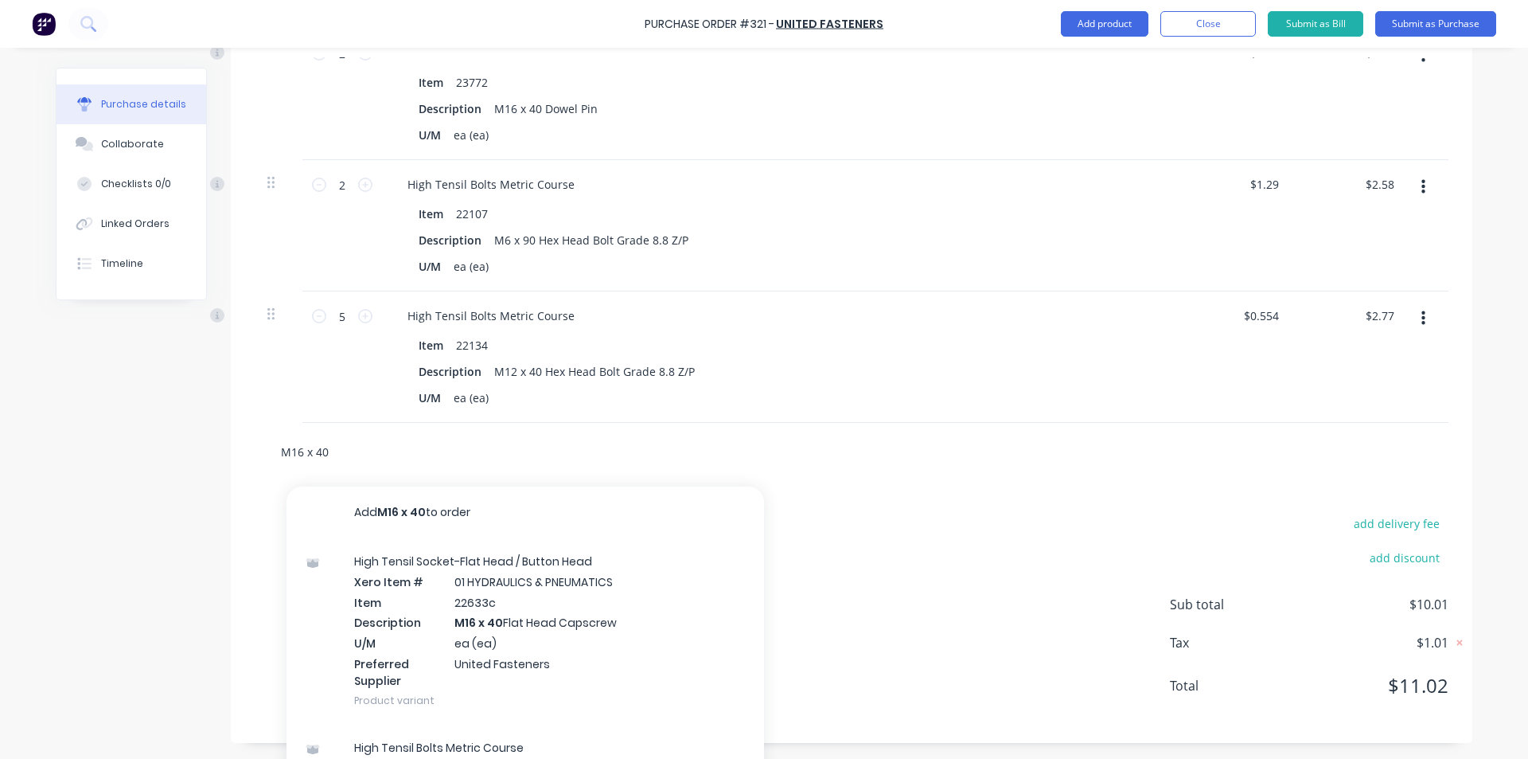
type textarea "x"
type input "M16 x 40"
type textarea "x"
type input "M16 x 40 s"
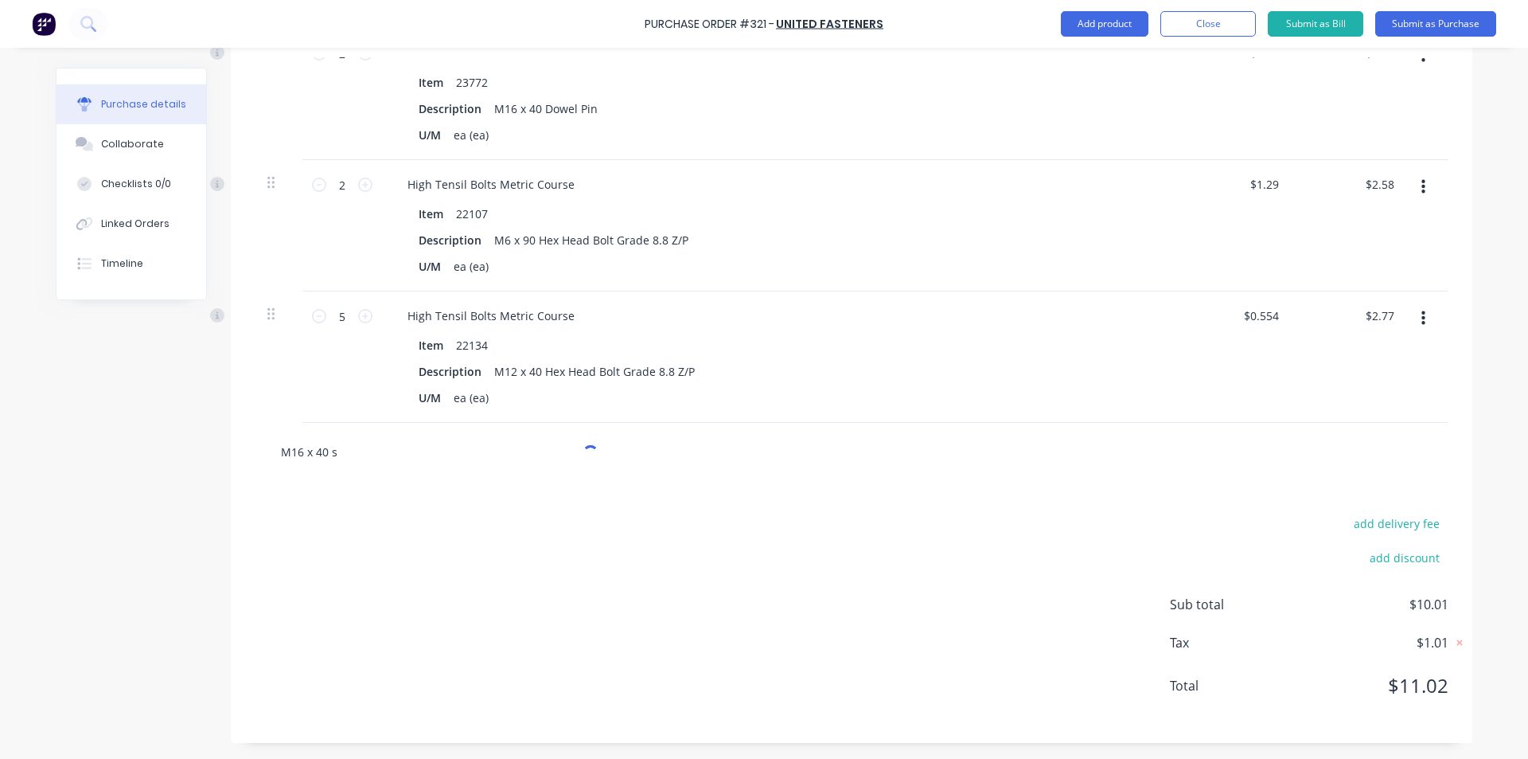
type textarea "x"
type input "M16 x 40 sp"
type textarea "x"
type input "M16 x 40 spc"
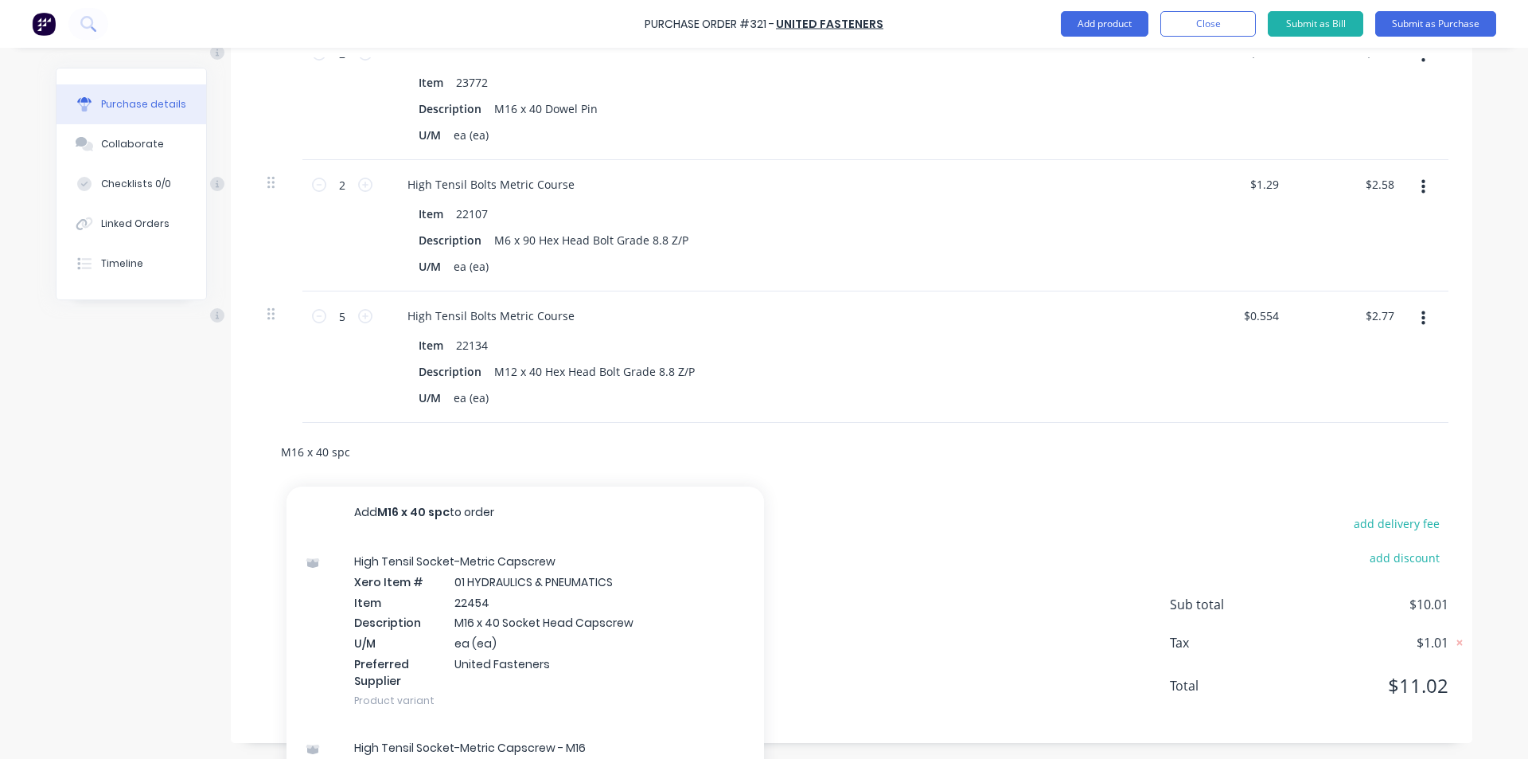
type textarea "x"
type input "M16 x 40 spck"
type textarea "x"
type input "M16 x 40 spcke"
type textarea "x"
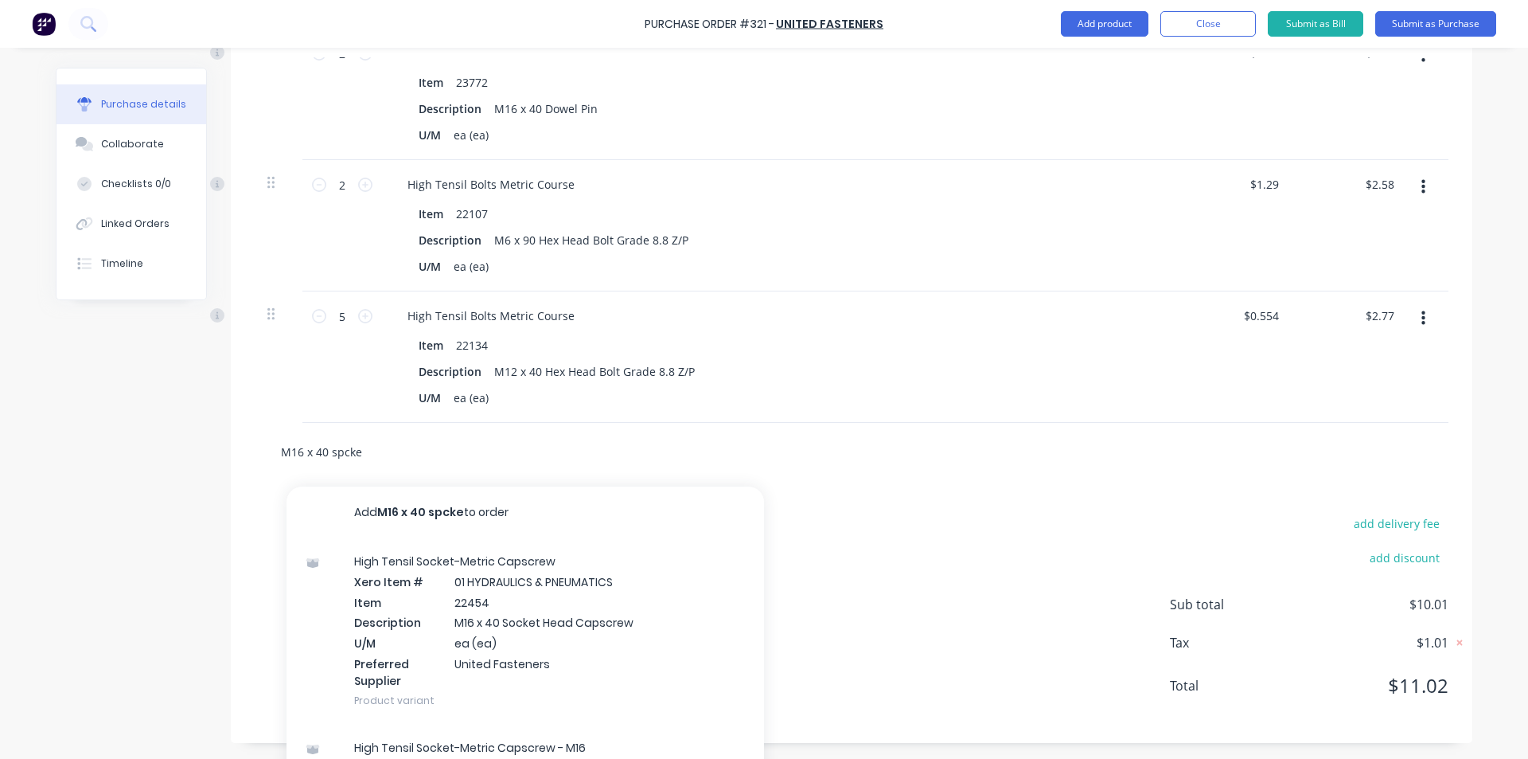
type input "M16 x 40 spcket"
type textarea "x"
type input "M16 x 40 spcke"
type textarea "x"
type input "M16 x 40 s"
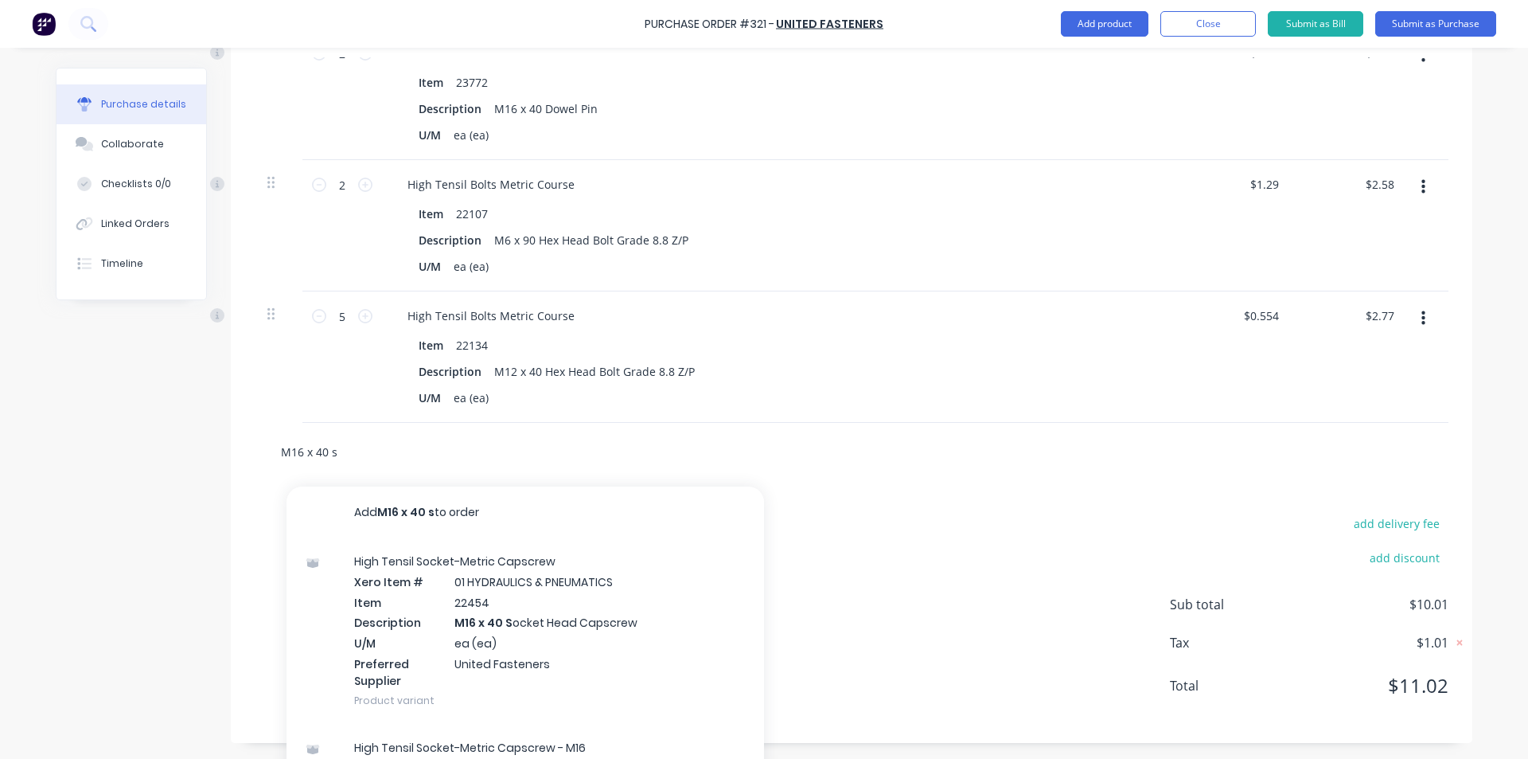
type textarea "x"
type input "M16 x 40 so"
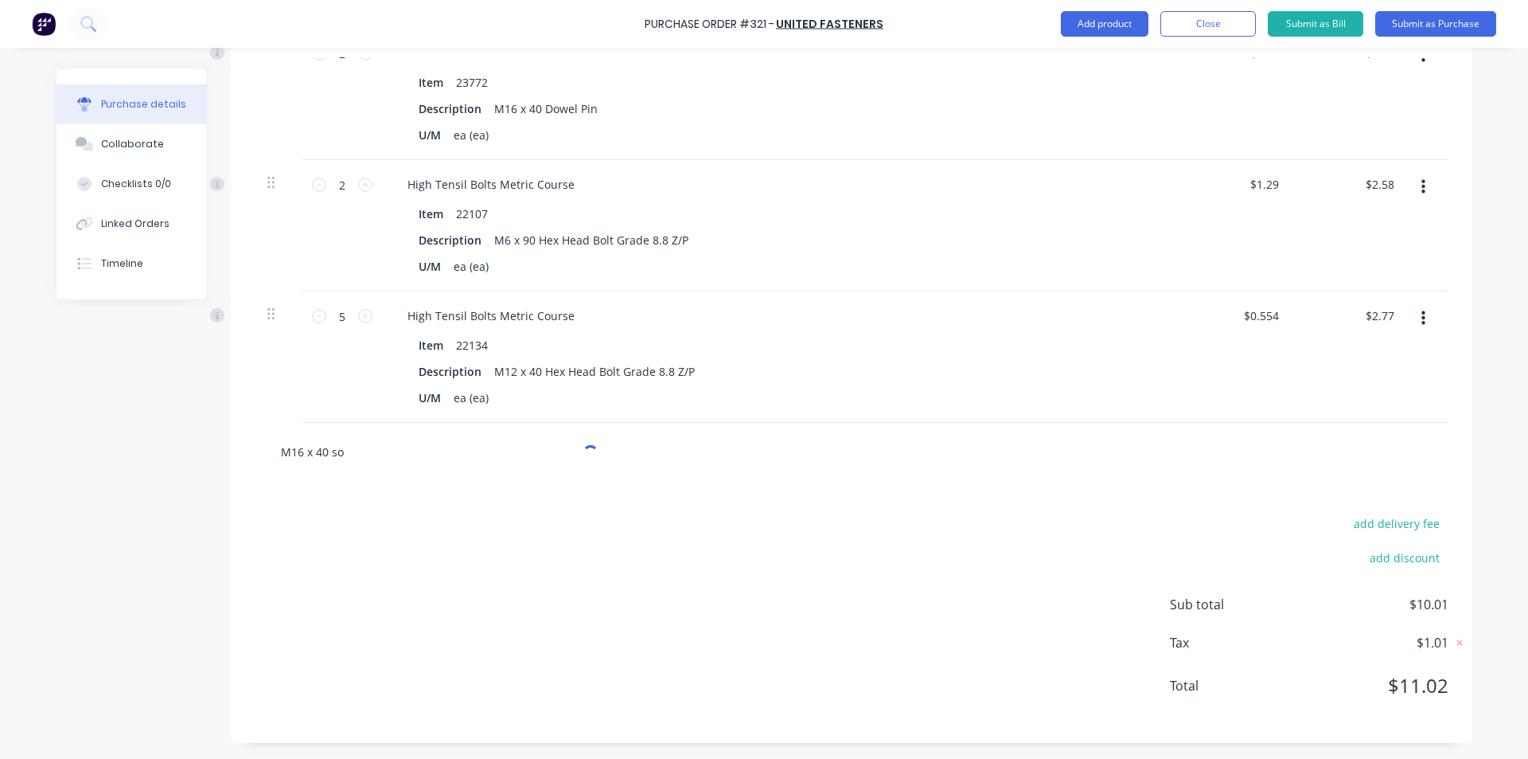
type textarea "x"
type input "M16 x 40 soc"
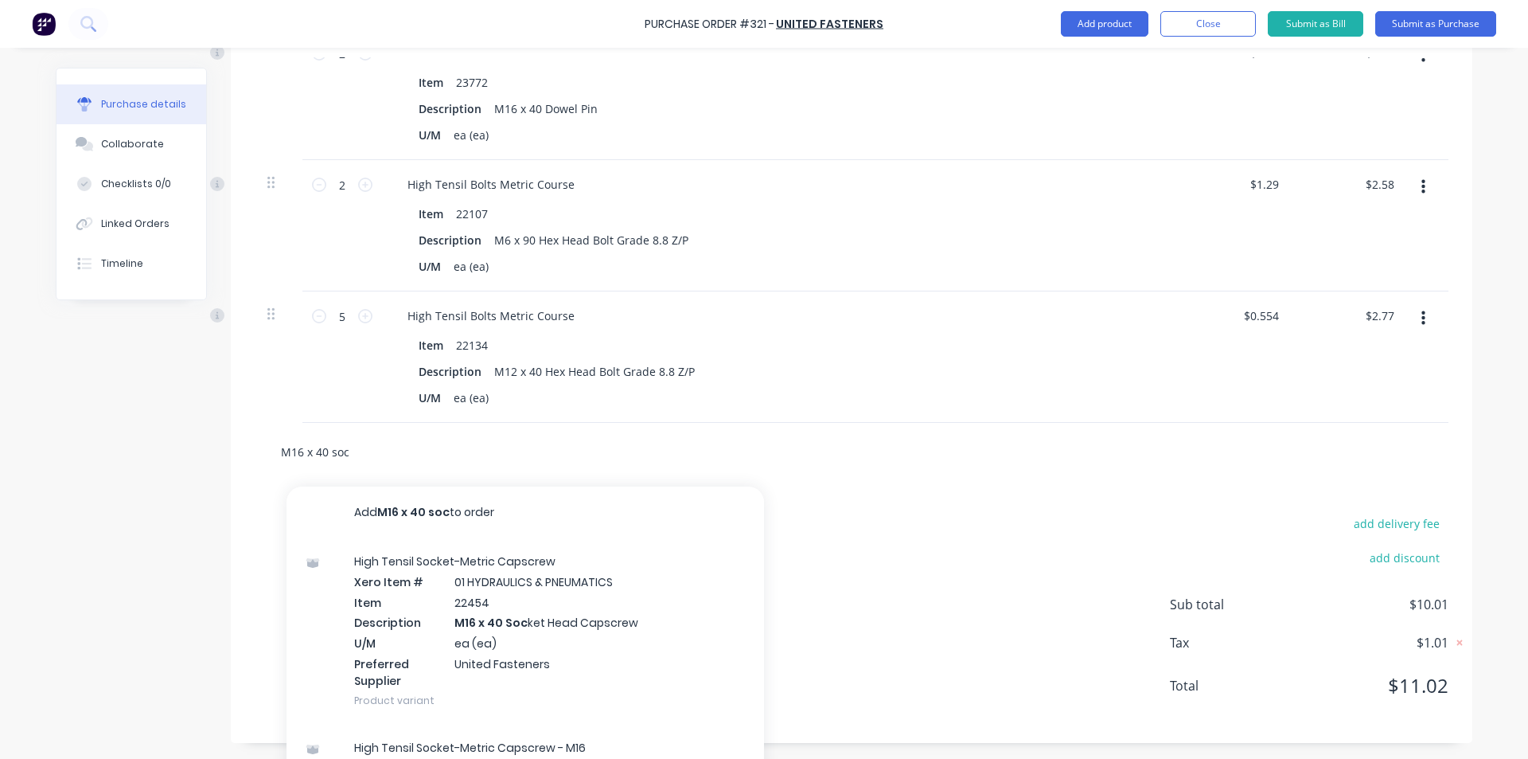
type textarea "x"
type input "M16 x 40 sock"
type textarea "x"
type input "M16 x 40 socke"
type textarea "x"
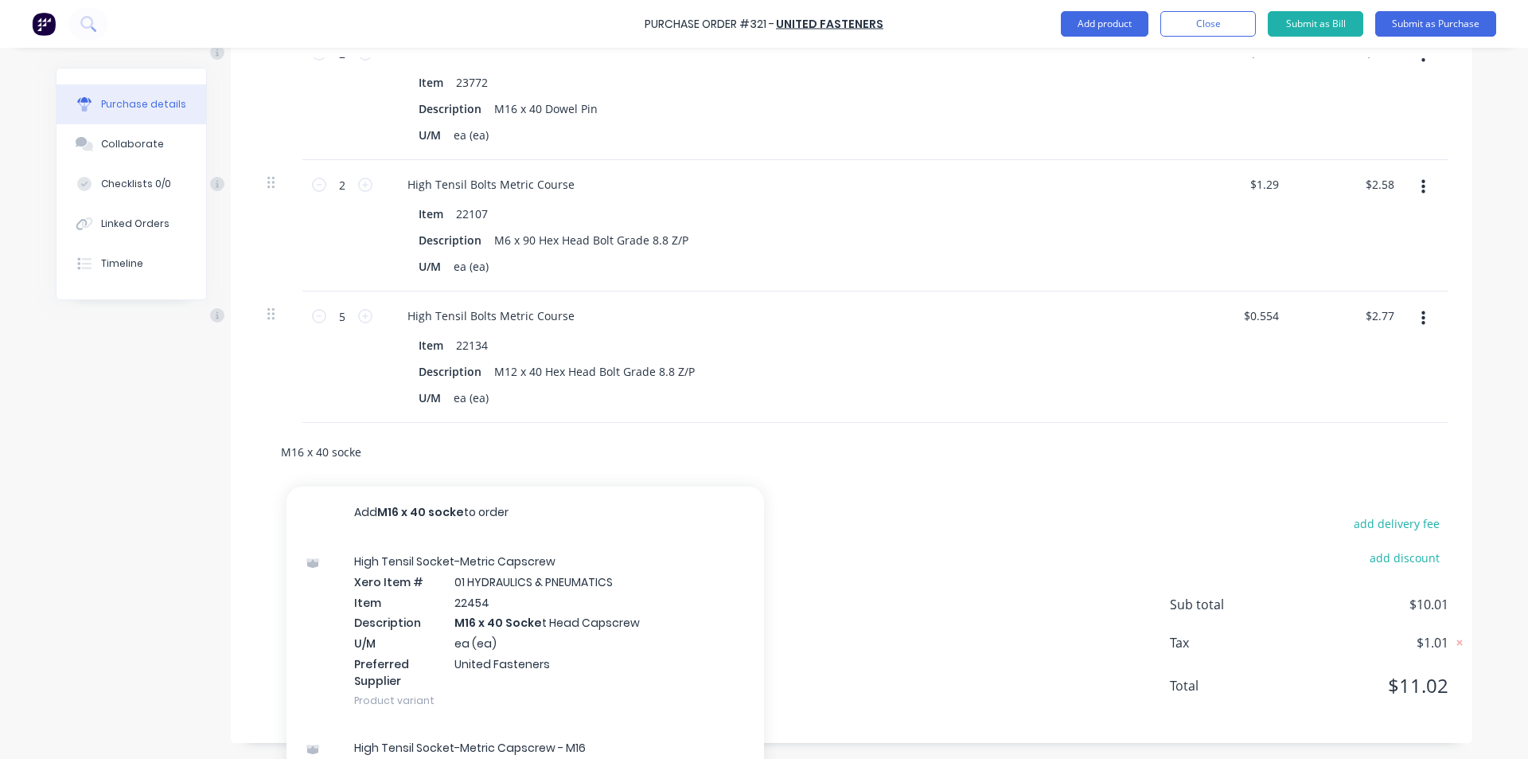
type input "M16 x 40 socket"
type textarea "x"
type input "M16 x 40 socket"
type textarea "x"
type input "M16 x 40 socket h"
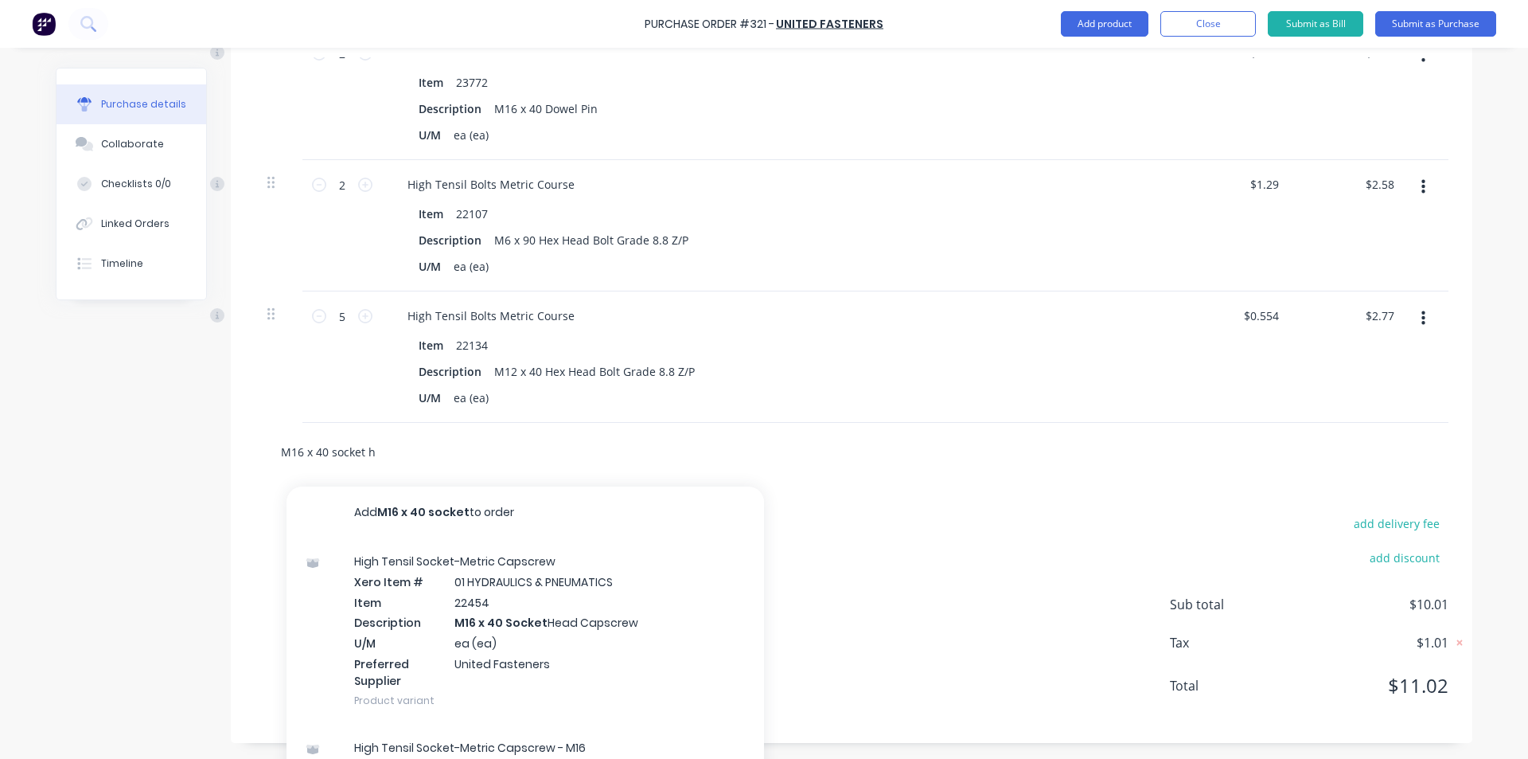
type textarea "x"
type input "M16 x 40 socket he"
type textarea "x"
type input "M16 x 40 socket hea"
type textarea "x"
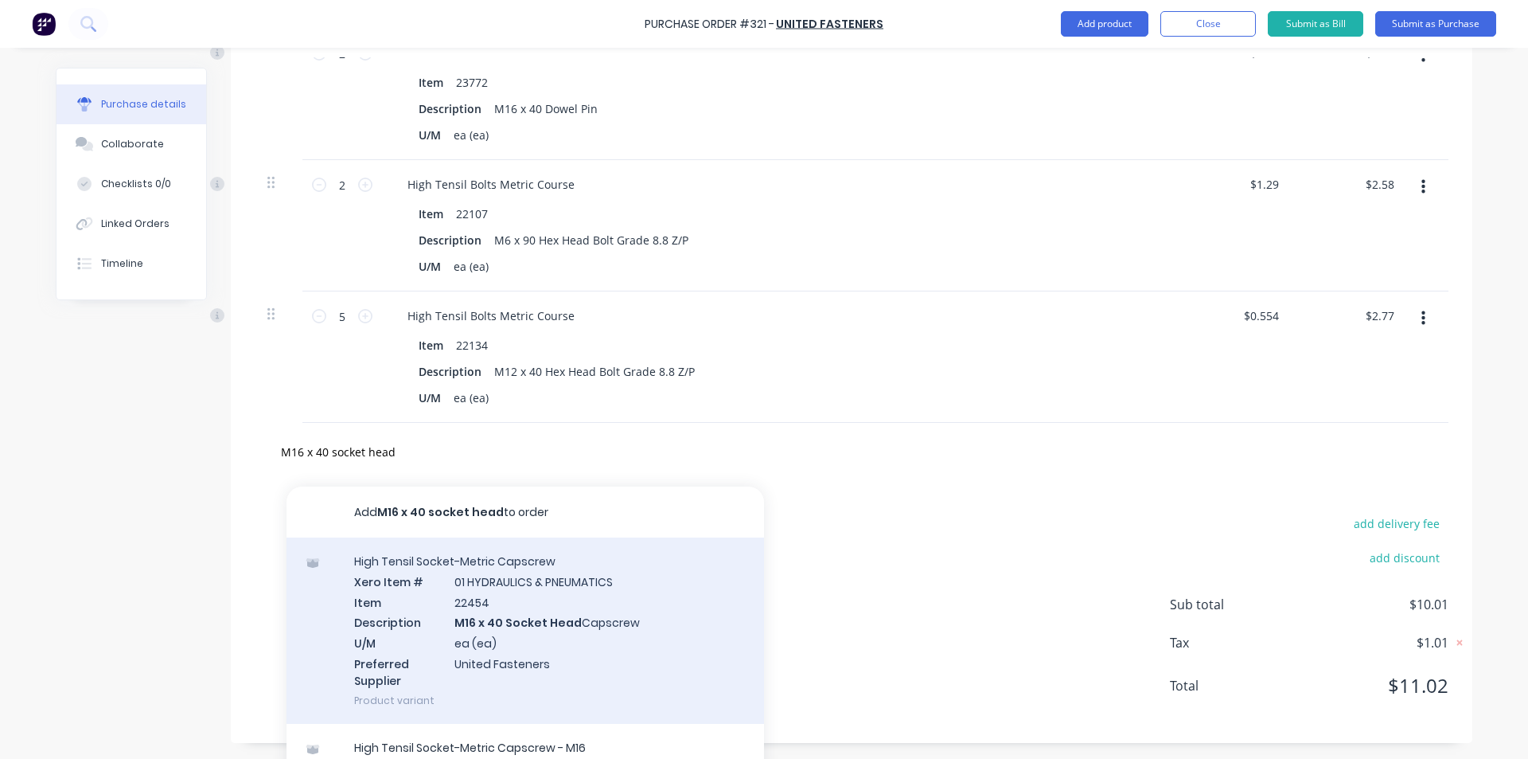
click at [505, 620] on div "High Tensil Socket-Metric Capscrew Xero Item # 01 HYDRAULICS & PNEUMATICS Item …" at bounding box center [526, 630] width 478 height 186
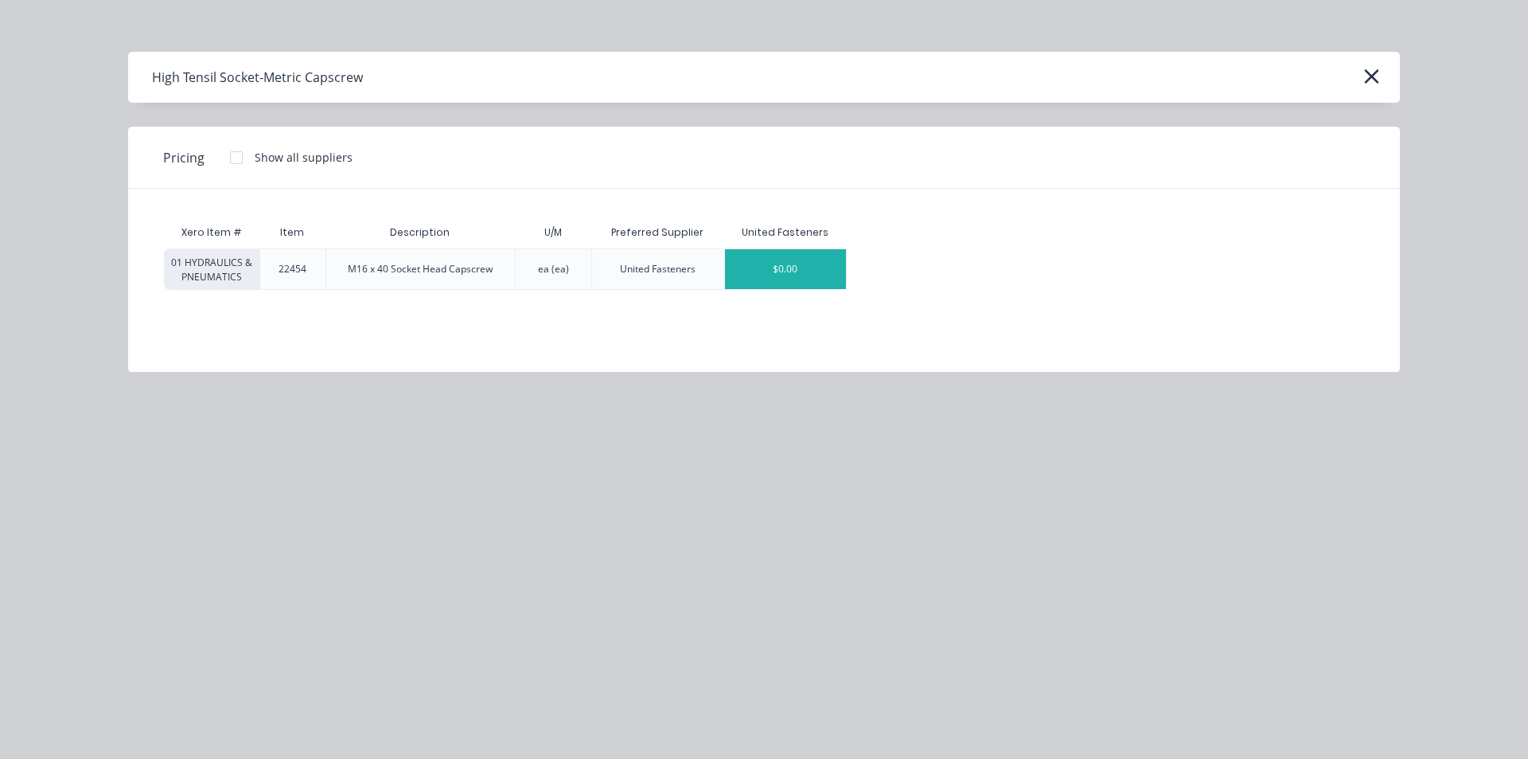
click at [749, 277] on div "$0.00" at bounding box center [785, 269] width 121 height 40
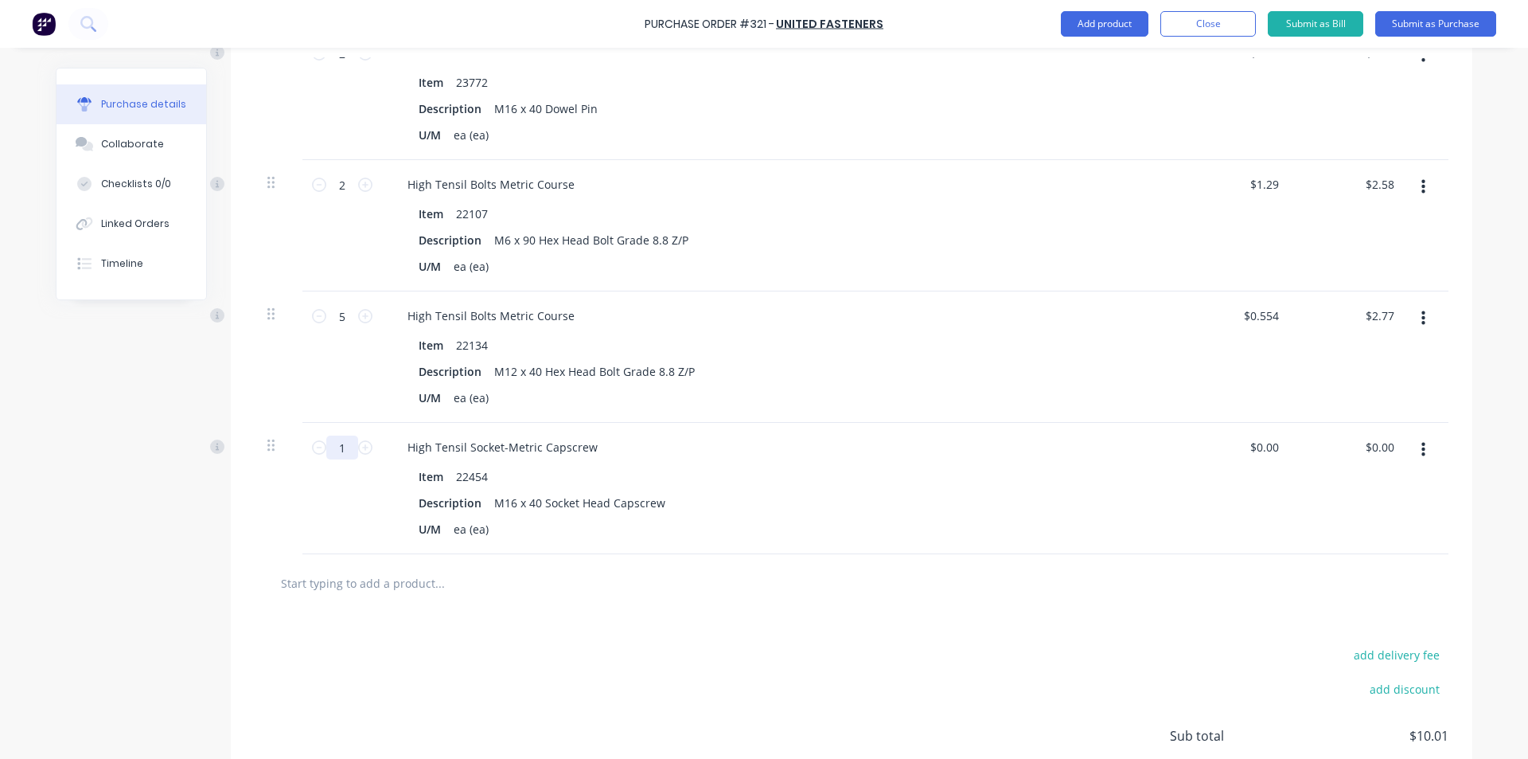
drag, startPoint x: 341, startPoint y: 443, endPoint x: 229, endPoint y: 438, distance: 112.4
click at [233, 439] on div "Qty Price Total 2 2 Mild Steel Roll Pins & Dowel Pins Item 23772 Description M1…" at bounding box center [852, 263] width 1242 height 581
click at [1280, 443] on div "$0.00 $0.00" at bounding box center [1267, 446] width 43 height 23
drag, startPoint x: 1267, startPoint y: 448, endPoint x: 1284, endPoint y: 452, distance: 17.2
click at [1269, 450] on input "0" at bounding box center [1271, 446] width 22 height 23
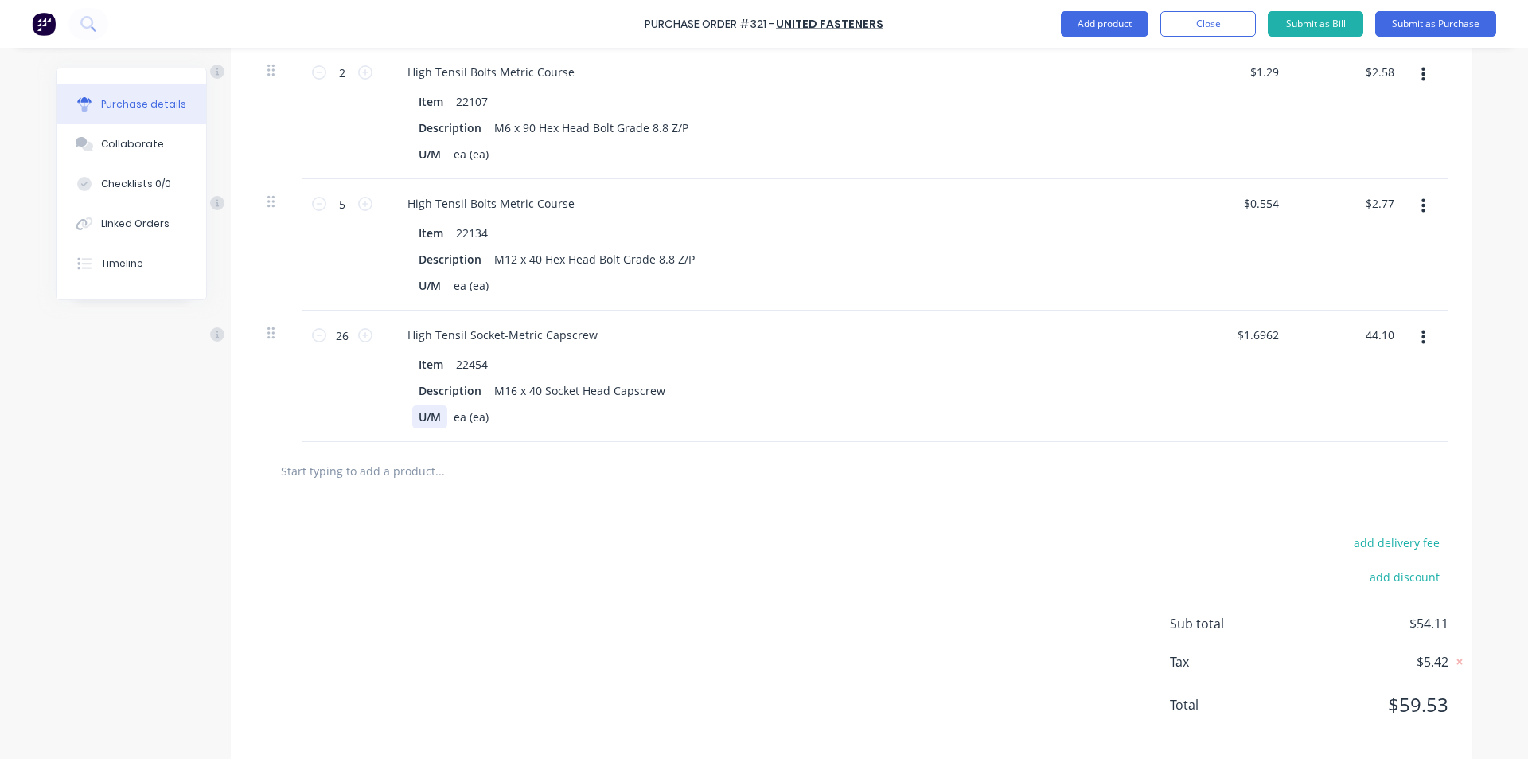
scroll to position [611, 0]
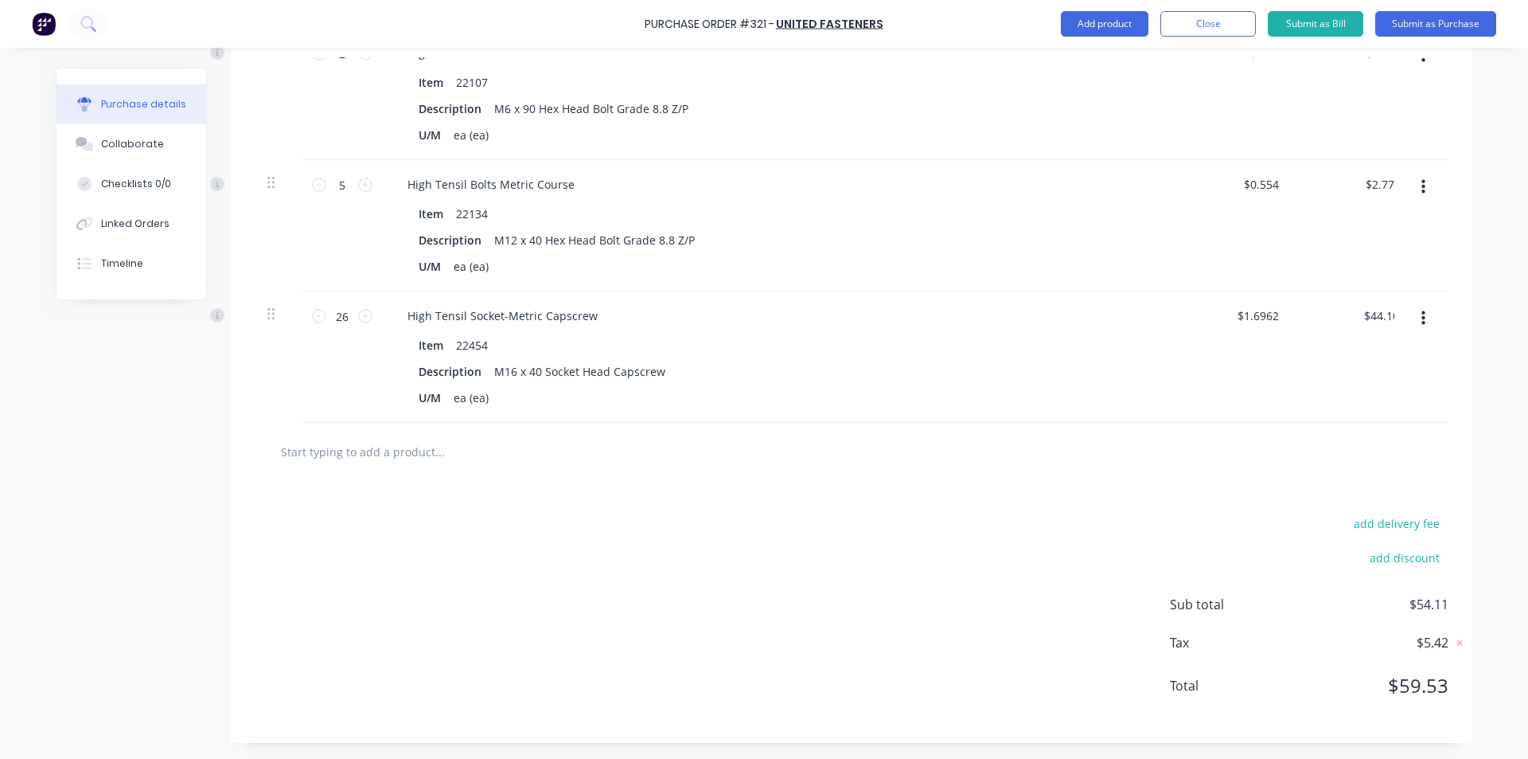
click at [416, 456] on input "text" at bounding box center [439, 451] width 318 height 32
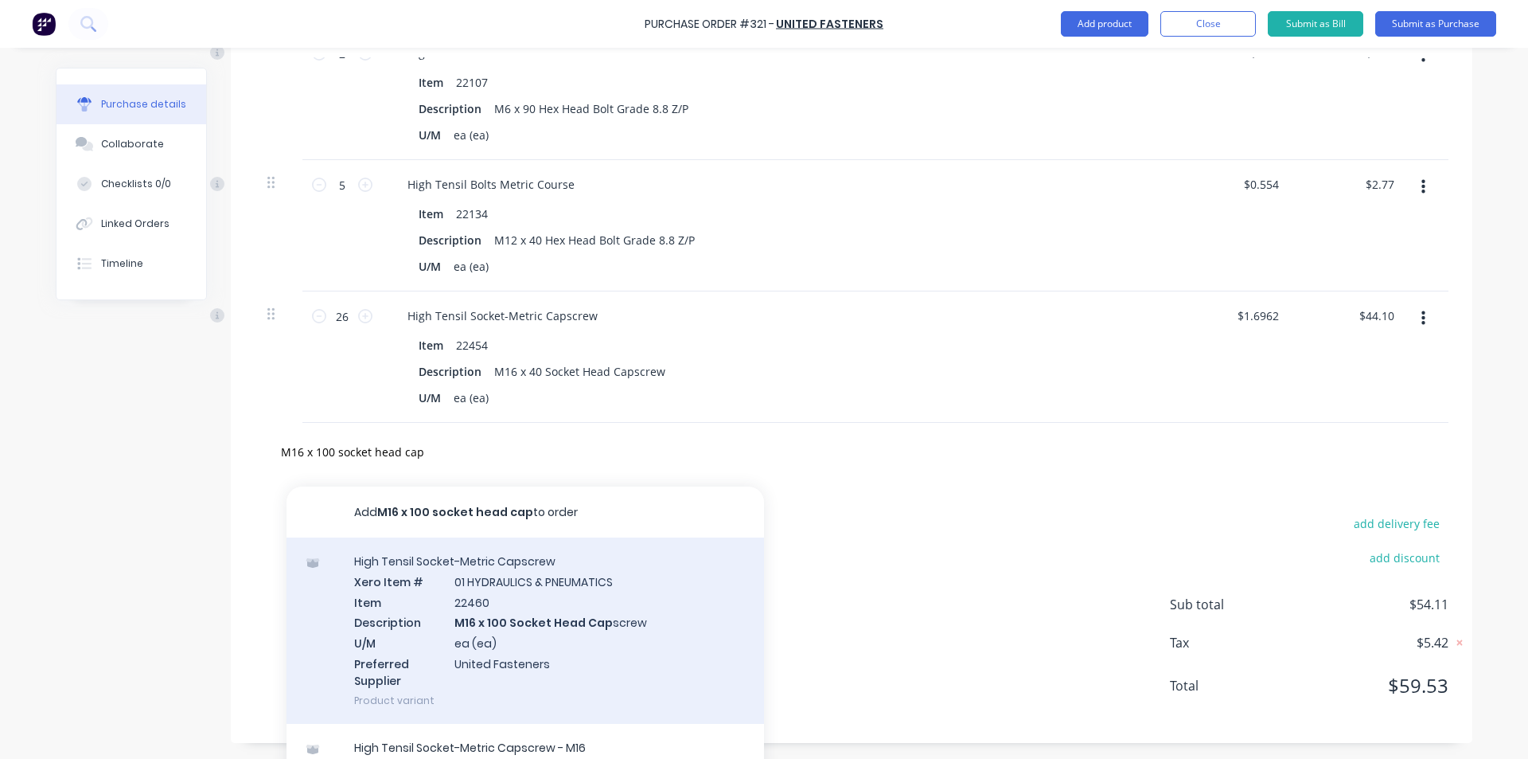
click at [507, 612] on div "High Tensil Socket-Metric Capscrew Xero Item # 01 HYDRAULICS & PNEUMATICS Item …" at bounding box center [526, 630] width 478 height 186
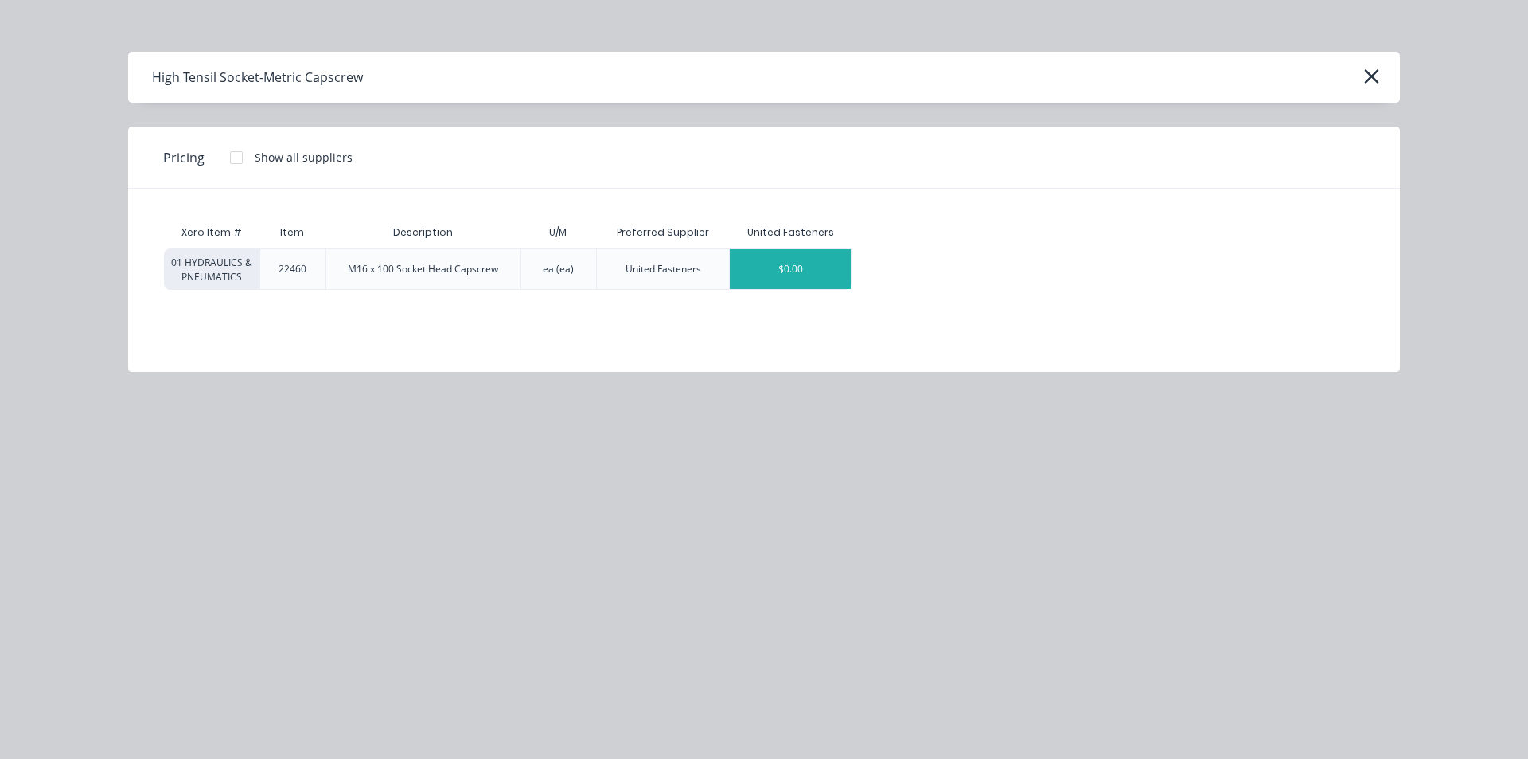
click at [754, 271] on div "$0.00" at bounding box center [790, 269] width 121 height 40
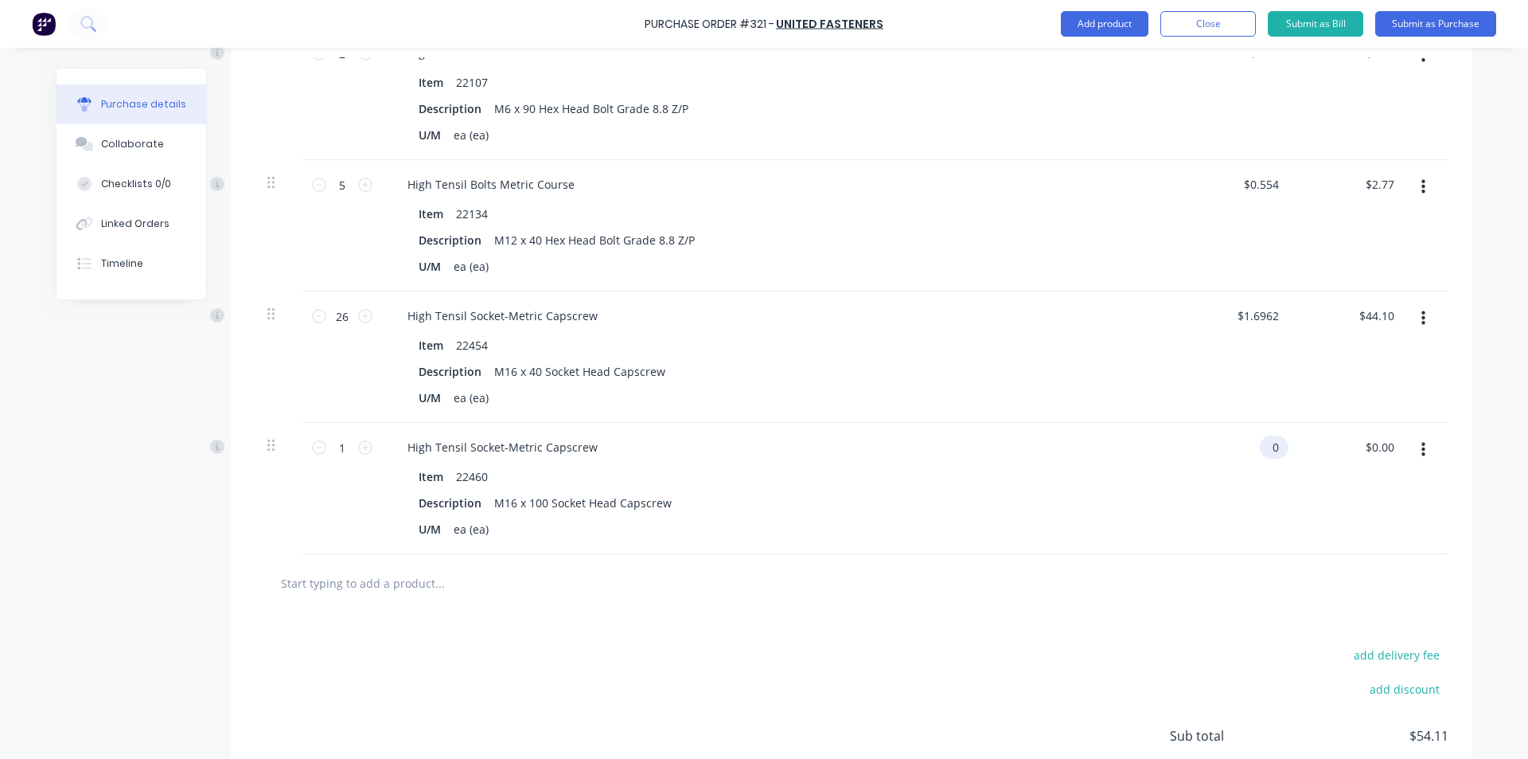
click at [1270, 453] on input "0" at bounding box center [1271, 446] width 22 height 23
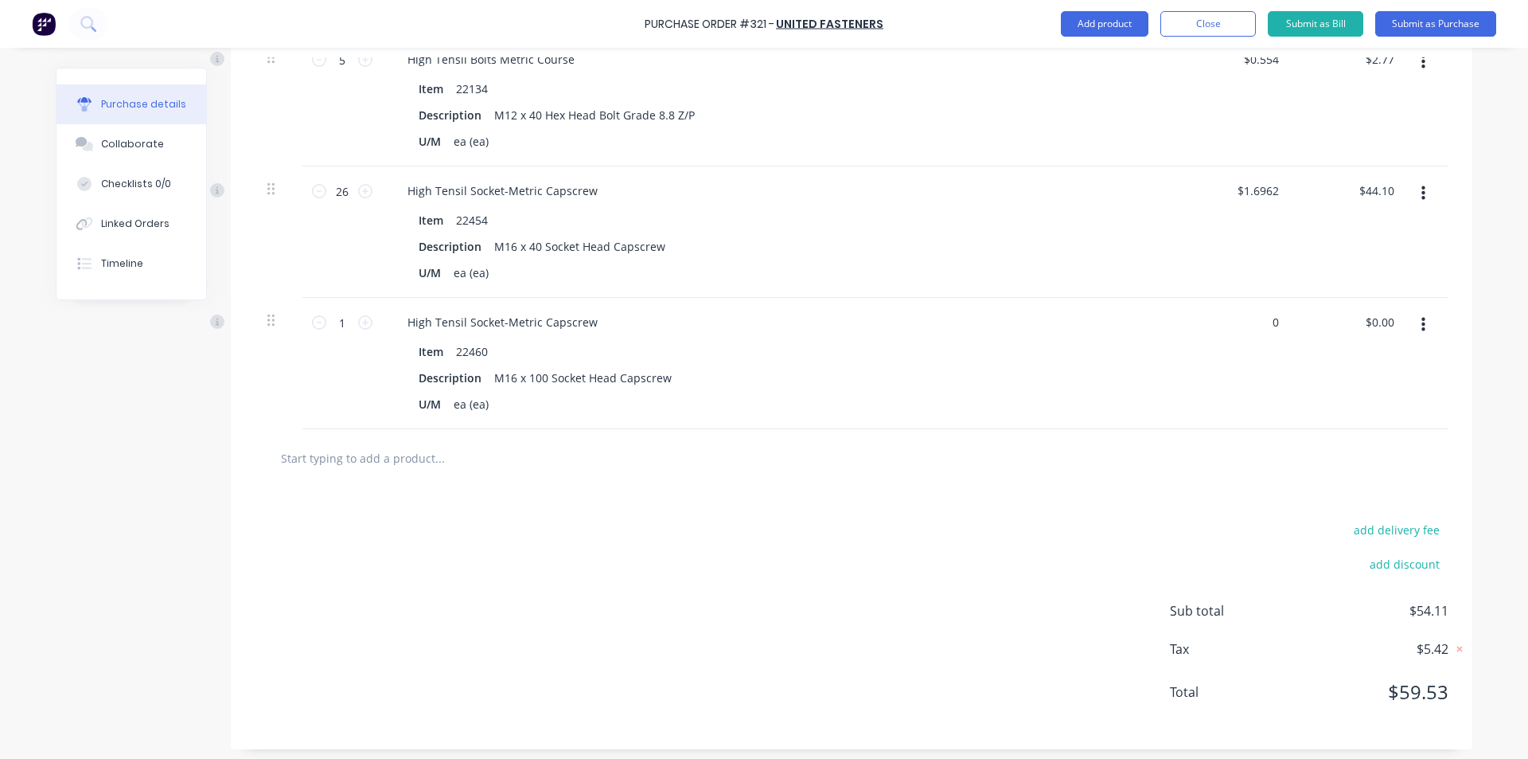
scroll to position [743, 0]
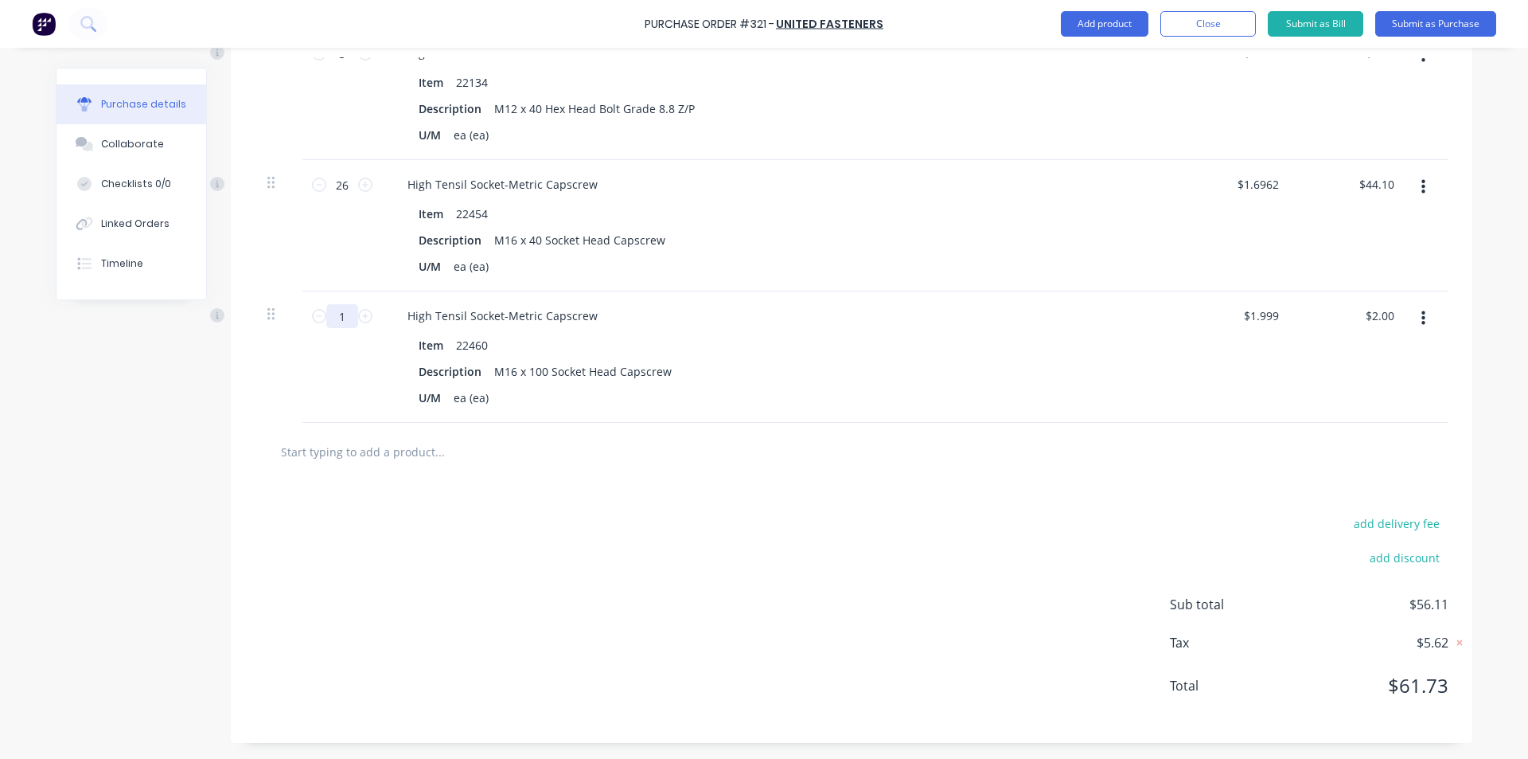
drag, startPoint x: 342, startPoint y: 317, endPoint x: 321, endPoint y: 320, distance: 21.7
click at [326, 320] on input "1" at bounding box center [342, 316] width 32 height 24
click at [1203, 15] on button "Close" at bounding box center [1209, 23] width 96 height 25
